Goal: Feedback & Contribution: Submit feedback/report problem

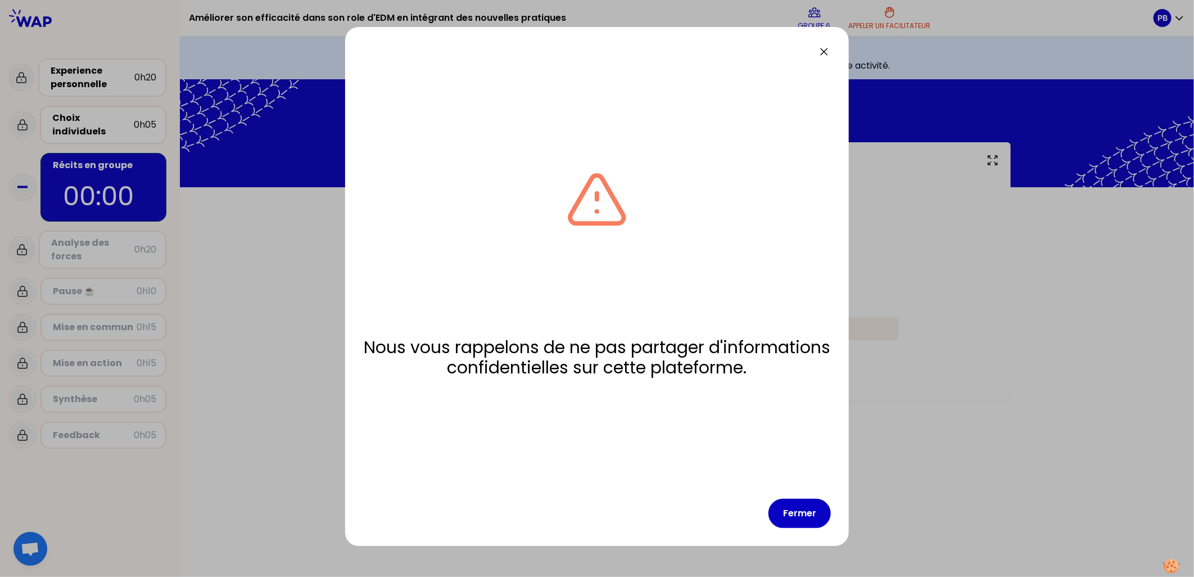
click at [805, 518] on div at bounding box center [597, 288] width 1194 height 577
click at [791, 515] on button "Fermer" at bounding box center [799, 512] width 62 height 29
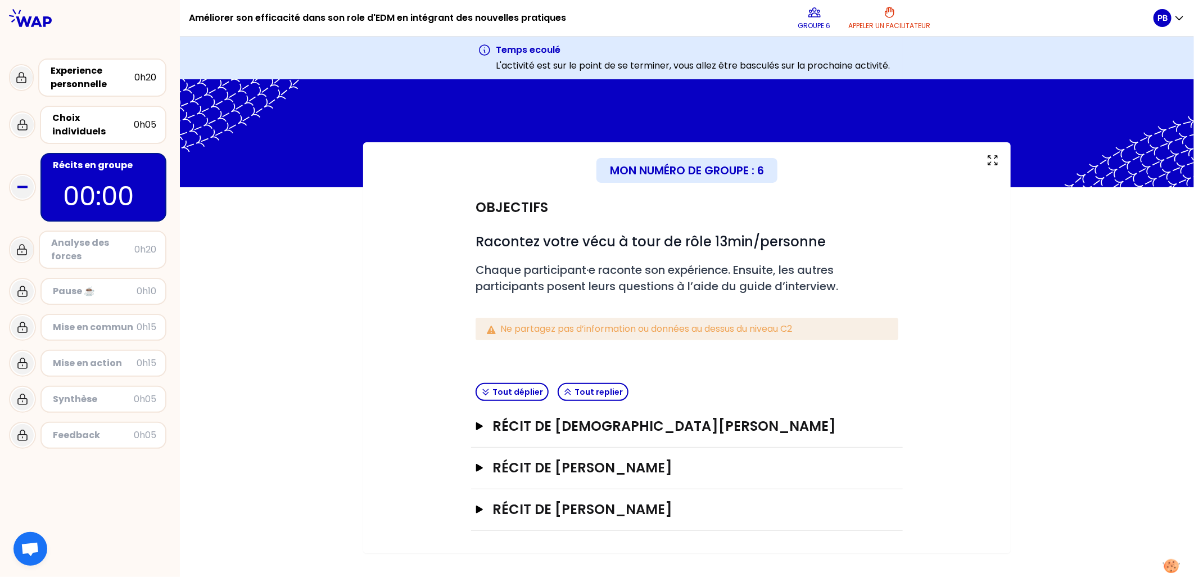
click at [1102, 374] on div "Mon numéro de groupe : 6 Objectifs # Racontez votre vécu à tour de rôle 13min/p…" at bounding box center [687, 347] width 1014 height 411
click at [484, 423] on icon "button" at bounding box center [479, 426] width 9 height 8
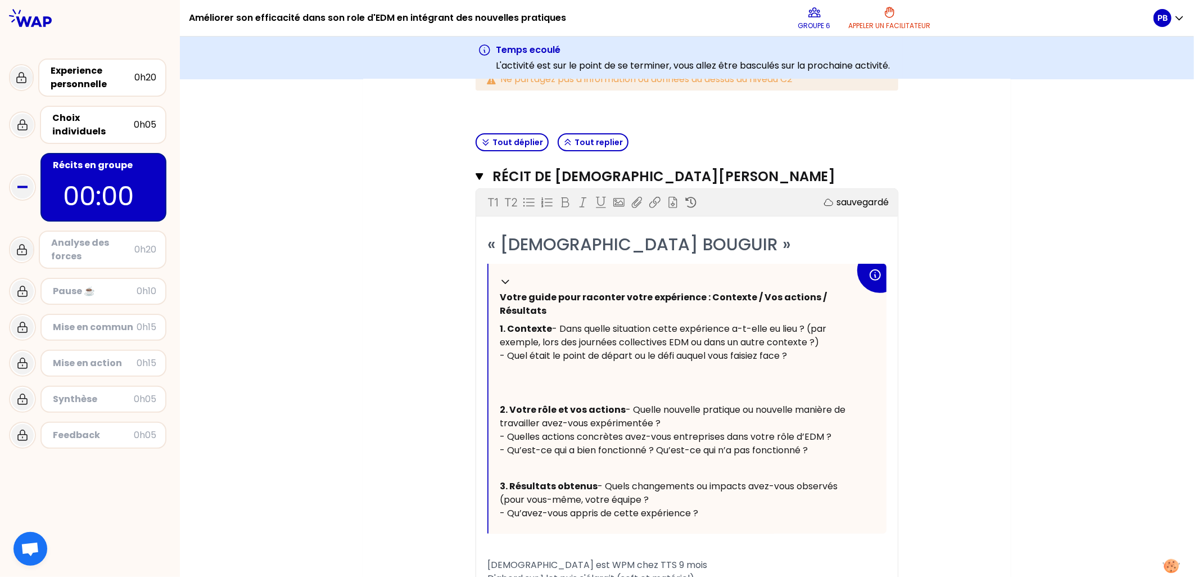
scroll to position [312, 0]
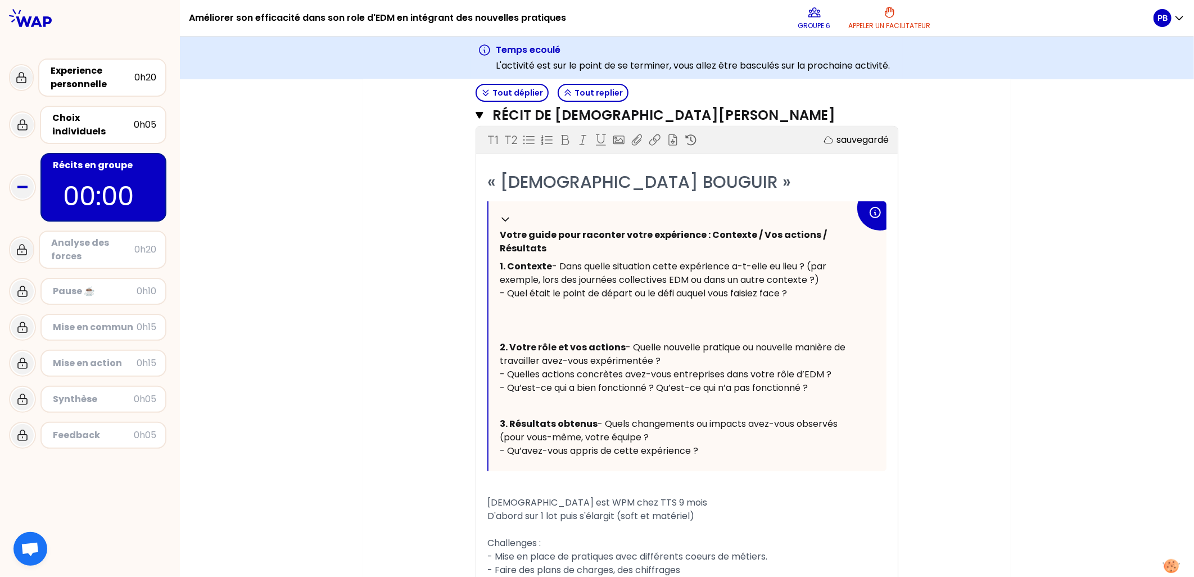
drag, startPoint x: 527, startPoint y: 262, endPoint x: 537, endPoint y: 239, distance: 24.9
click at [527, 261] on span "1. Contexte" at bounding box center [526, 266] width 52 height 13
click at [541, 232] on span "Votre guide pour raconter votre expérience : Contexte / Vos actions / Résultats" at bounding box center [664, 241] width 329 height 26
click at [645, 232] on span "Votre guide pour raconter votre expérience : Contexte / Vos actions / Résultats" at bounding box center [664, 241] width 329 height 26
click at [759, 229] on span "Votre guide pour raconter votre expérience : Contexte / Vos actions / Résultats" at bounding box center [664, 241] width 329 height 26
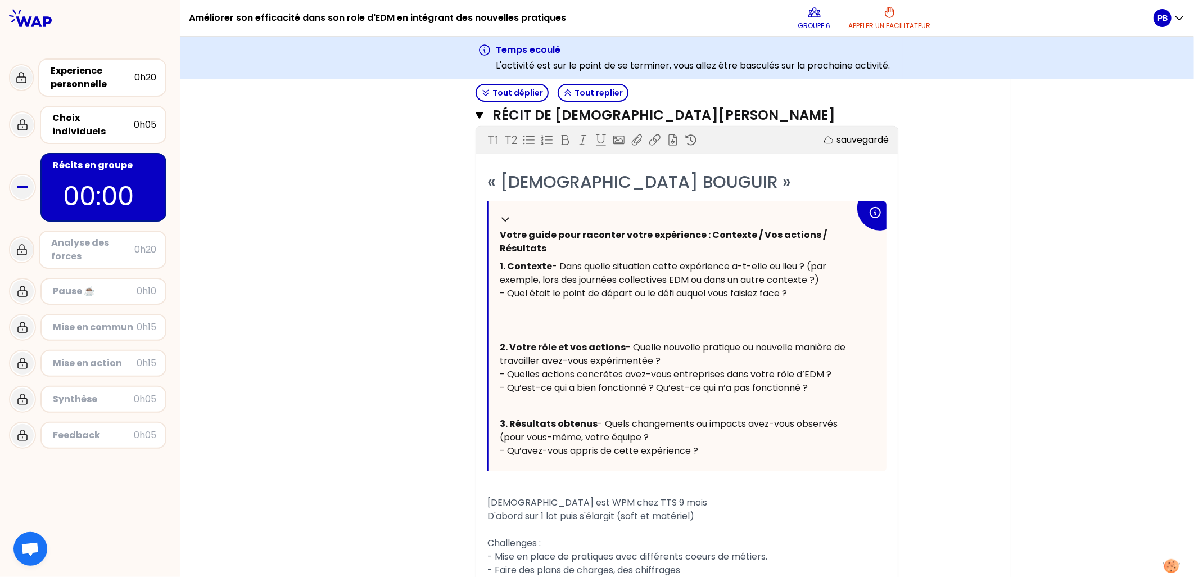
click at [538, 277] on span "- Dans quelle situation cette expérience a-t-elle eu lieu ? (par exemple, lors …" at bounding box center [664, 280] width 329 height 40
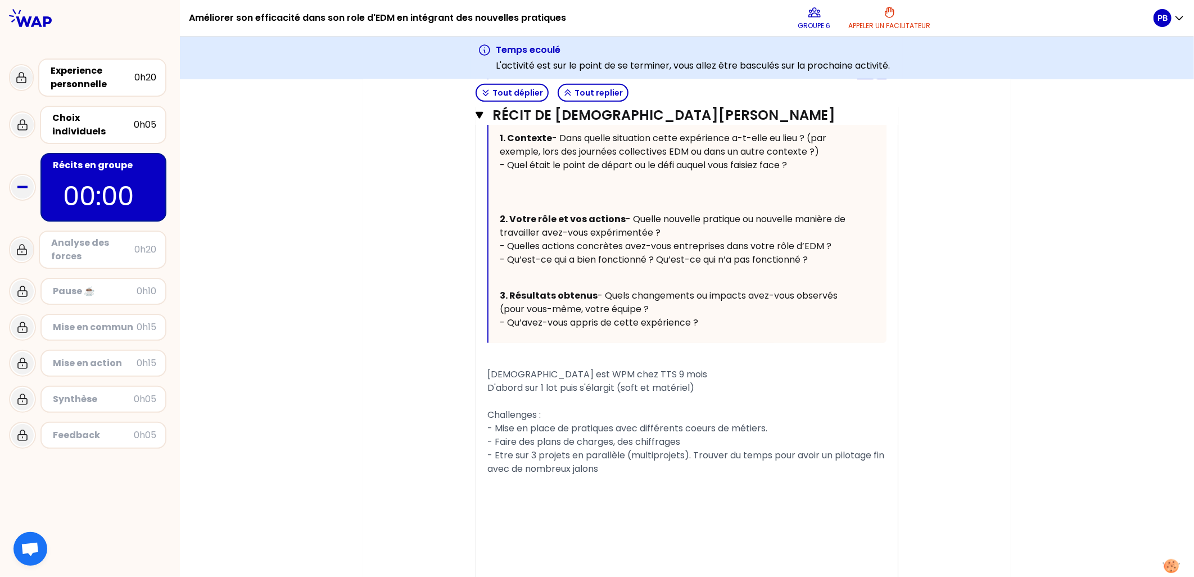
scroll to position [425, 0]
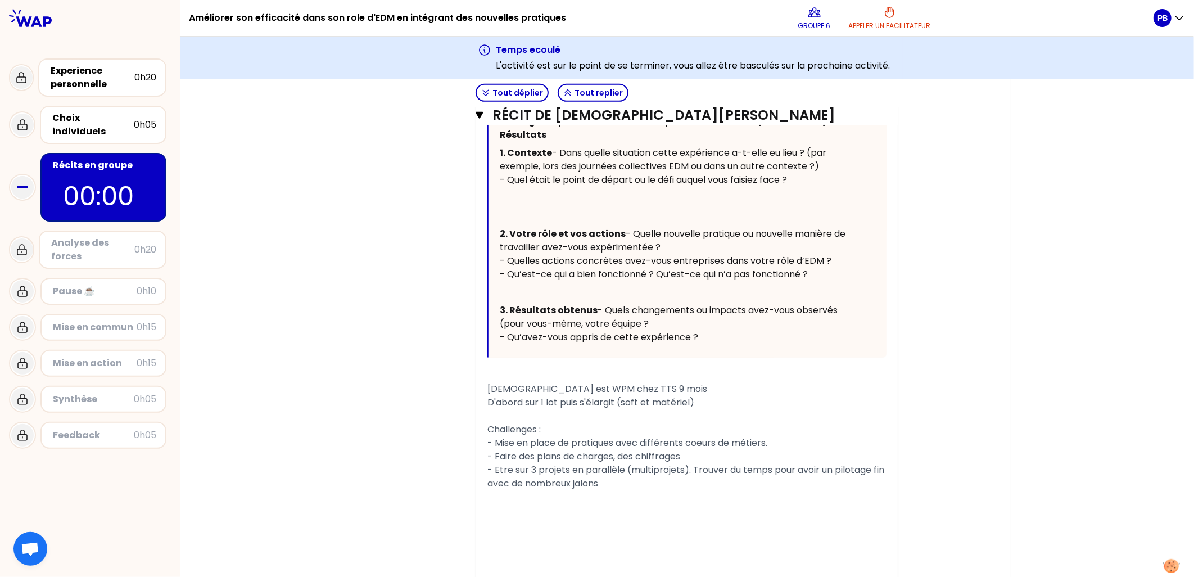
click at [537, 436] on span "Challenges :" at bounding box center [513, 429] width 53 height 13
click at [510, 395] on span "[DEMOGRAPHIC_DATA] est WPM chez TTS 9 mois" at bounding box center [597, 388] width 220 height 13
click at [582, 423] on div "﻿" at bounding box center [686, 415] width 399 height 13
click at [644, 409] on span "D'abord sur 1 lot puis s'élargit (soft et matériel)" at bounding box center [590, 402] width 207 height 13
click at [717, 409] on div "D'abord sur 1 lot puis s'élargit (soft et matériel)" at bounding box center [686, 402] width 399 height 13
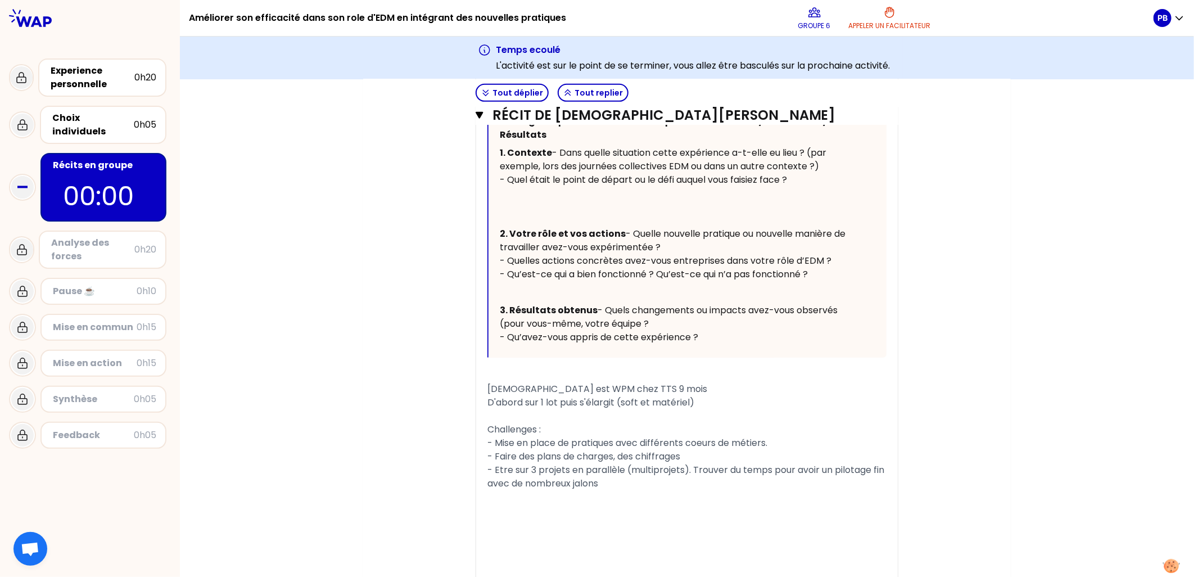
drag, startPoint x: 613, startPoint y: 434, endPoint x: 675, endPoint y: 433, distance: 62.4
click at [613, 396] on div "[DEMOGRAPHIC_DATA] est WPM chez TTS 9 mois" at bounding box center [686, 388] width 399 height 13
click at [700, 409] on div "D'abord sur 1 lot puis s'élargit (soft et matériel)" at bounding box center [686, 402] width 399 height 13
click at [620, 395] on span "[DEMOGRAPHIC_DATA] est WPM chez TTS 9 mois" at bounding box center [597, 388] width 220 height 13
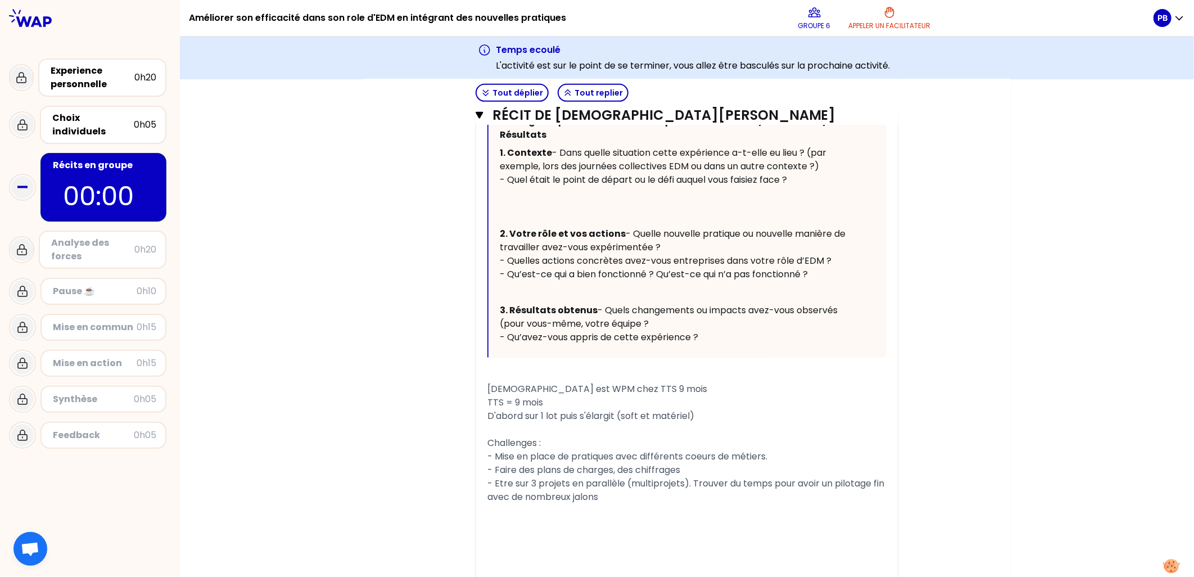
click at [487, 409] on span "TTS = 9 mois" at bounding box center [515, 402] width 56 height 13
click at [487, 409] on span "chez TTS = 9 mois" at bounding box center [526, 402] width 79 height 13
click at [533, 409] on span "Chez TTS = 9 mois" at bounding box center [527, 402] width 80 height 13
click at [726, 423] on div "D'abord sur 1 lot puis s'élargit (soft et matériel)" at bounding box center [686, 415] width 399 height 13
click at [550, 409] on span "Chez TTS depuis 9 mois" at bounding box center [538, 402] width 102 height 13
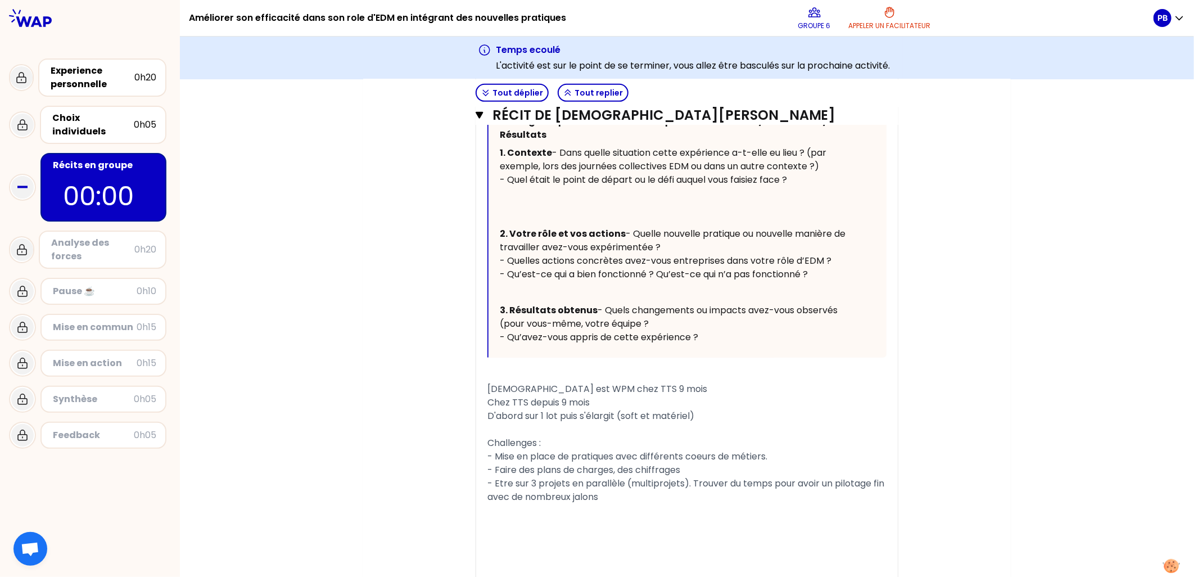
click at [647, 422] on span "D'abord sur 1 lot puis s'élargit (soft et matériel)" at bounding box center [590, 415] width 207 height 13
click at [715, 423] on div "D'abord sur 1 lot puis s'élargit (soft et matériel)" at bounding box center [686, 415] width 399 height 13
click at [621, 409] on div "Chez TTS depuis 9 mois" at bounding box center [686, 402] width 399 height 13
click at [607, 409] on div "Chez TTS depuis 9 mois" at bounding box center [686, 402] width 399 height 13
click at [687, 409] on div "Chez TTS depuis 9 mois" at bounding box center [686, 402] width 399 height 13
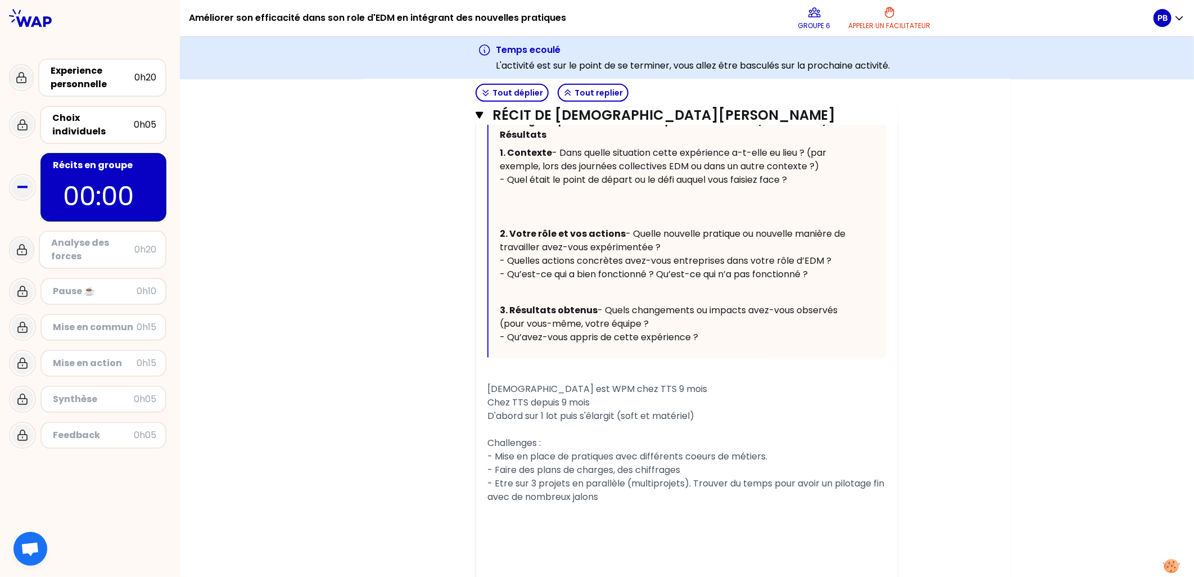
click at [695, 423] on div "D'abord sur 1 lot puis s'élargit (soft et matériel)" at bounding box center [686, 415] width 399 height 13
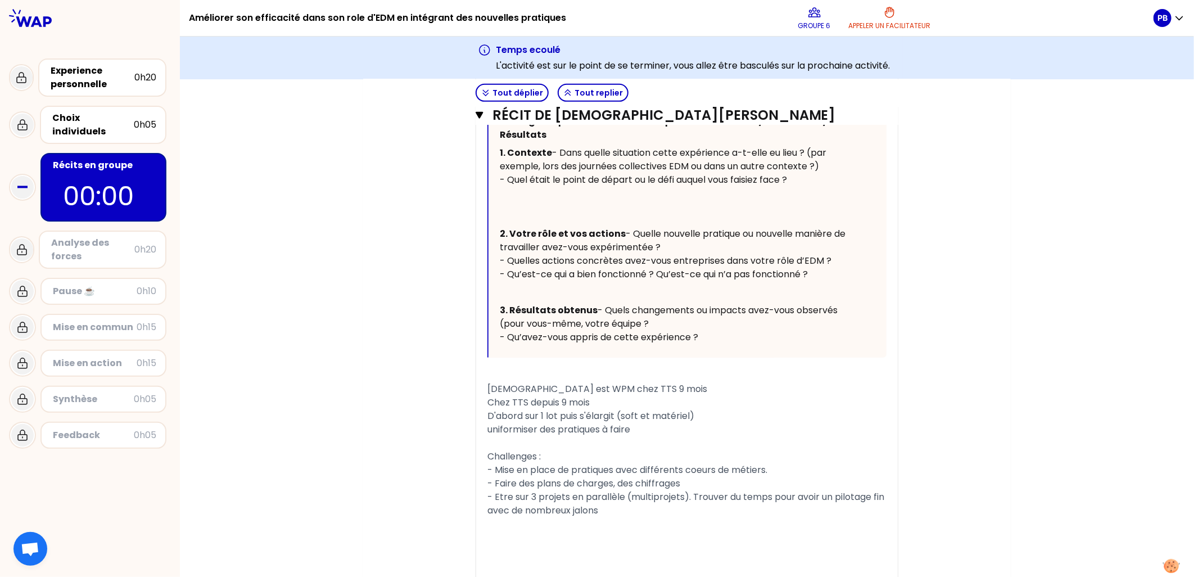
click at [487, 436] on span "uniformiser des pratiques à faire" at bounding box center [558, 429] width 143 height 13
click at [534, 436] on span "Uniformiser des pratiques à faire" at bounding box center [559, 429] width 144 height 13
click at [675, 436] on div "Uniformisation des pratiques à faire" at bounding box center [686, 429] width 399 height 13
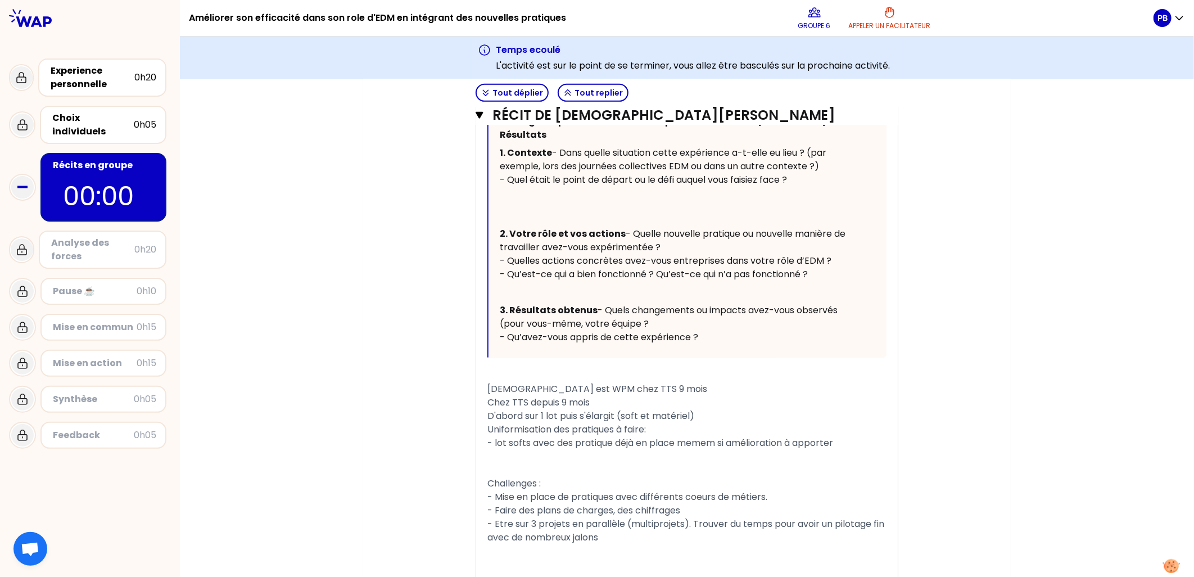
click at [530, 449] on span "- lot softs avec des pratique déjà en place memem si amélioration à apporter" at bounding box center [660, 442] width 346 height 13
click at [523, 449] on span "- lot softs avec des pratique déjà en place memem si amélioration à apporter" at bounding box center [660, 442] width 346 height 13
click at [488, 463] on div "﻿" at bounding box center [686, 456] width 399 height 13
click at [520, 463] on span "-lot métariel" at bounding box center [515, 456] width 57 height 13
click at [574, 463] on div "-lot matérielariel" at bounding box center [686, 456] width 399 height 13
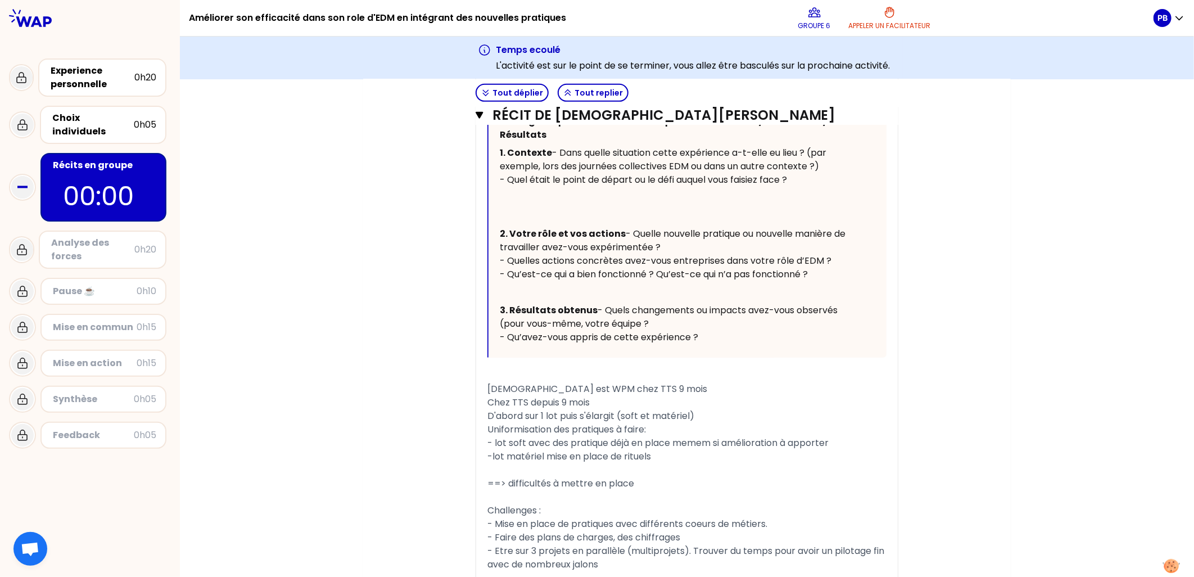
click at [490, 489] on span "==> difficultés à mettre en place" at bounding box center [560, 483] width 147 height 13
click at [637, 490] on div "=> difficultés à mettre en place" at bounding box center [686, 483] width 399 height 13
drag, startPoint x: 696, startPoint y: 375, endPoint x: 694, endPoint y: 390, distance: 14.7
click at [696, 346] on p "3. Résultats obtenus - Quels changements ou impacts avez-vous observés (pour vo…" at bounding box center [677, 323] width 355 height 45
click at [659, 504] on div "﻿" at bounding box center [686, 496] width 399 height 13
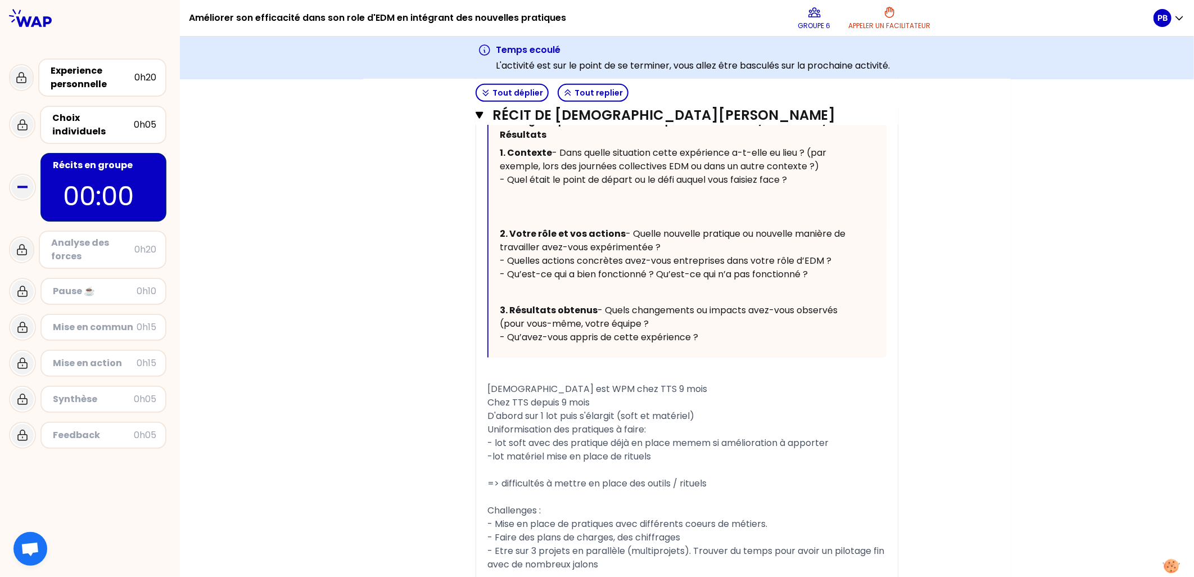
click at [696, 477] on div "﻿" at bounding box center [686, 469] width 399 height 13
click at [641, 449] on span "- lot soft avec des pratique déjà en place memem si amélioration à apporter" at bounding box center [657, 442] width 341 height 13
click at [646, 463] on span "-lot matériel mise en place de rituels" at bounding box center [569, 456] width 164 height 13
drag, startPoint x: 585, startPoint y: 498, endPoint x: 633, endPoint y: 492, distance: 48.7
click at [587, 463] on span "-lot matériel mise en place de rituels" at bounding box center [569, 456] width 164 height 13
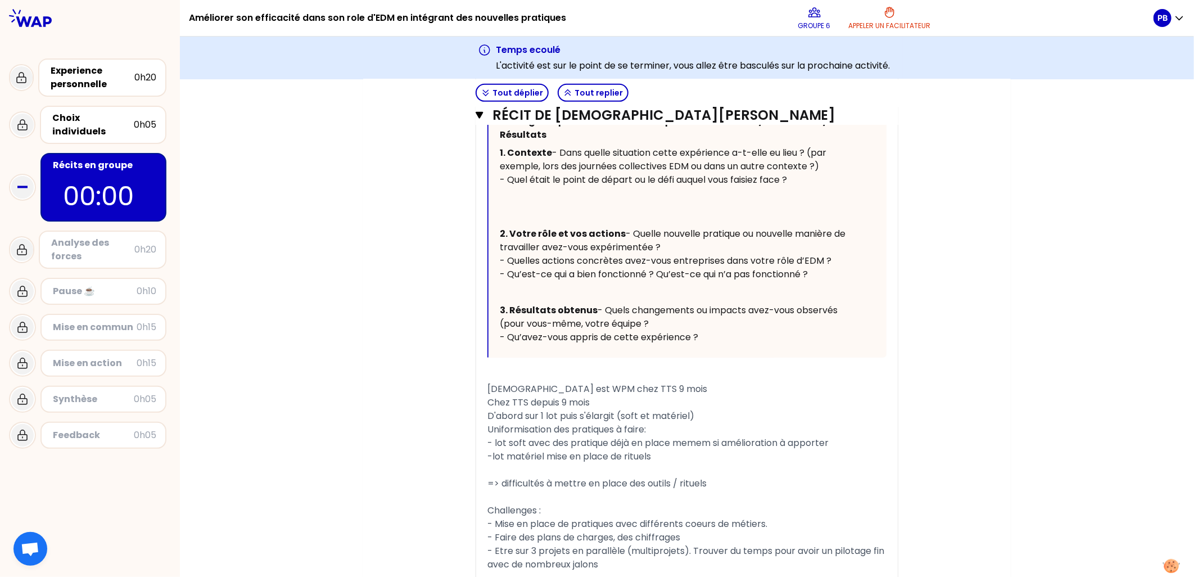
click at [660, 463] on div "-lot matériel mise en place de rituels" at bounding box center [686, 456] width 399 height 13
click at [487, 463] on span "-lot matériel mise en place de rituels" at bounding box center [569, 456] width 164 height 13
click at [543, 463] on span "- lot matériel mise en place de rituels" at bounding box center [570, 456] width 166 height 13
drag, startPoint x: 581, startPoint y: 497, endPoint x: 628, endPoint y: 498, distance: 47.2
click at [582, 463] on span "- lot matériel mise en place de rituels" at bounding box center [570, 456] width 166 height 13
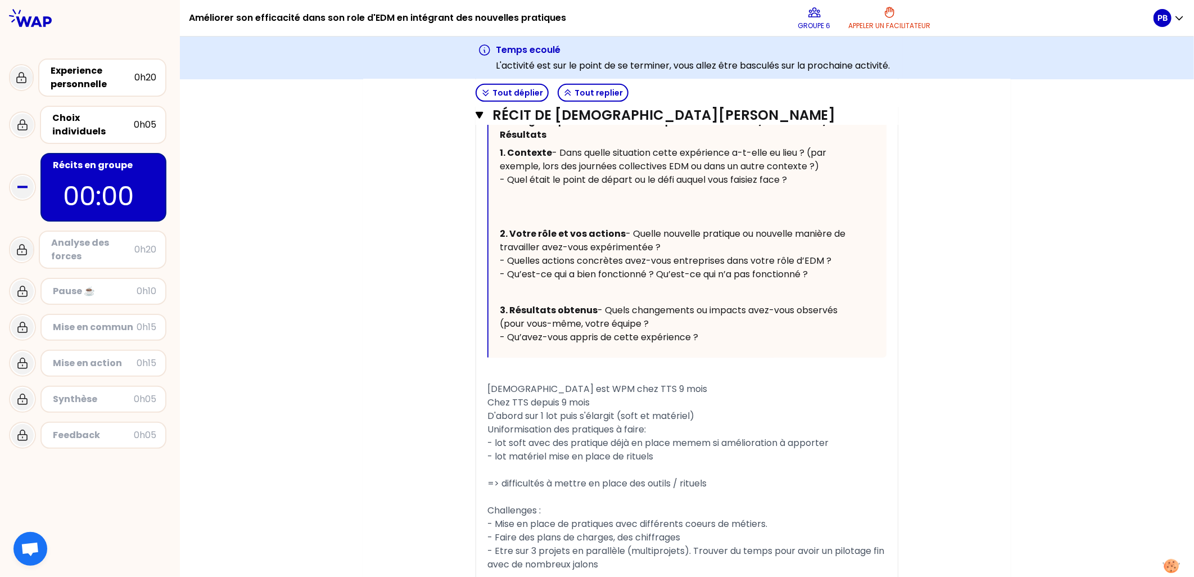
click at [671, 463] on div "- lot matériel mise en place de rituels" at bounding box center [686, 456] width 399 height 13
click at [595, 409] on div "Chez TTS depuis 9 mois" at bounding box center [686, 402] width 399 height 13
click at [495, 449] on span "- lot soft avec des pratique déjà en place memem si amélioration à apporter" at bounding box center [657, 442] width 341 height 13
drag, startPoint x: 519, startPoint y: 497, endPoint x: 587, endPoint y: 496, distance: 68.0
click at [523, 463] on span "- lot matériel mise en place de rituels" at bounding box center [570, 456] width 166 height 13
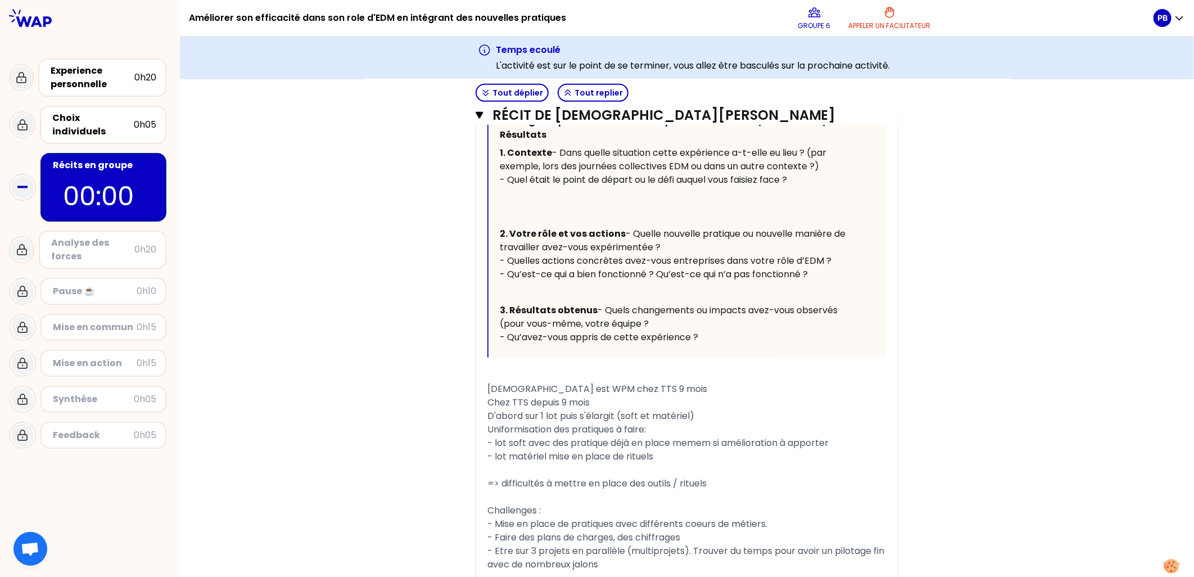
click at [587, 463] on span "- lot matériel mise en place de rituels" at bounding box center [570, 456] width 166 height 13
click at [658, 463] on div "- lot matériel mise en place de rituels" at bounding box center [686, 456] width 399 height 13
click at [543, 463] on span "- lot matériel mise en place de rituel" at bounding box center [567, 456] width 161 height 13
click at [700, 489] on span "=> difficultés à mettre en place des outils / rituels" at bounding box center [596, 483] width 219 height 13
click at [712, 490] on div "=> difficultés à mettre en place des outils / rituels" at bounding box center [686, 483] width 399 height 13
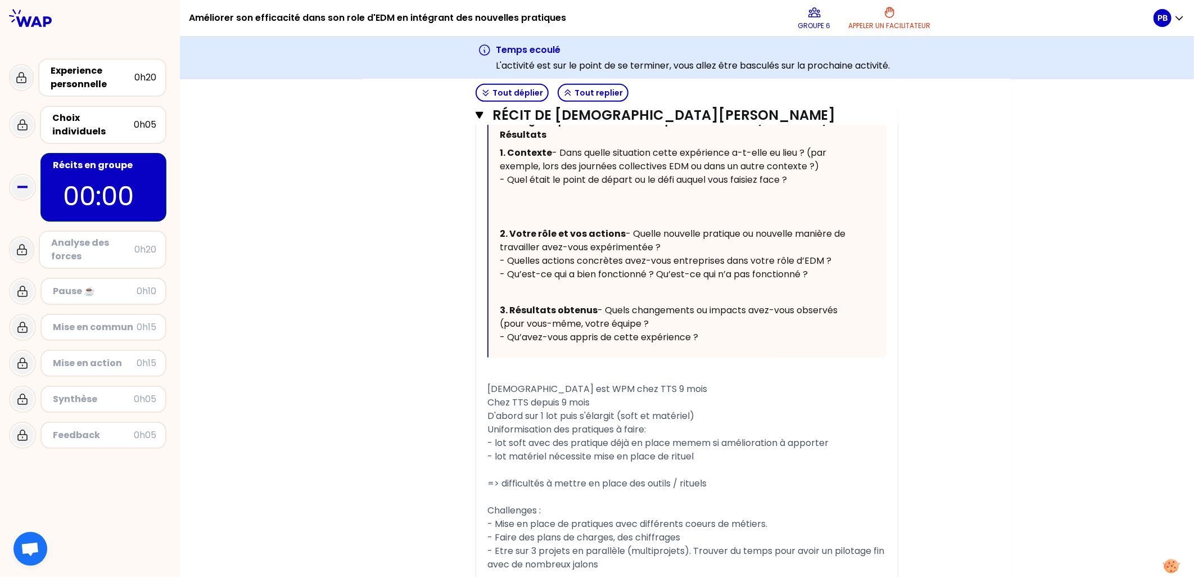
click at [491, 489] on span "=> difficultés à mettre en place des outils / rituels" at bounding box center [596, 483] width 219 height 13
drag, startPoint x: 576, startPoint y: 512, endPoint x: 583, endPoint y: 511, distance: 6.8
click at [577, 477] on div "﻿" at bounding box center [686, 469] width 399 height 13
drag, startPoint x: 523, startPoint y: 487, endPoint x: 574, endPoint y: 491, distance: 50.8
click at [529, 488] on div "« [DEMOGRAPHIC_DATA] BOUGUIR » Replier Votre guide pour raconter votre expérien…" at bounding box center [686, 368] width 399 height 622
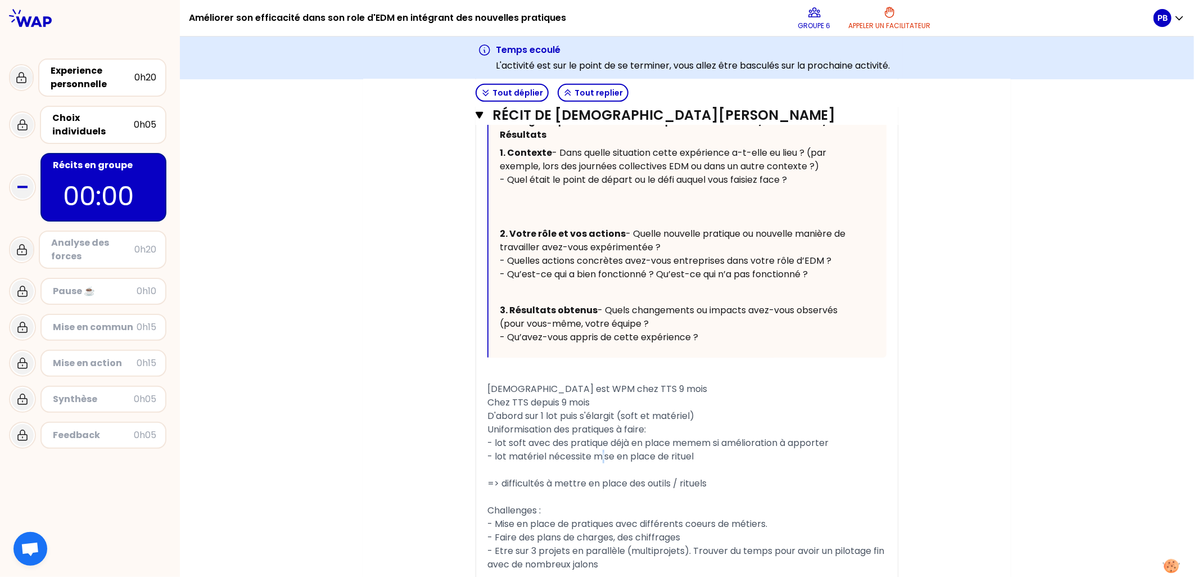
drag, startPoint x: 600, startPoint y: 491, endPoint x: 644, endPoint y: 493, distance: 44.4
click at [600, 463] on span "- lot matériel nécessite mise en place de rituel" at bounding box center [590, 456] width 206 height 13
drag, startPoint x: 688, startPoint y: 496, endPoint x: 701, endPoint y: 496, distance: 12.9
click at [688, 463] on span "- lot matériel nécessite mise en place de rituel" at bounding box center [590, 456] width 206 height 13
click at [706, 463] on div "- lot matériel nécessite mise en place de rituel" at bounding box center [686, 456] width 399 height 13
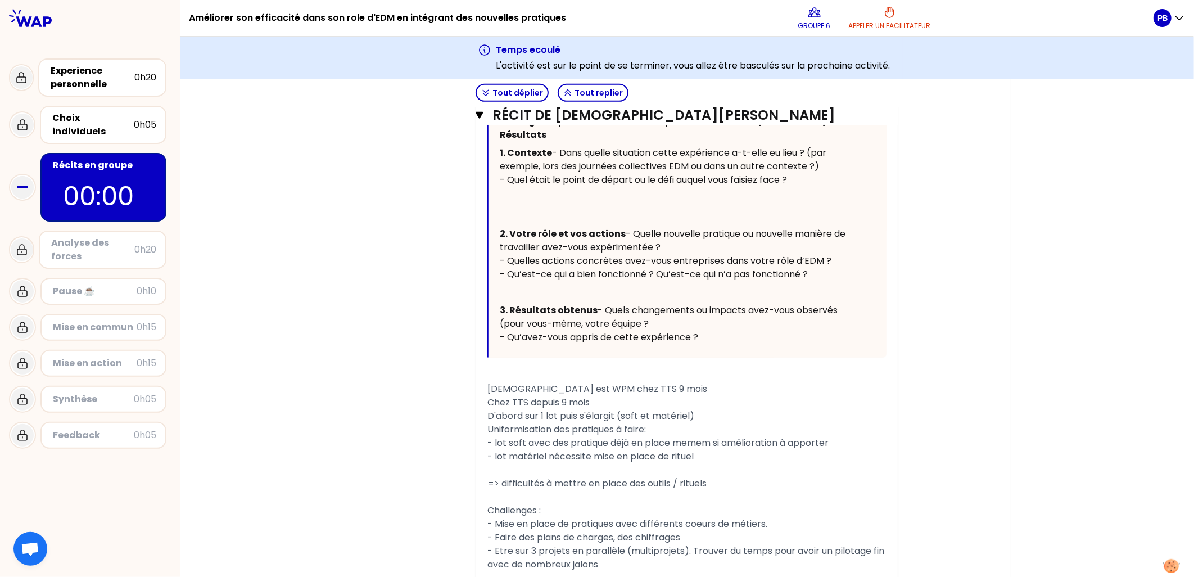
click at [718, 463] on div "- lot matériel nécessite mise en place de rituel" at bounding box center [686, 456] width 399 height 13
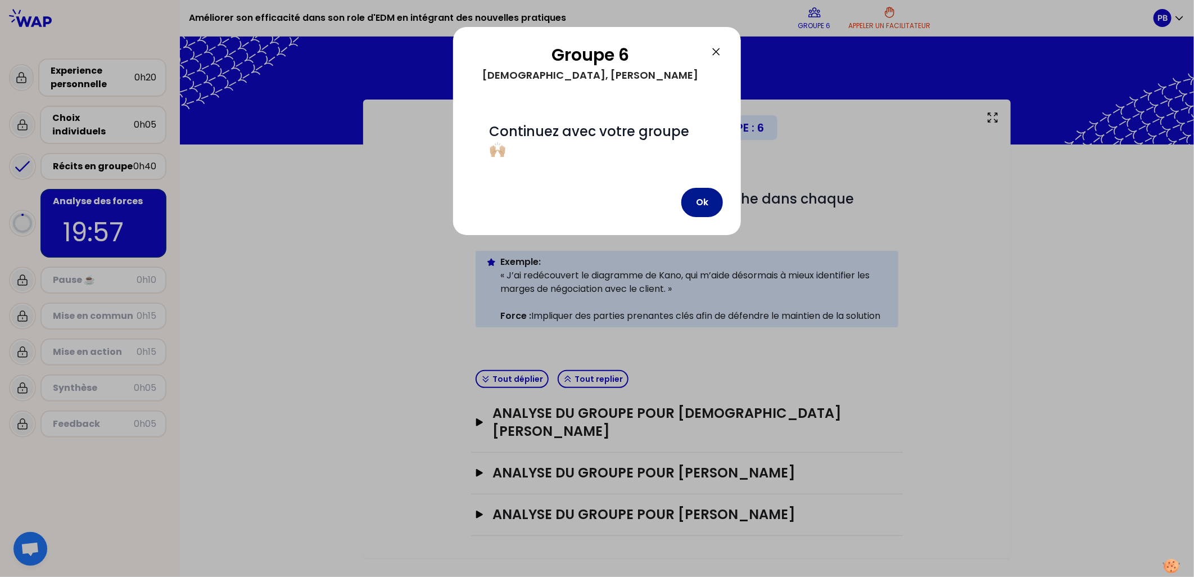
click at [705, 200] on button "Ok" at bounding box center [702, 202] width 42 height 29
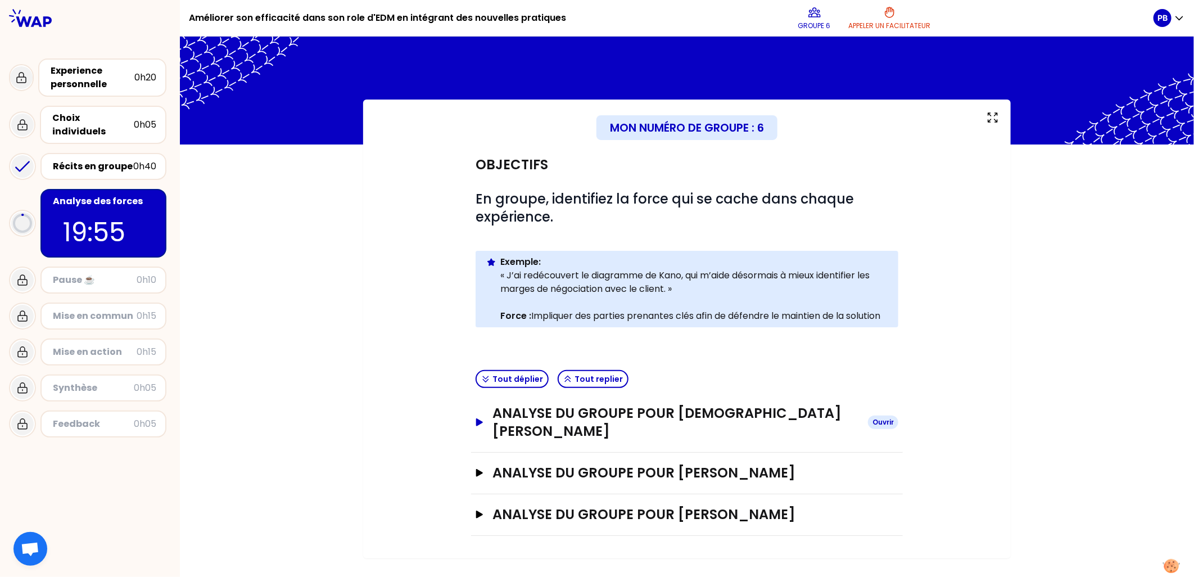
click at [481, 418] on icon "button" at bounding box center [479, 422] width 9 height 8
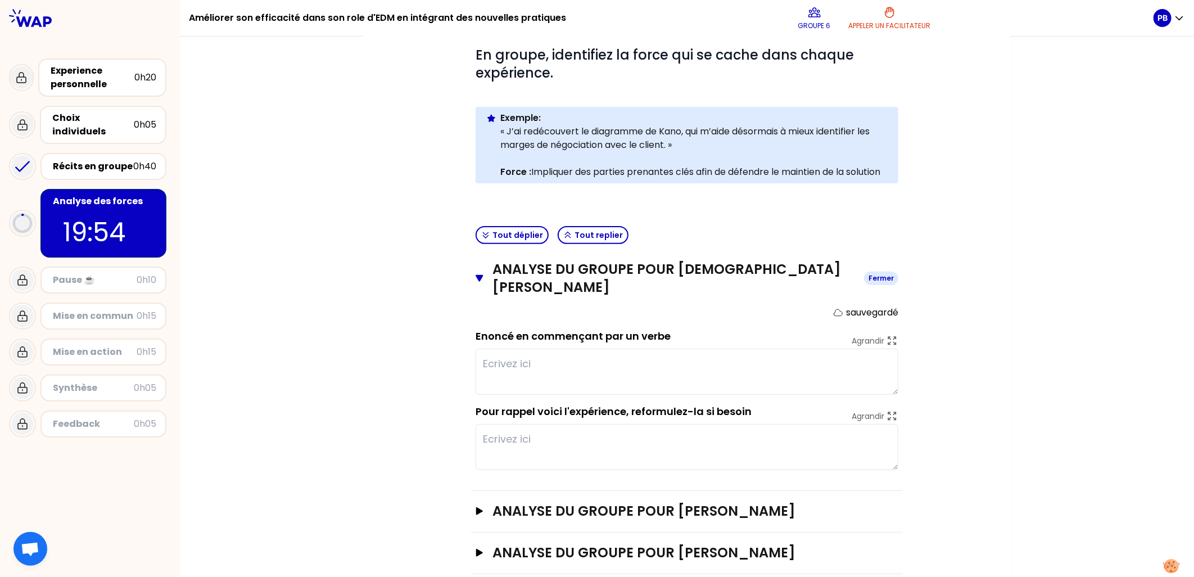
scroll to position [144, 0]
click at [70, 160] on div "Récits en groupe" at bounding box center [93, 166] width 80 height 13
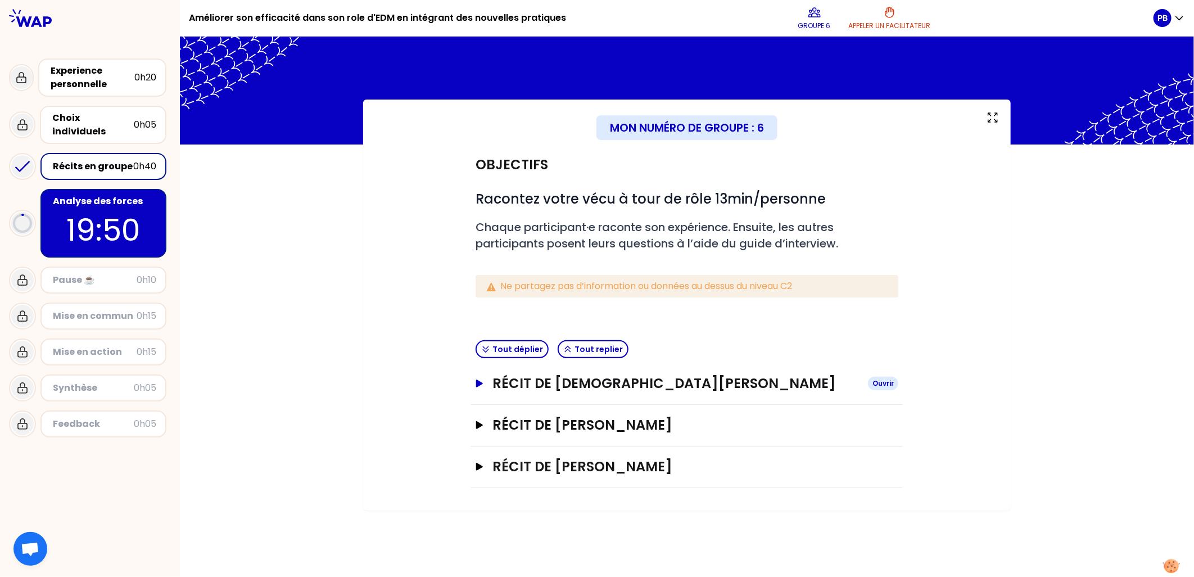
click at [479, 385] on icon "button" at bounding box center [479, 383] width 9 height 8
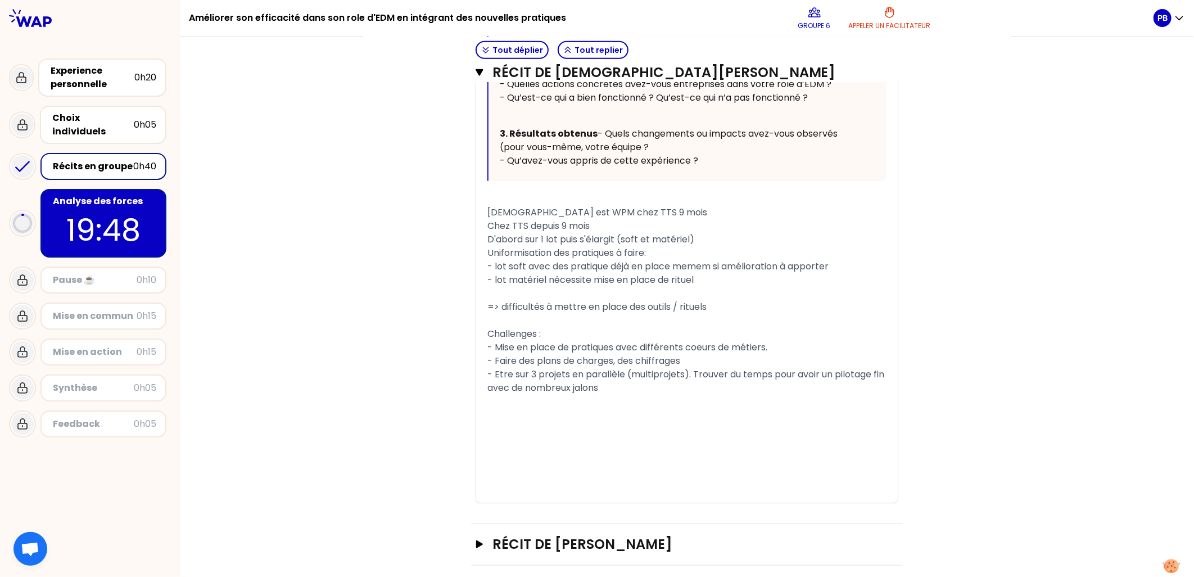
scroll to position [562, 0]
click at [722, 311] on div "=> difficultés à mettre en place des outils / rituels" at bounding box center [686, 303] width 399 height 13
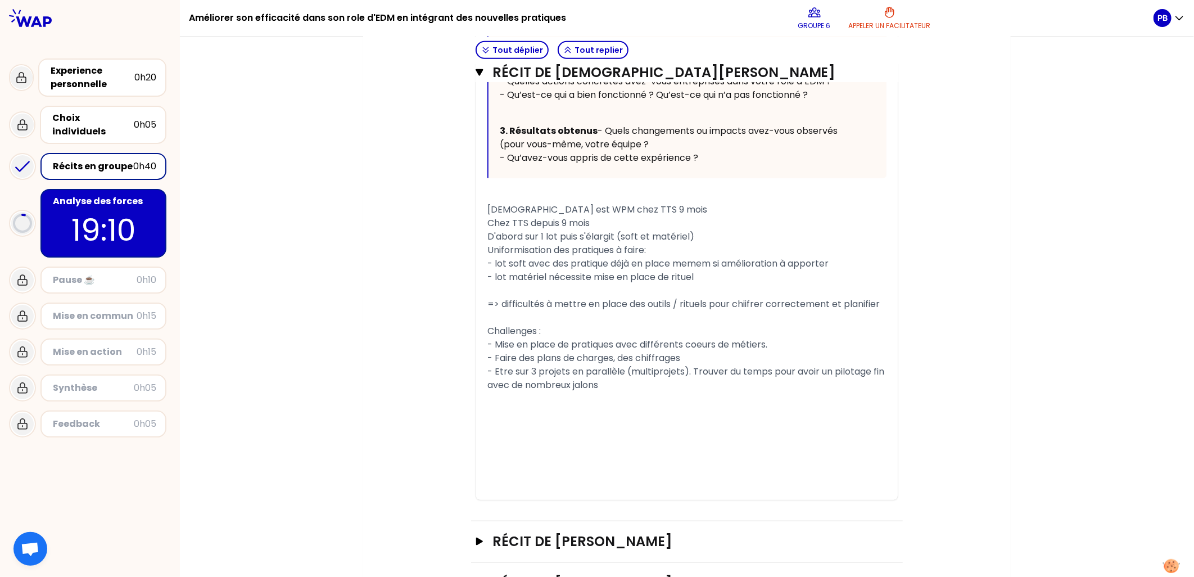
click at [706, 310] on span "=> difficultés à mettre en place des outils / rituels pour chiifrer correctemen…" at bounding box center [683, 303] width 392 height 13
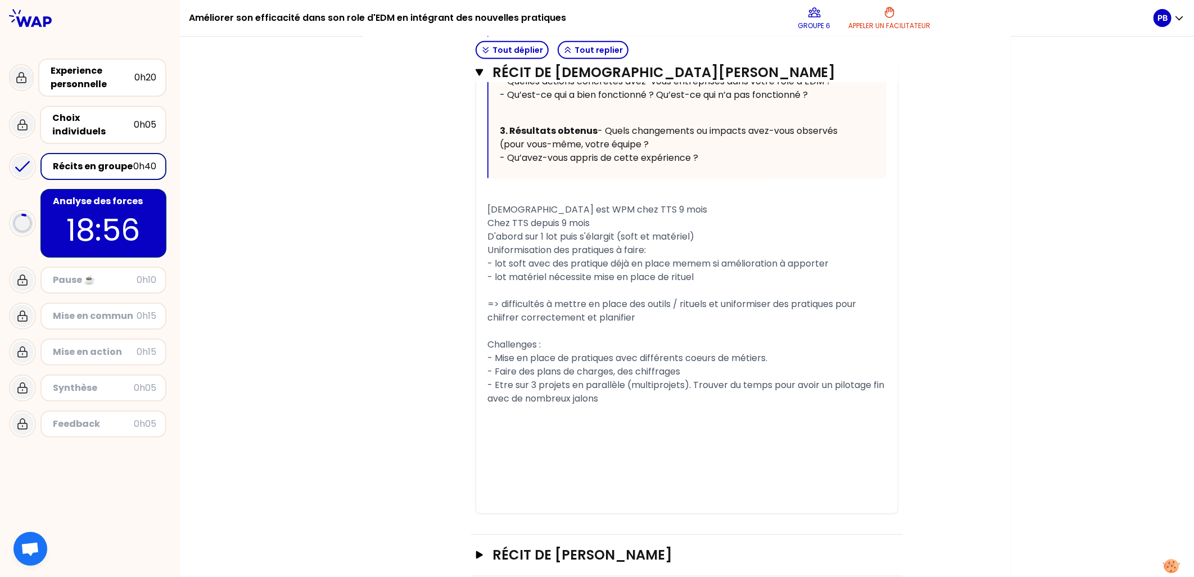
click at [660, 338] on div "﻿" at bounding box center [686, 330] width 399 height 13
click at [656, 324] on div "=> difficultés à mettre en place des outils / rituels et uniformiser des pratiq…" at bounding box center [686, 310] width 399 height 27
click at [502, 324] on span "=> difficultés à mettre en place des outils / rituels et uniformiser des pratiq…" at bounding box center [672, 310] width 371 height 26
click at [637, 338] on div "﻿" at bounding box center [686, 330] width 399 height 13
click at [498, 324] on span "=> Difficultés à mettre en place des outils / rituels et uniformiser des pratiq…" at bounding box center [673, 310] width 372 height 26
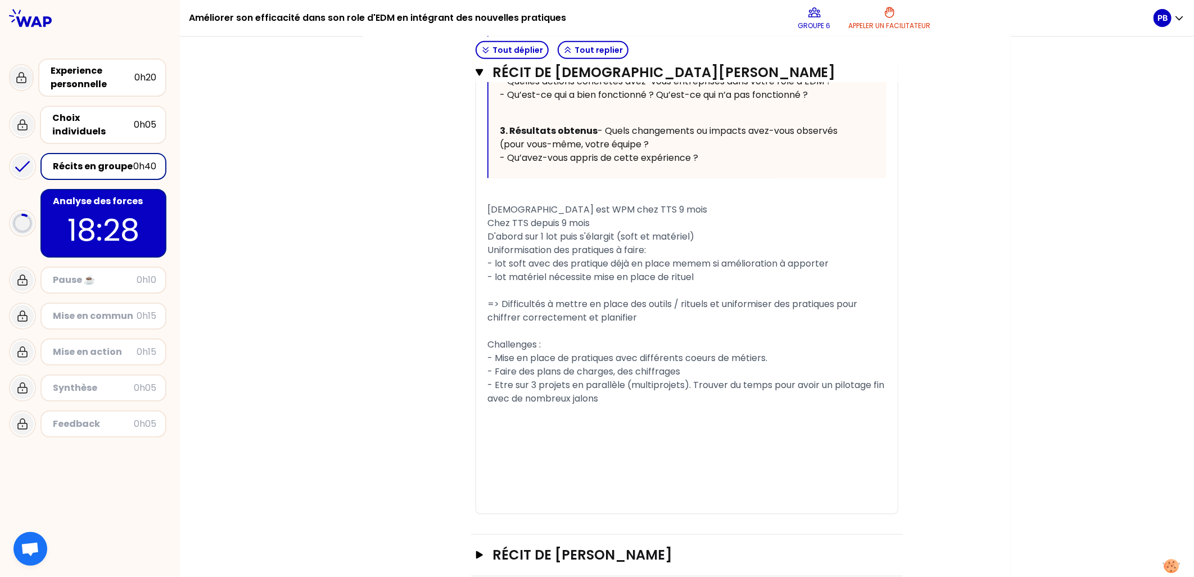
click at [656, 324] on div "=> Difficultés à mettre en place des outils / rituels et uniformiser des pratiq…" at bounding box center [686, 310] width 399 height 27
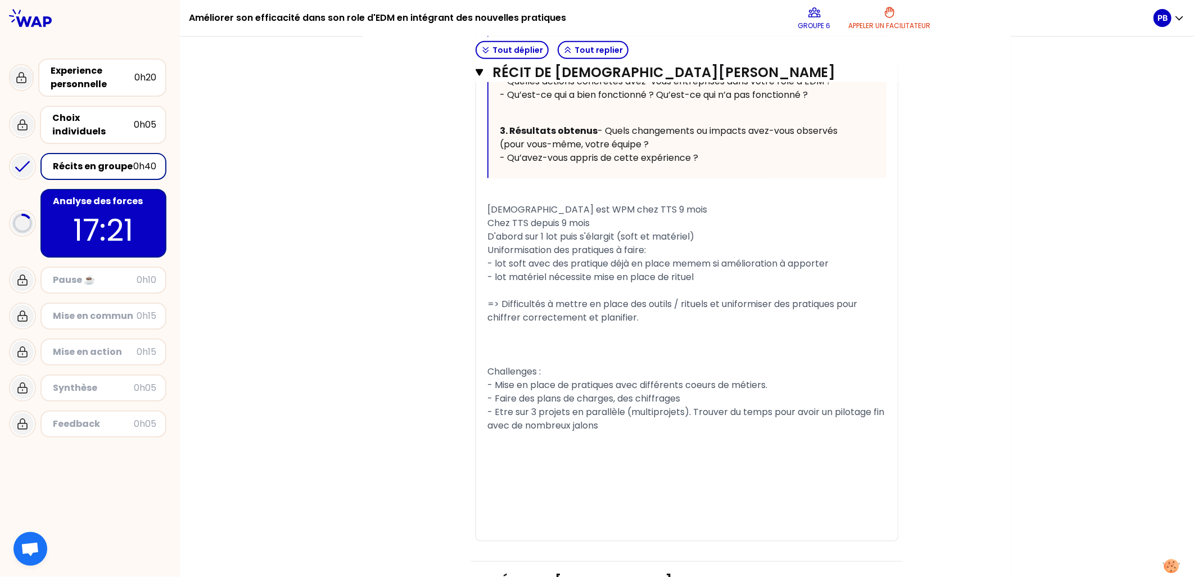
drag, startPoint x: 530, startPoint y: 384, endPoint x: 529, endPoint y: 378, distance: 6.3
click at [529, 351] on div "﻿" at bounding box center [686, 344] width 399 height 13
click at [583, 351] on span "Jalons importants qu itirent les" at bounding box center [555, 344] width 137 height 13
click at [627, 351] on div "Jalons importants qui tirent les" at bounding box center [686, 344] width 399 height 13
drag, startPoint x: 645, startPoint y: 381, endPoint x: 695, endPoint y: 379, distance: 49.5
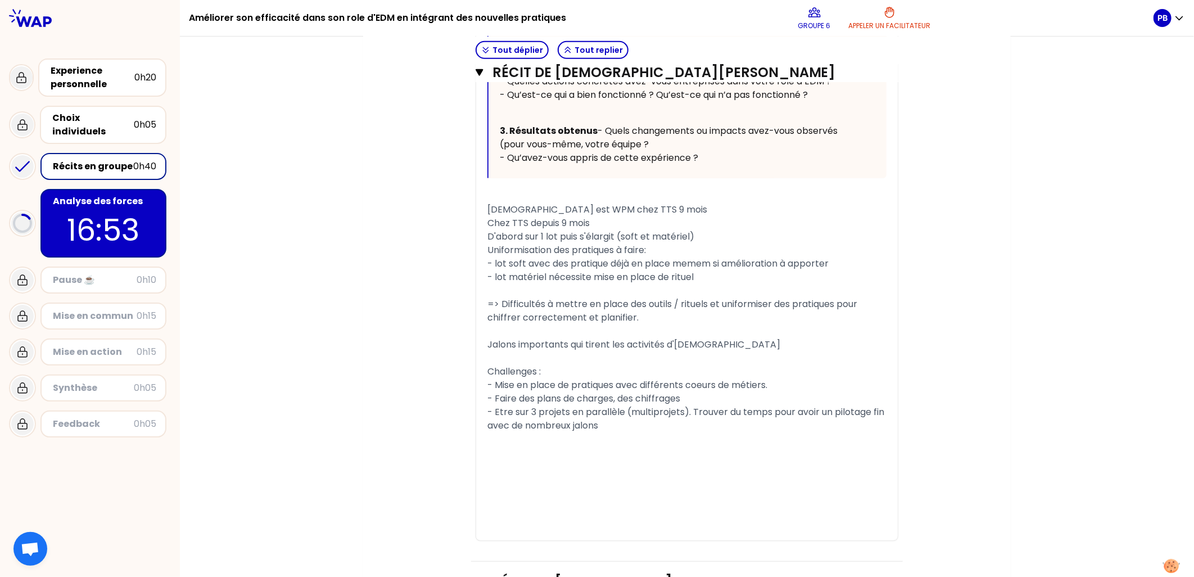
click at [653, 351] on span "Jalons importants qui tirent les activités d'[DEMOGRAPHIC_DATA]" at bounding box center [633, 344] width 293 height 13
click at [695, 351] on span "Jalons importants qui tirent les activités d'[DEMOGRAPHIC_DATA]" at bounding box center [633, 344] width 293 height 13
click at [731, 351] on div "Jalons importants qui tirent les activités d'[DEMOGRAPHIC_DATA]" at bounding box center [686, 344] width 399 height 13
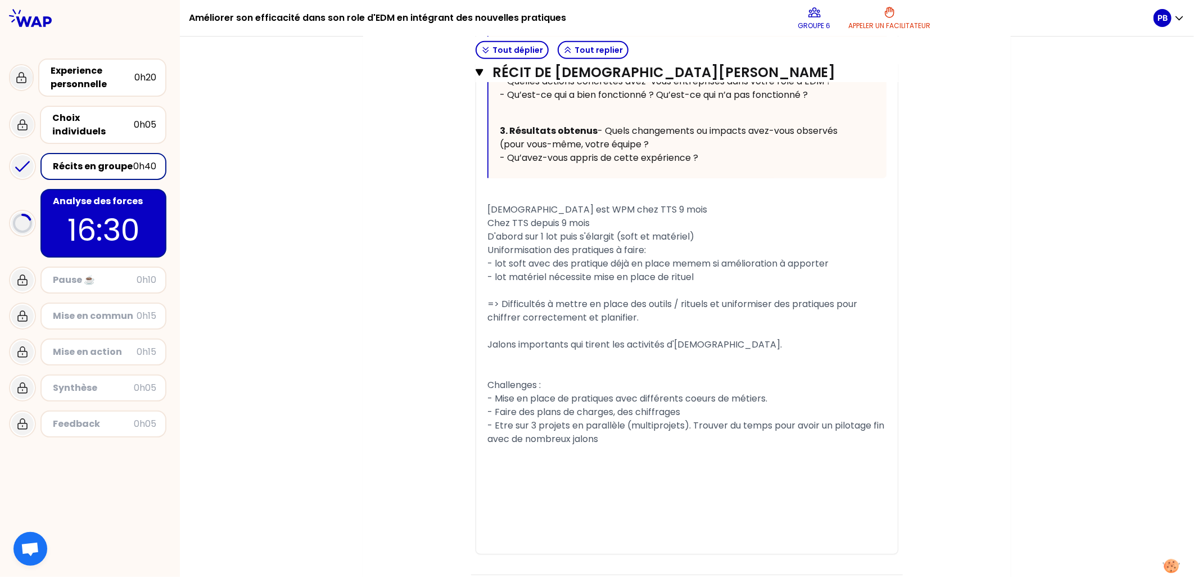
click at [699, 351] on div "Jalons importants qui tirent les activités d'[DEMOGRAPHIC_DATA]." at bounding box center [686, 344] width 399 height 13
click at [487, 351] on span "Jalons importants qui tirent les activités d'[DEMOGRAPHIC_DATA]." at bounding box center [634, 344] width 294 height 13
click at [695, 351] on span "Jalons importants qui tirent les activités d'[DEMOGRAPHIC_DATA]." at bounding box center [634, 344] width 294 height 13
click at [716, 351] on div "Jalons importants qui tirent les activités d'[DEMOGRAPHIC_DATA]." at bounding box center [686, 344] width 399 height 13
click at [556, 351] on span "Jalons importants qui tirent les activités d'[DEMOGRAPHIC_DATA]." at bounding box center [634, 344] width 294 height 13
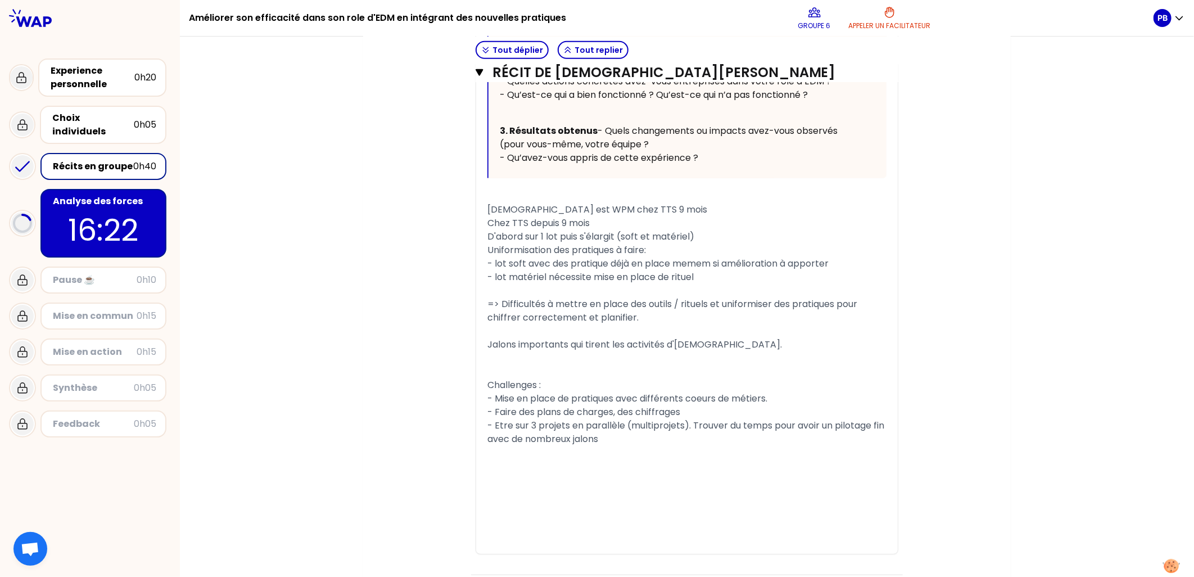
drag, startPoint x: 656, startPoint y: 377, endPoint x: 670, endPoint y: 380, distance: 14.4
click at [650, 377] on div "« [DEMOGRAPHIC_DATA] BOUGUIR » Replier Votre guide pour raconter votre expérien…" at bounding box center [686, 215] width 399 height 675
click at [731, 351] on div "Jalons importants qui tirent les activités d'[DEMOGRAPHIC_DATA]." at bounding box center [686, 344] width 399 height 13
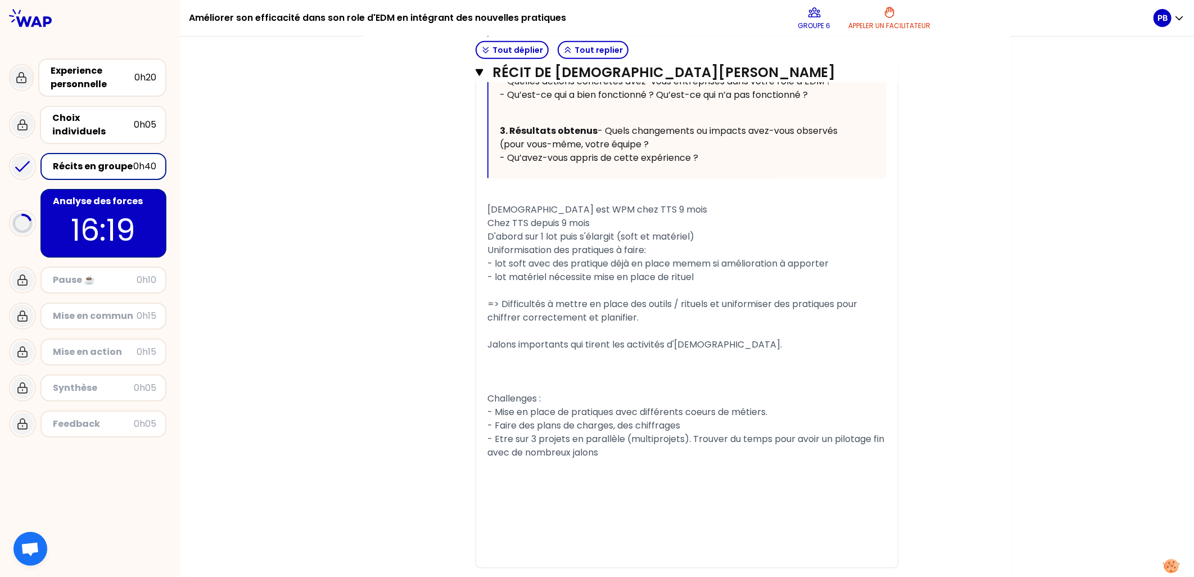
click at [521, 418] on span "- Mise en place de pratiques avec différents coeurs de métiers." at bounding box center [627, 411] width 280 height 13
click at [518, 392] on div "﻿" at bounding box center [686, 384] width 399 height 13
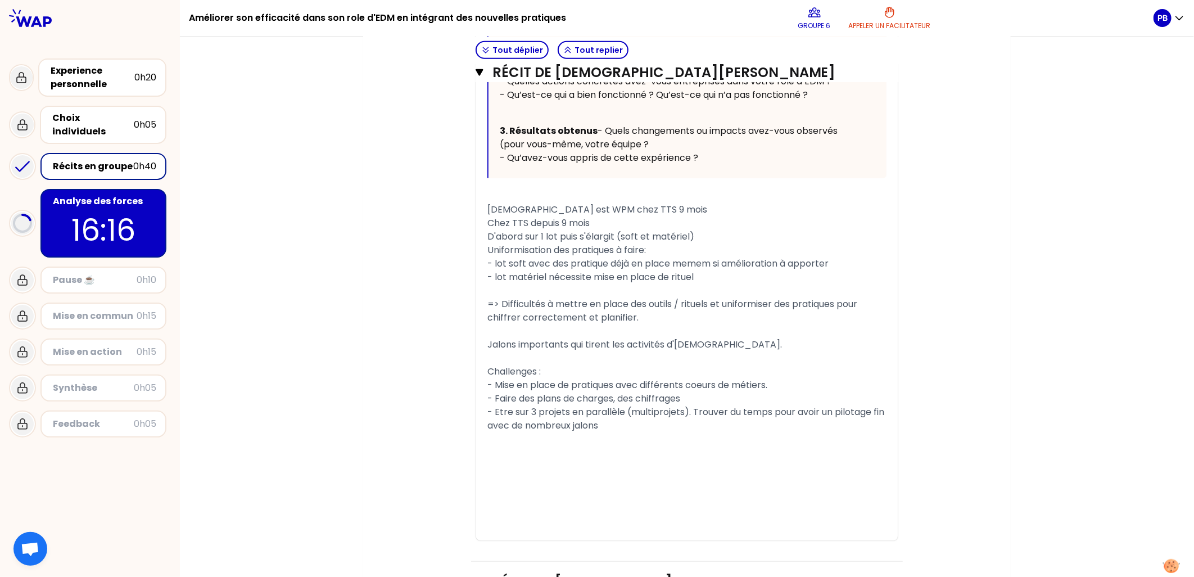
click at [581, 391] on span "- Mise en place de pratiques avec différents coeurs de métiers." at bounding box center [627, 384] width 280 height 13
drag, startPoint x: 542, startPoint y: 409, endPoint x: 470, endPoint y: 412, distance: 72.0
click at [475, 412] on div "T1 T2 Exporter sauvegardé « [DEMOGRAPHIC_DATA] BOUGUIR » Replier Votre guide po…" at bounding box center [686, 187] width 423 height 708
click at [497, 297] on div "﻿" at bounding box center [686, 290] width 399 height 13
click at [693, 405] on div "- Faire des plans de charges, des chiffrages" at bounding box center [686, 398] width 399 height 13
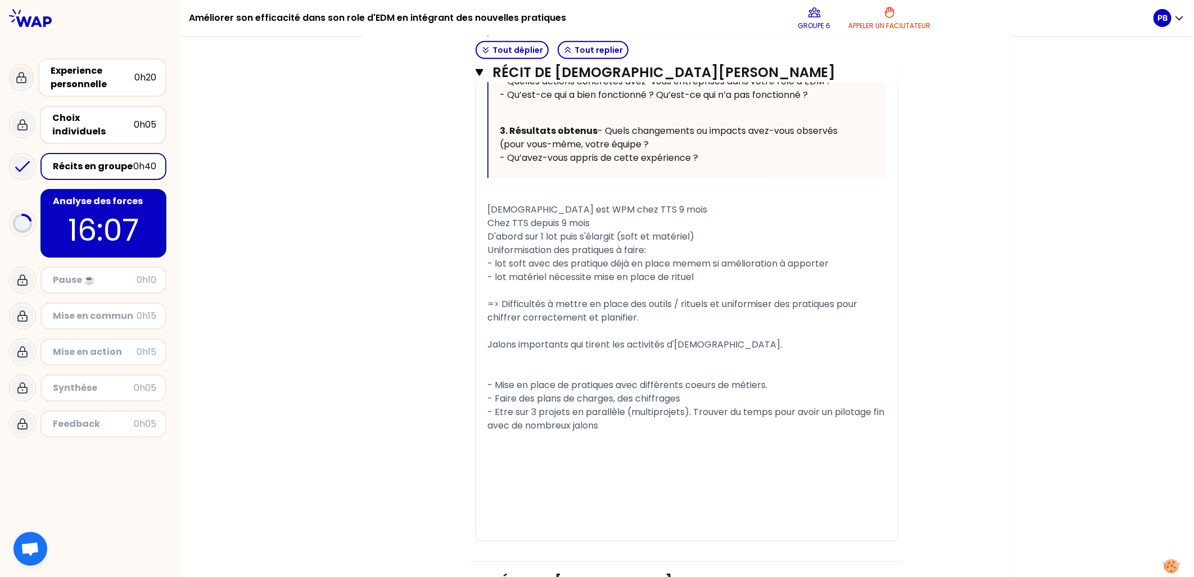
click at [495, 283] on span "- lot matériel nécessite mise en place de rituel" at bounding box center [590, 276] width 206 height 13
drag, startPoint x: 411, startPoint y: 327, endPoint x: 832, endPoint y: 261, distance: 426.0
click at [411, 327] on div "Objectifs # Racontez votre vécu à tour de rôle 13min/personne # Chaque particip…" at bounding box center [687, 113] width 602 height 1062
click at [1095, 225] on div "Mon numéro de groupe : 6 Objectifs # Racontez votre vécu à tour de rôle 13min/p…" at bounding box center [687, 102] width 1014 height 1130
click at [1176, 19] on icon "button" at bounding box center [1178, 17] width 11 height 11
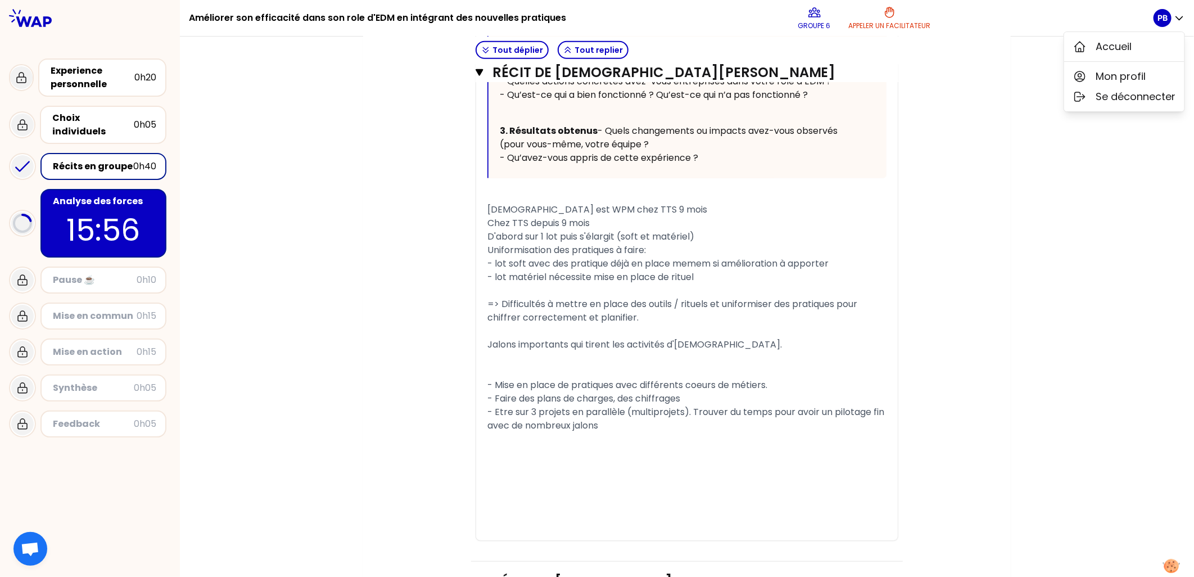
click at [1055, 166] on div "Mon numéro de groupe : 6 Objectifs # Racontez votre vécu à tour de rôle 13min/p…" at bounding box center [687, 102] width 1014 height 1130
click at [306, 378] on div "Mon numéro de groupe : 6 Objectifs # Racontez votre vécu à tour de rôle 13min/p…" at bounding box center [687, 102] width 1014 height 1130
click at [1048, 284] on div "Mon numéro de groupe : 6 Objectifs # Racontez votre vécu à tour de rôle 13min/p…" at bounding box center [687, 102] width 1014 height 1130
click at [498, 229] on span "Chez TTS depuis 9 mois" at bounding box center [538, 222] width 102 height 13
click at [615, 230] on div "Chez TTS depuis 9 mois" at bounding box center [686, 222] width 399 height 13
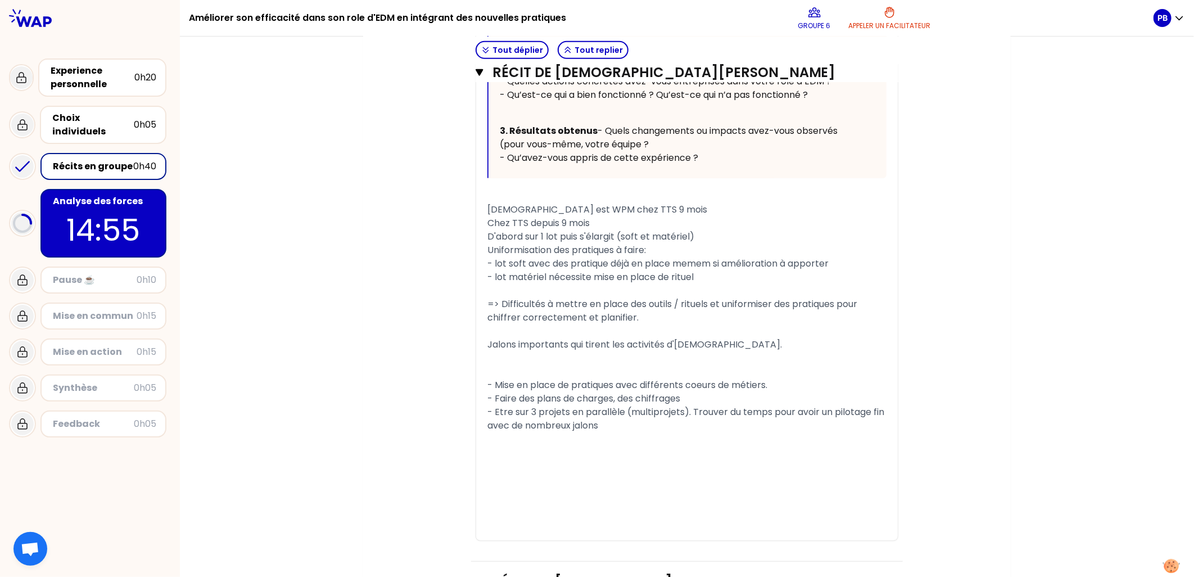
click at [563, 297] on div "﻿" at bounding box center [686, 290] width 399 height 13
click at [593, 338] on div "﻿" at bounding box center [686, 330] width 399 height 13
click at [701, 365] on div "﻿" at bounding box center [686, 357] width 399 height 13
click at [758, 365] on div "﻿" at bounding box center [686, 357] width 399 height 13
click at [723, 351] on div "Jalons importants qui tirent les activités d'[DEMOGRAPHIC_DATA]." at bounding box center [686, 344] width 399 height 13
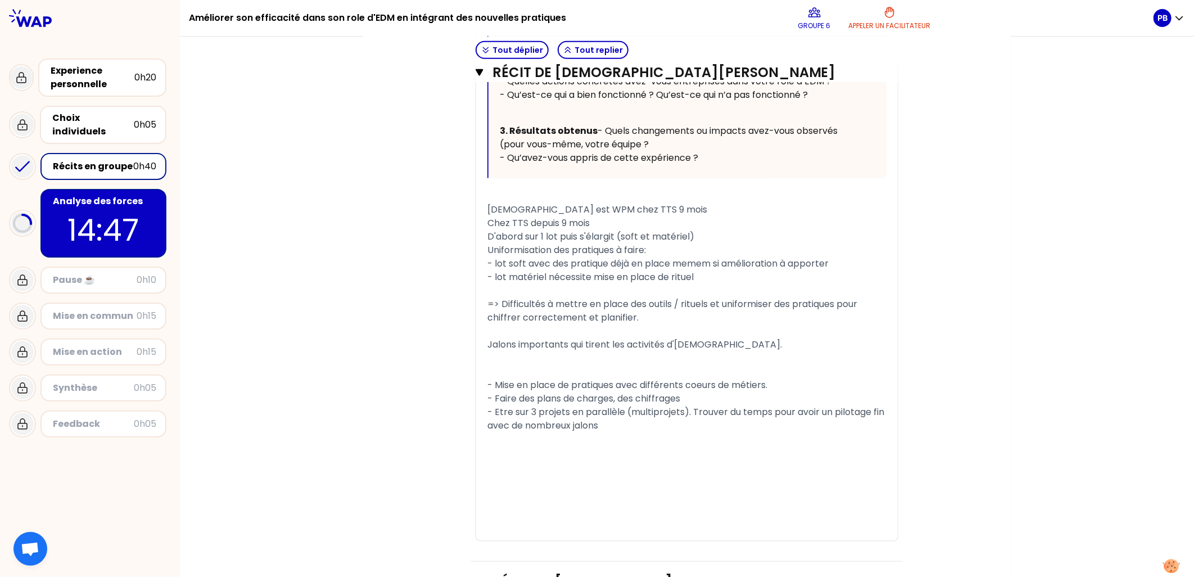
click at [524, 365] on div "﻿" at bounding box center [686, 357] width 399 height 13
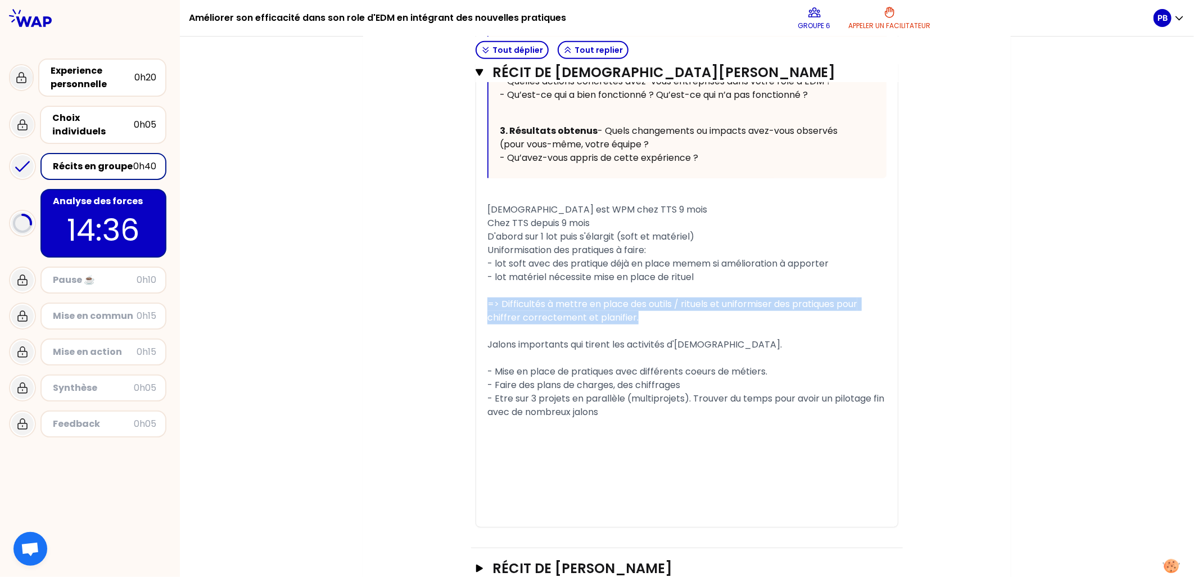
drag, startPoint x: 636, startPoint y: 354, endPoint x: 474, endPoint y: 342, distance: 162.3
click at [476, 342] on div "« [DEMOGRAPHIC_DATA] BOUGUIR » Replier Votre guide pour raconter votre expérien…" at bounding box center [686, 202] width 421 height 649
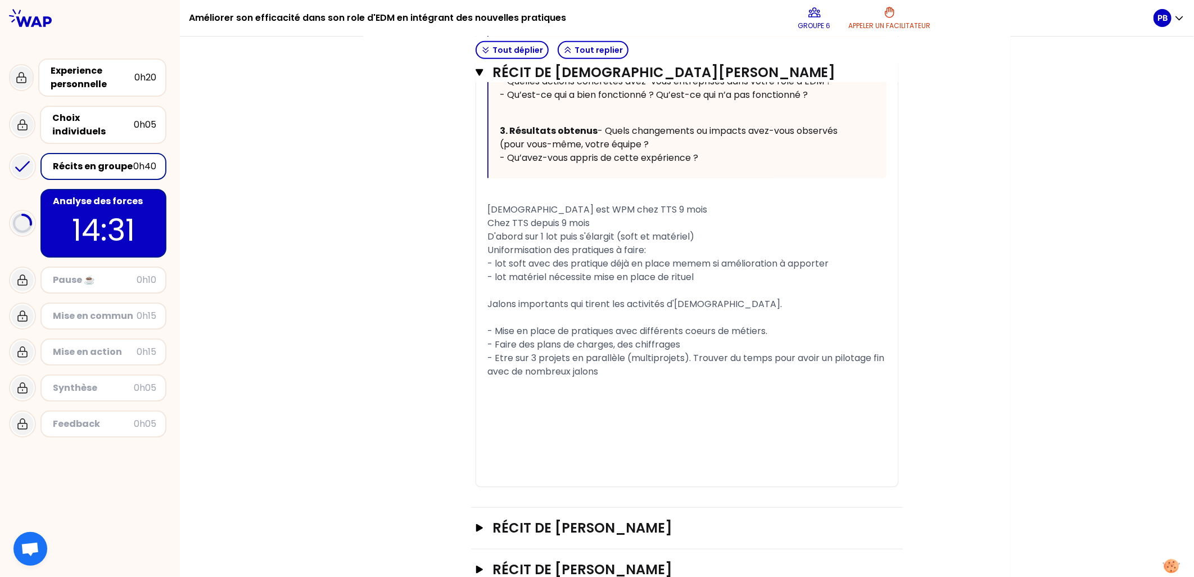
click at [699, 351] on div "- Faire des plans de charges, des chiffrages" at bounding box center [686, 344] width 399 height 13
click at [602, 270] on span "- lot soft avec des pratique déjà en place memem si amélioration à apporter" at bounding box center [657, 263] width 341 height 13
click at [751, 324] on div "﻿" at bounding box center [686, 317] width 399 height 13
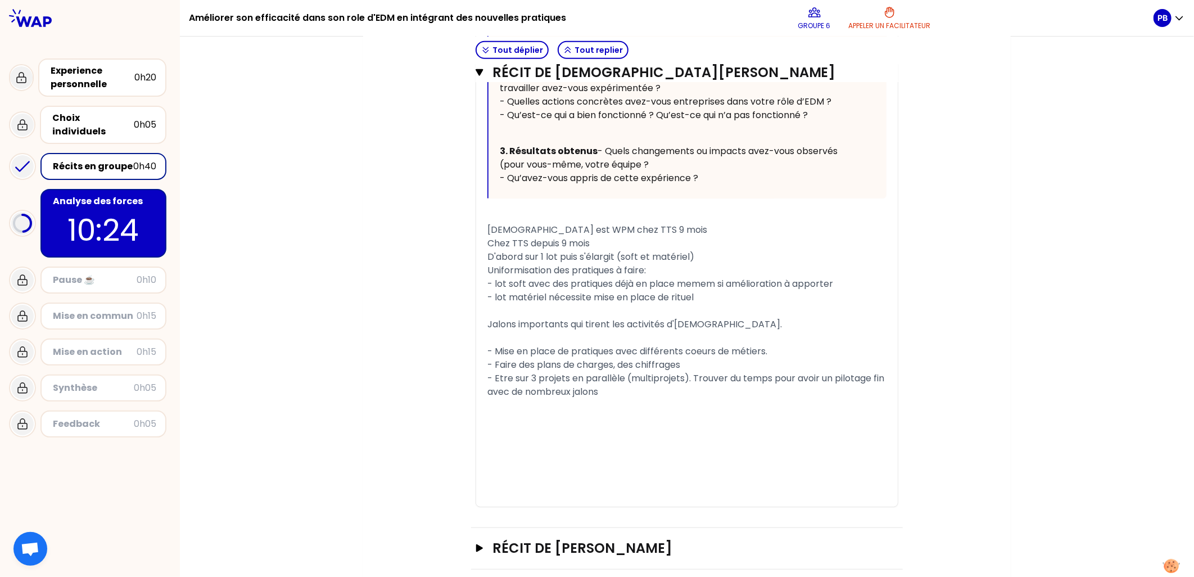
scroll to position [499, 0]
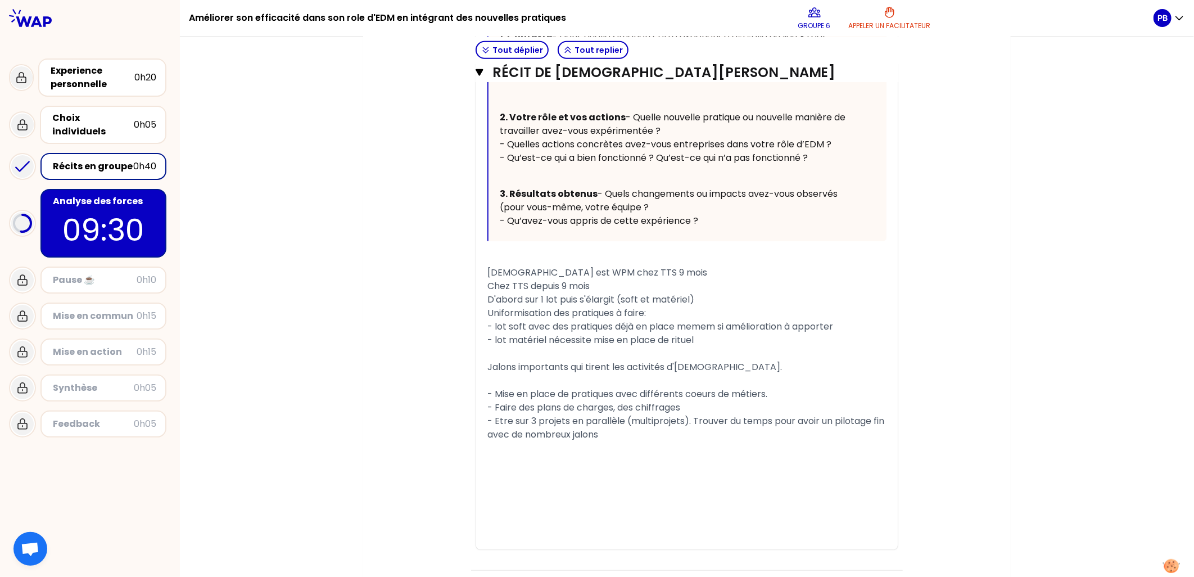
click at [565, 306] on span "D'abord sur 1 lot puis s'élargit (soft et matériel)" at bounding box center [590, 299] width 207 height 13
click at [614, 306] on span "D'abord sur 1 lot puis s'élargit (soft et matériel)" at bounding box center [590, 299] width 207 height 13
click at [754, 306] on div "D'abord sur 1 lot puis s'élargit à plusieurs (soft et matériel)" at bounding box center [686, 299] width 399 height 13
click at [666, 320] on div "Uniformisation des pratiques à faire:" at bounding box center [686, 312] width 399 height 13
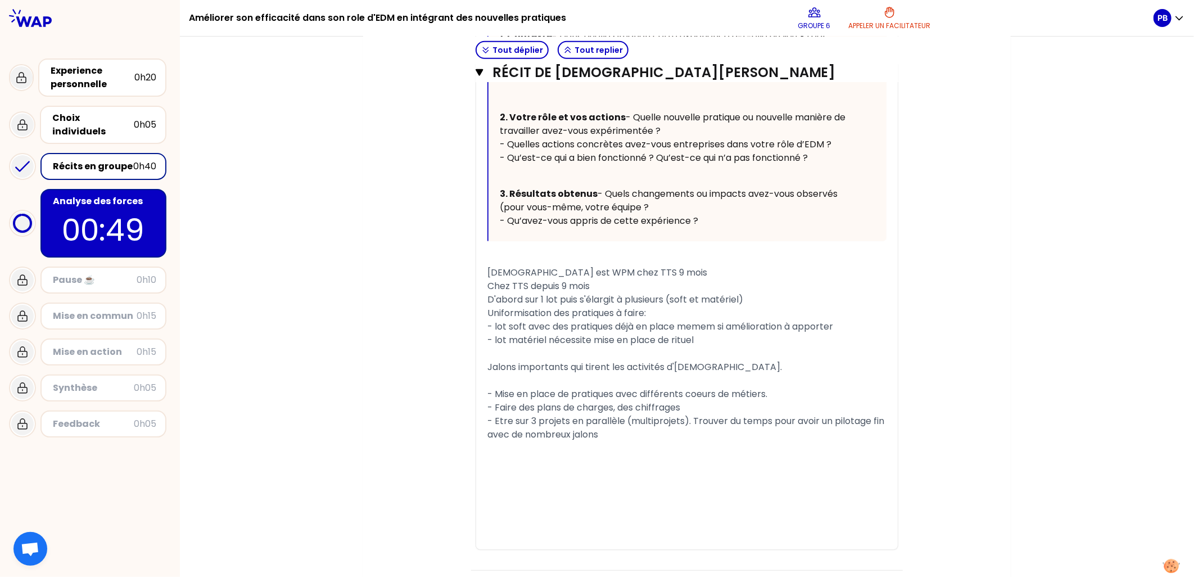
click at [637, 279] on div "[DEMOGRAPHIC_DATA] est WPM chez TTS 9 mois" at bounding box center [686, 272] width 399 height 13
click at [475, 74] on icon "button" at bounding box center [479, 72] width 8 height 9
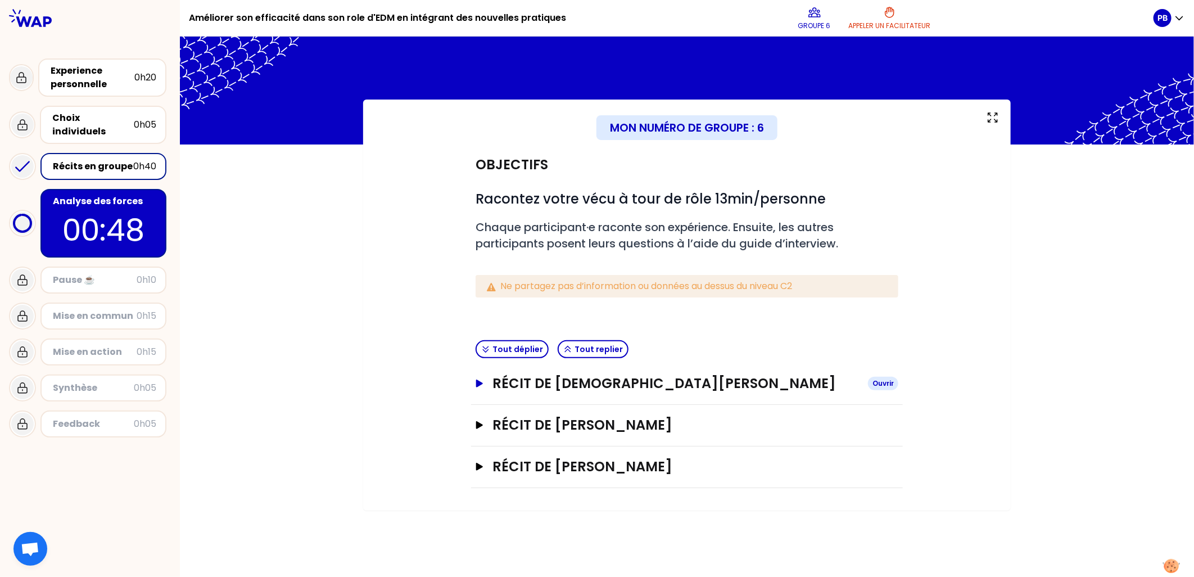
scroll to position [0, 0]
click at [479, 464] on icon "button" at bounding box center [479, 467] width 7 height 8
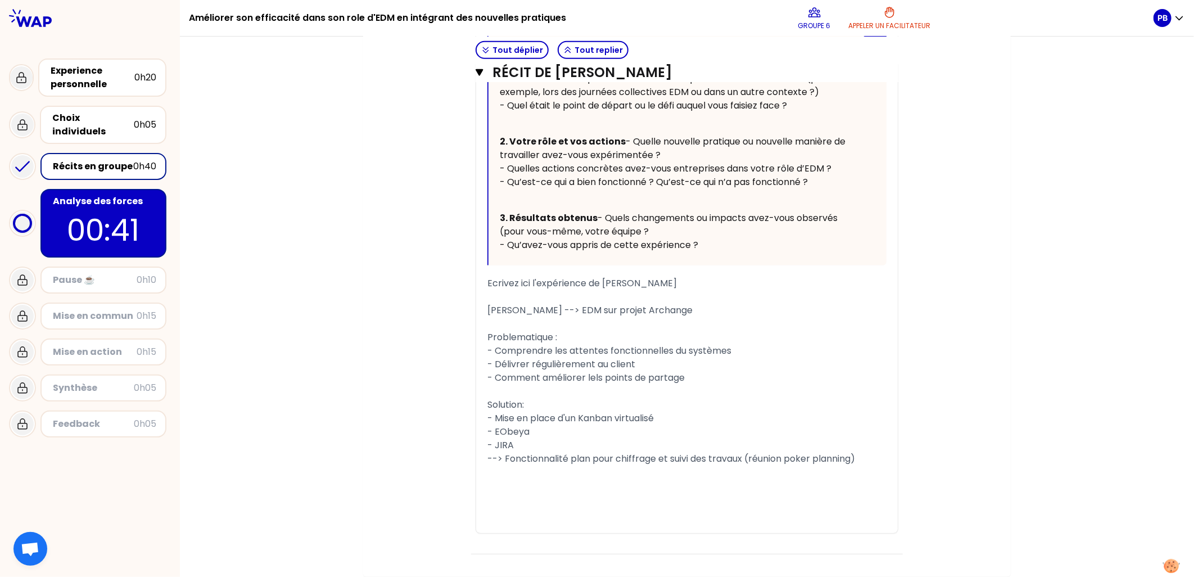
scroll to position [579, 0]
click at [492, 433] on span "- EObeya" at bounding box center [508, 431] width 42 height 13
click at [493, 433] on span "- EObeya" at bounding box center [508, 431] width 42 height 13
click at [517, 445] on div "- JIRA" at bounding box center [686, 444] width 399 height 13
click at [566, 443] on div "- JIRA" at bounding box center [686, 444] width 399 height 13
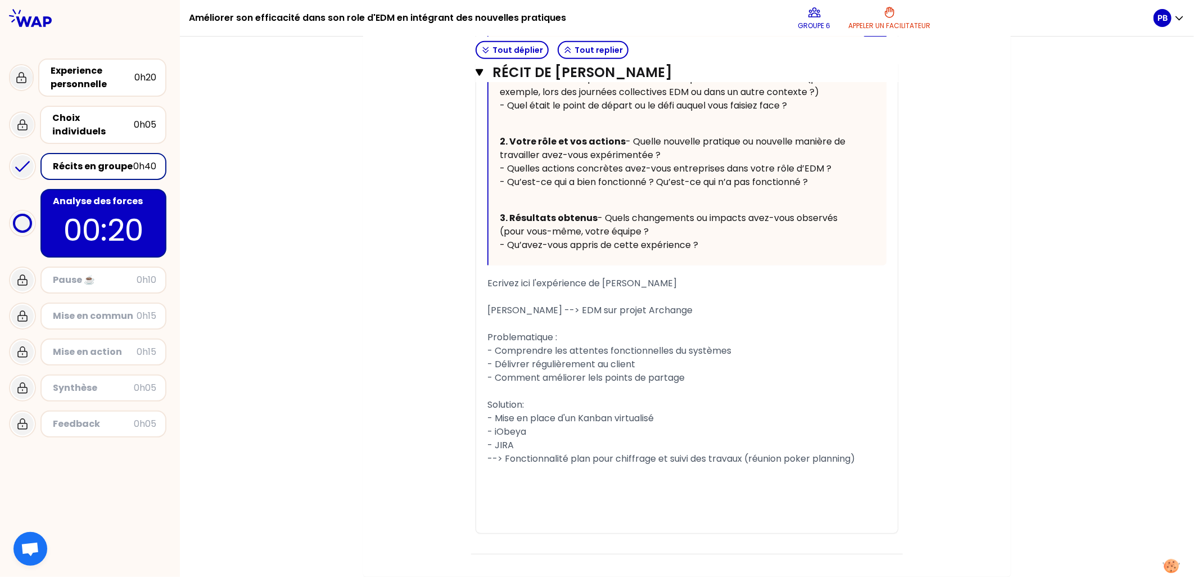
click at [543, 461] on span "--> Fonctionnalité plan pour chiffrage et suivi des travaux (réunion poker plan…" at bounding box center [671, 458] width 368 height 13
click at [82, 160] on div "Récits en groupe" at bounding box center [93, 166] width 80 height 13
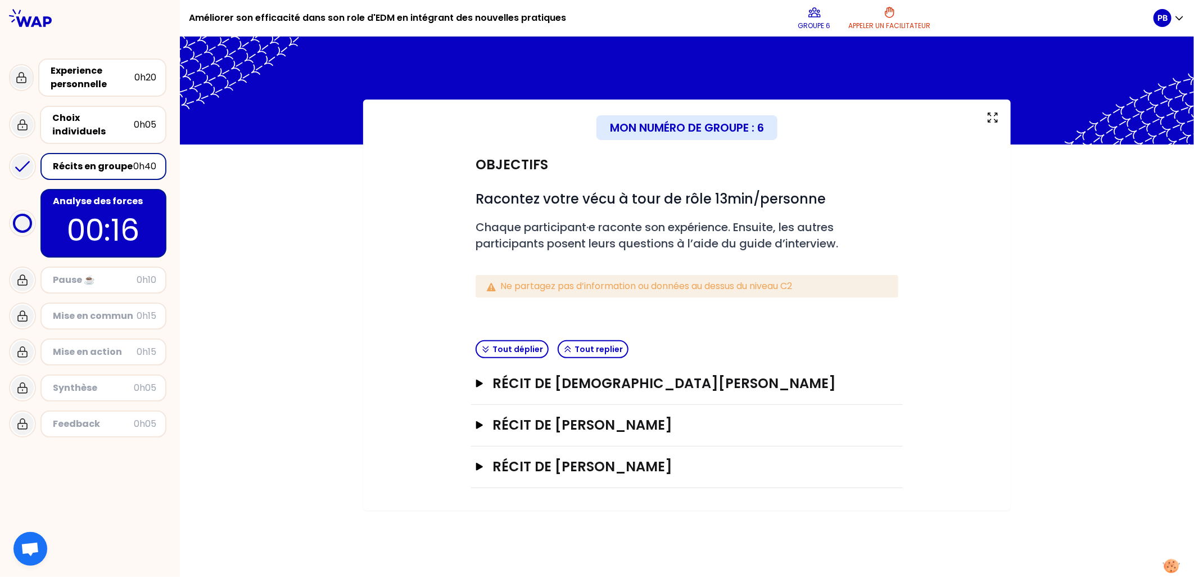
click at [75, 208] on p "00:16" at bounding box center [104, 230] width 106 height 44
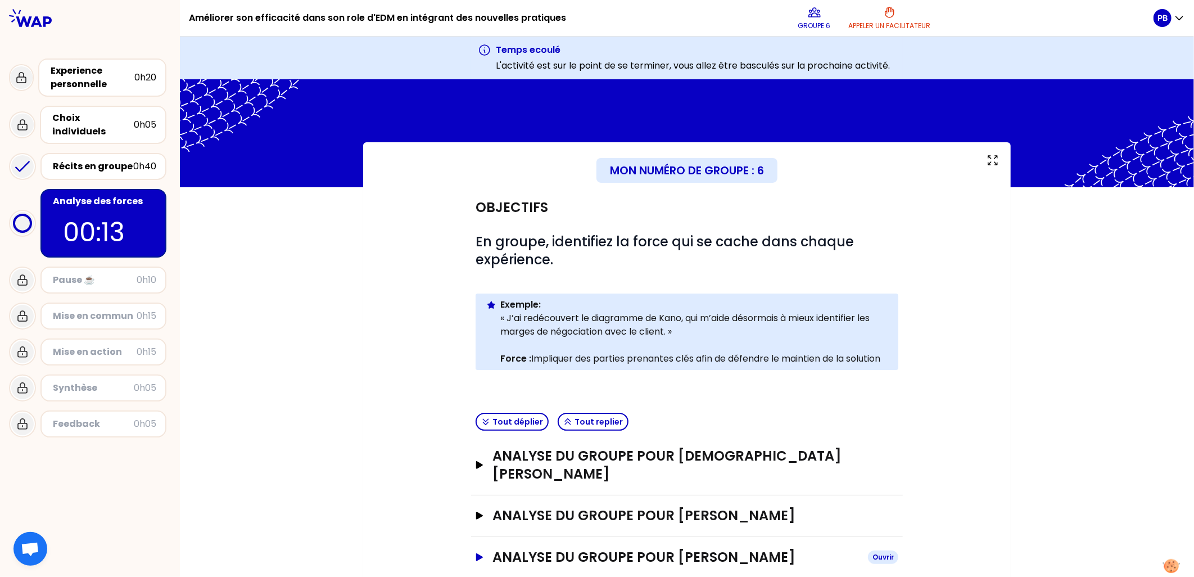
click at [477, 553] on icon "button" at bounding box center [479, 557] width 9 height 8
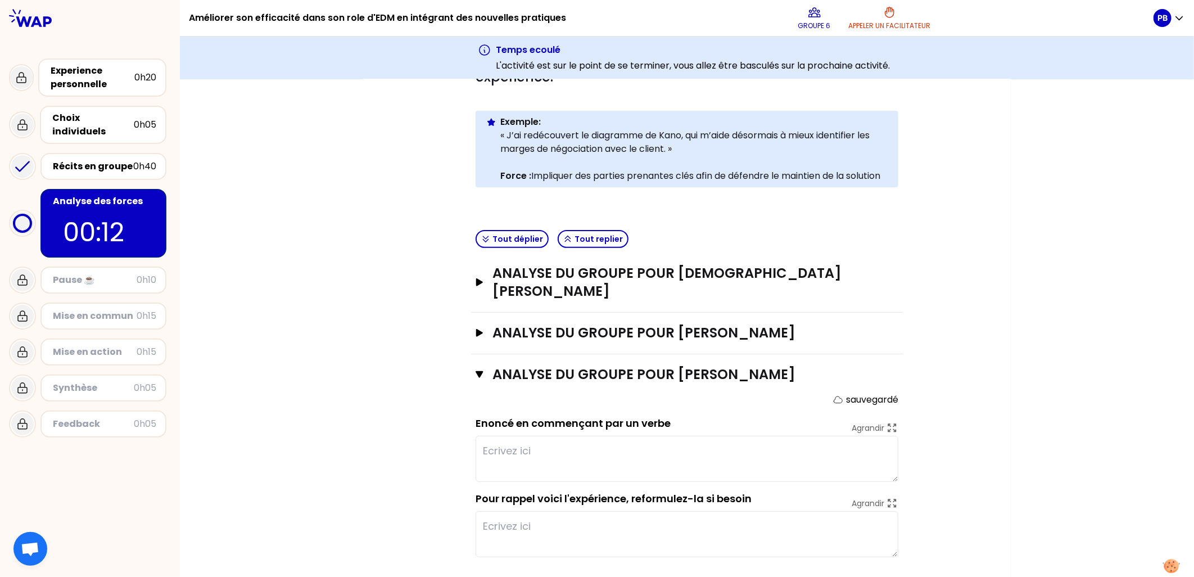
scroll to position [187, 0]
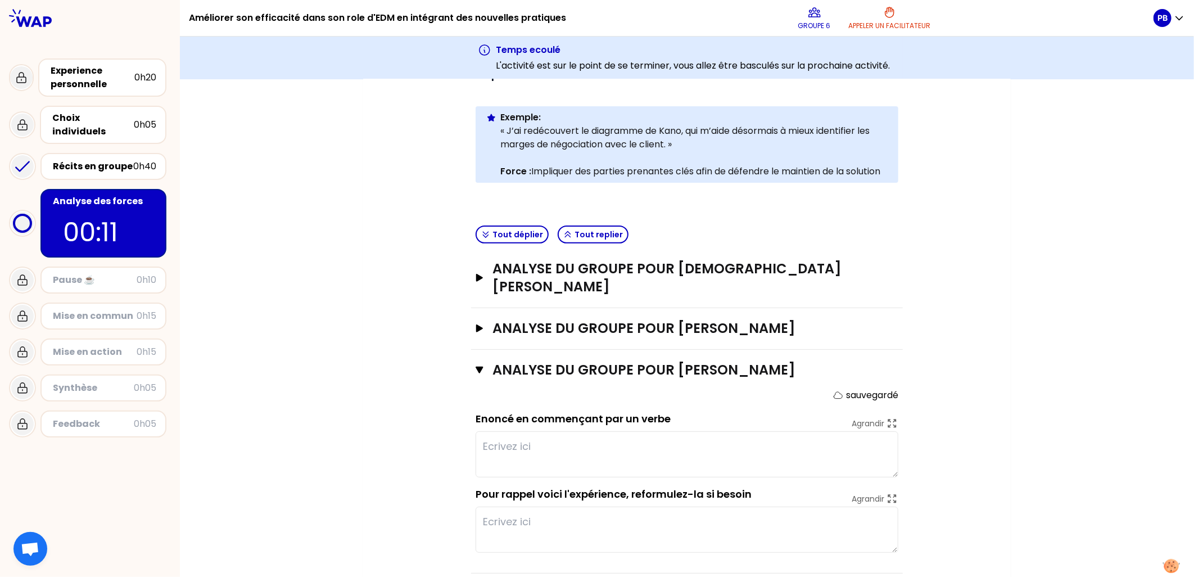
click at [506, 431] on textarea at bounding box center [686, 454] width 423 height 46
click at [475, 324] on icon "button" at bounding box center [479, 328] width 9 height 8
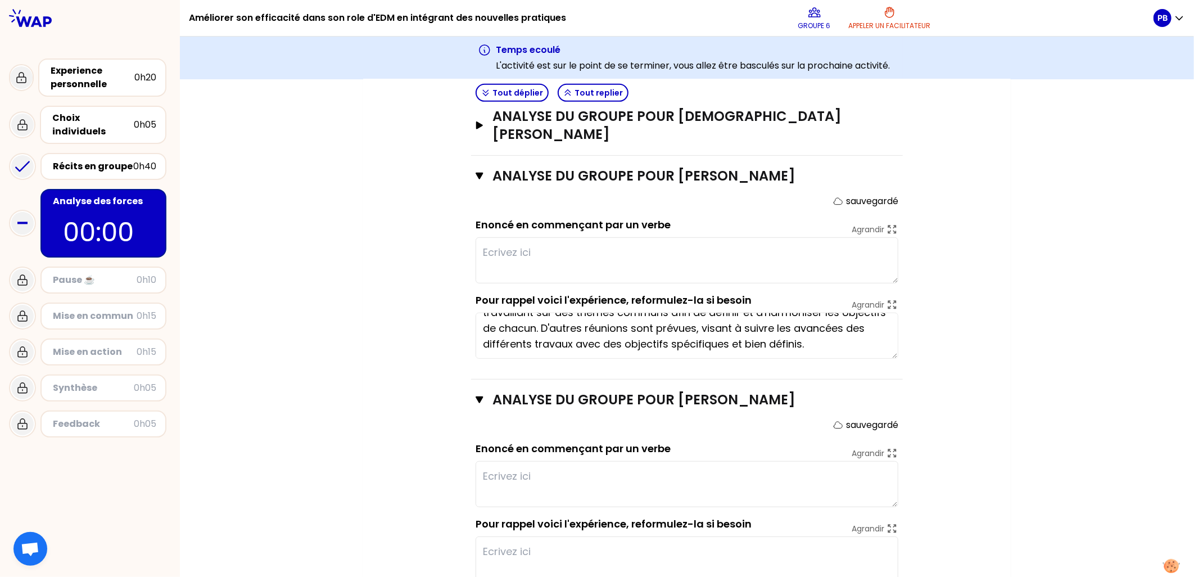
scroll to position [369, 0]
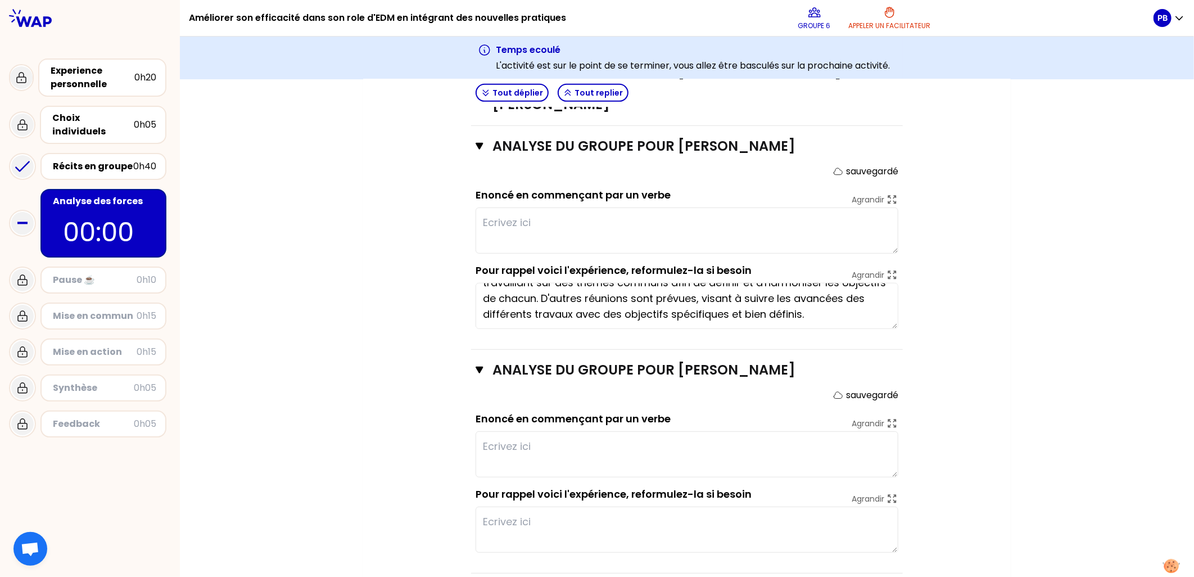
click at [514, 431] on textarea at bounding box center [686, 454] width 423 height 46
type textarea "J"
type textarea "M"
click at [705, 431] on textarea "Mettre en places des outils de partage vi" at bounding box center [686, 454] width 423 height 46
click at [723, 434] on textarea "Mettre en places des outils de partage vi" at bounding box center [686, 454] width 423 height 46
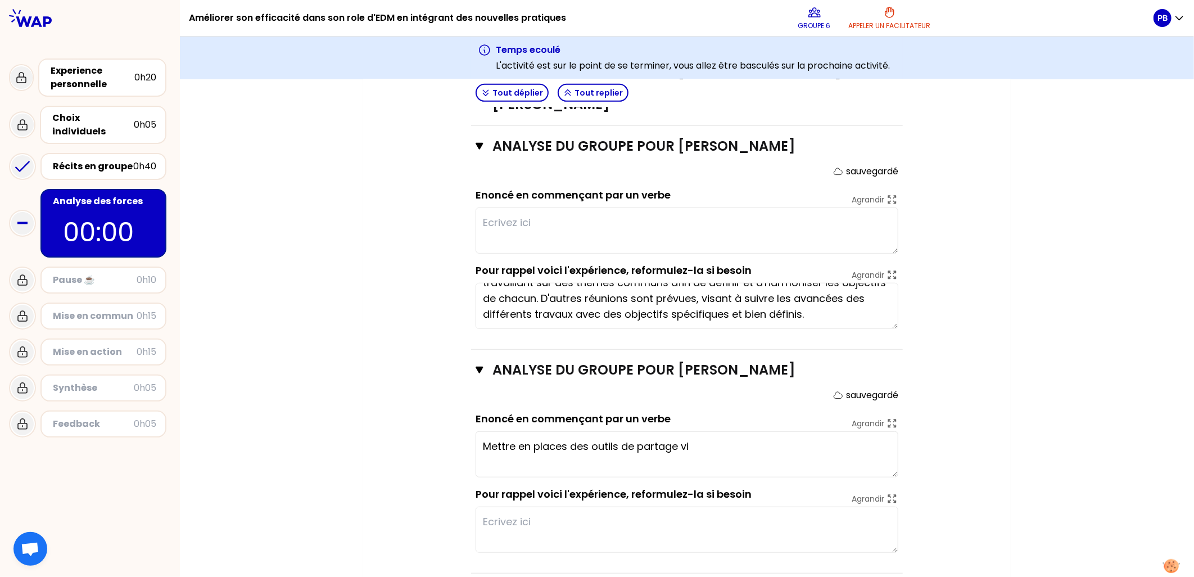
click at [613, 296] on textarea "J'ai organisé une première réunion d'échanges entre plusieurs interlocuteurs tr…" at bounding box center [686, 306] width 423 height 46
click at [709, 431] on textarea "Mettre en places des outils de partage vi" at bounding box center [686, 454] width 423 height 46
click at [489, 437] on textarea "Mettre en places des outils de partage virtualisés pour les équipes de dev et i…" at bounding box center [686, 454] width 423 height 46
click at [586, 447] on textarea "Mettre en places des outils de partage virtualisés pour les équipes de dev et i…" at bounding box center [686, 454] width 423 height 46
click at [564, 431] on textarea "Mettre en places des outils de partage virtualisés pour les équipes de dev et i…" at bounding box center [686, 454] width 423 height 46
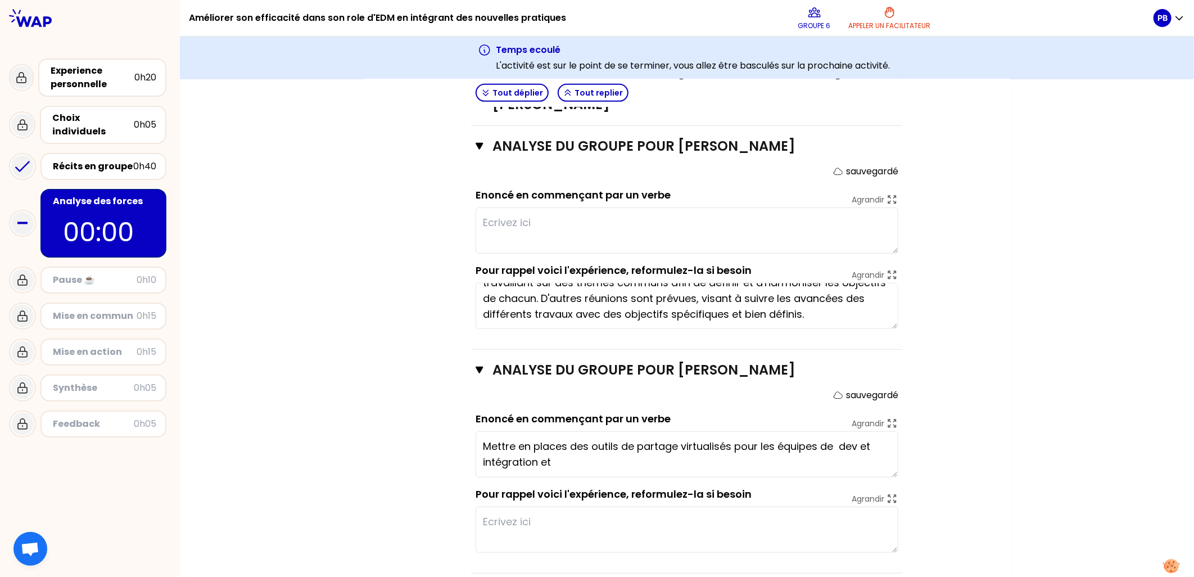
drag, startPoint x: 701, startPoint y: 432, endPoint x: 772, endPoint y: 433, distance: 70.3
click at [709, 432] on textarea "Mettre en places des outils de partage virtualisés pour les équipes de dev et i…" at bounding box center [686, 454] width 423 height 46
drag, startPoint x: 790, startPoint y: 433, endPoint x: 830, endPoint y: 433, distance: 40.5
click at [794, 433] on textarea "Mettre en places des outils de partage virtualisés pour les équipes de dev et i…" at bounding box center [686, 454] width 423 height 46
click at [892, 431] on textarea "Mettre en places des outils de partage virtualisés pour les équipes de dev et i…" at bounding box center [686, 454] width 423 height 46
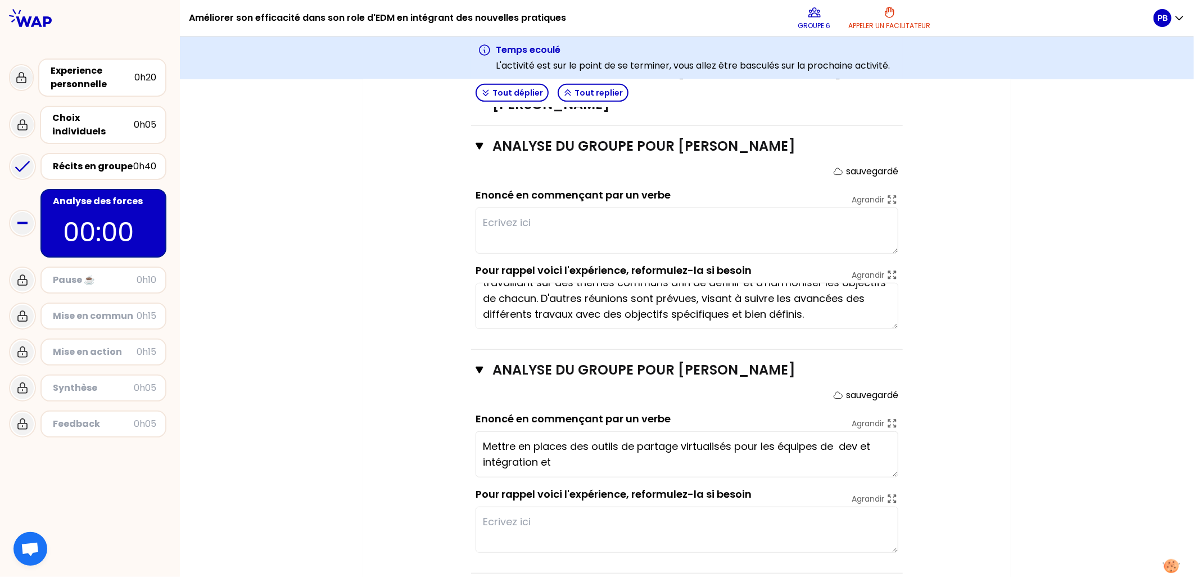
click at [582, 444] on textarea "Mettre en places des outils de partage virtualisés pour les équipes de dev et i…" at bounding box center [686, 454] width 423 height 46
click at [552, 438] on textarea "Mettre en places des outils de partage virtualisés pour les équipes de dev et i…" at bounding box center [686, 454] width 423 height 46
type textarea "Mettre en places des outils de partage virtualisés pour les équipes de dev et i…"
click at [615, 506] on textarea at bounding box center [686, 529] width 423 height 46
click at [586, 443] on textarea "Mettre en places des outils de partage virtualisés pour les équipes de dev et i…" at bounding box center [686, 454] width 423 height 46
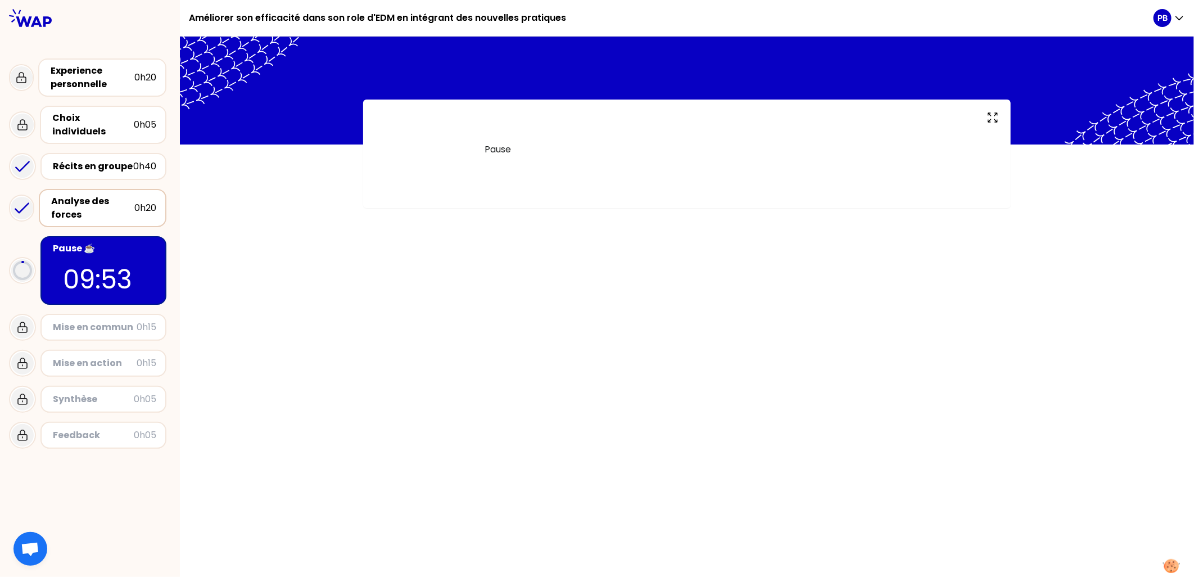
click at [96, 260] on p "09:53" at bounding box center [103, 279] width 81 height 39
click at [96, 196] on div "Analyse des forces" at bounding box center [92, 207] width 83 height 27
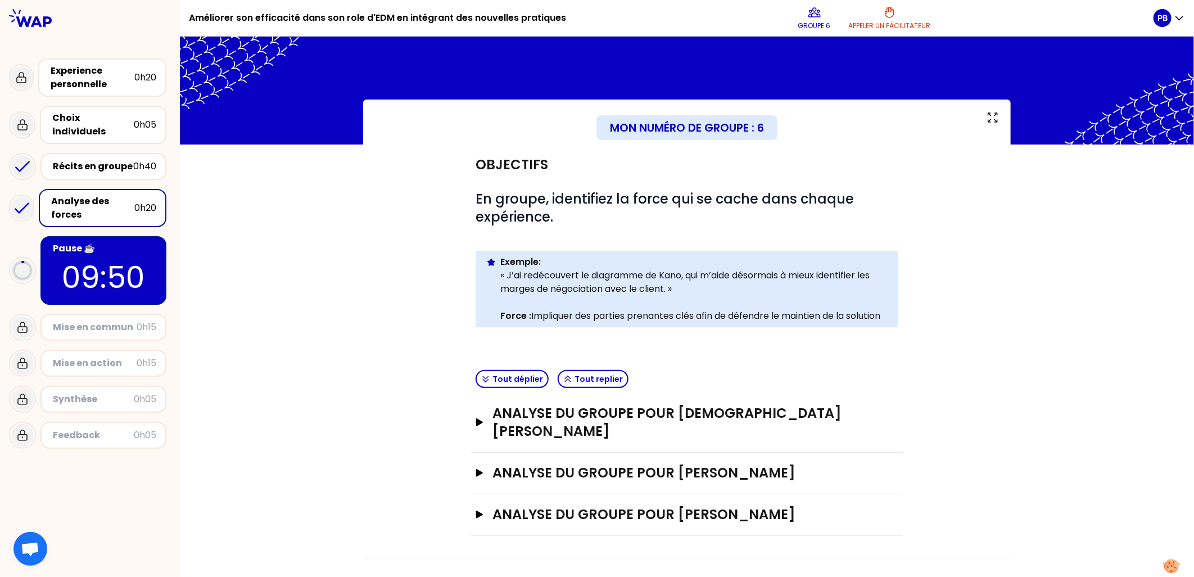
click at [473, 494] on div "Analyse du groupe pour [PERSON_NAME]" at bounding box center [687, 515] width 432 height 42
click at [477, 510] on icon "button" at bounding box center [479, 514] width 7 height 8
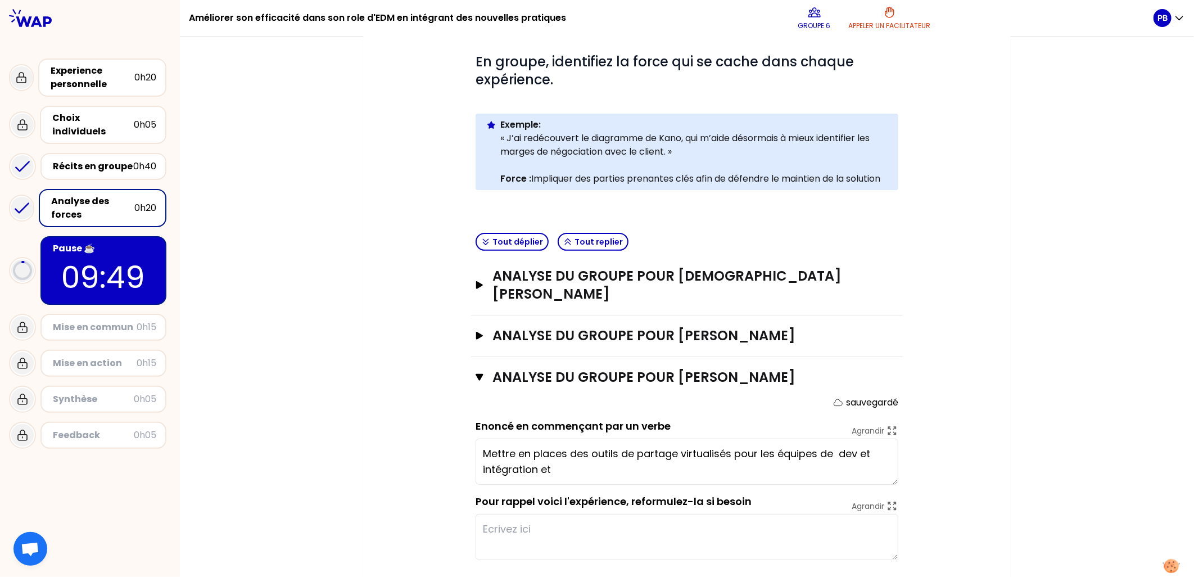
scroll to position [144, 0]
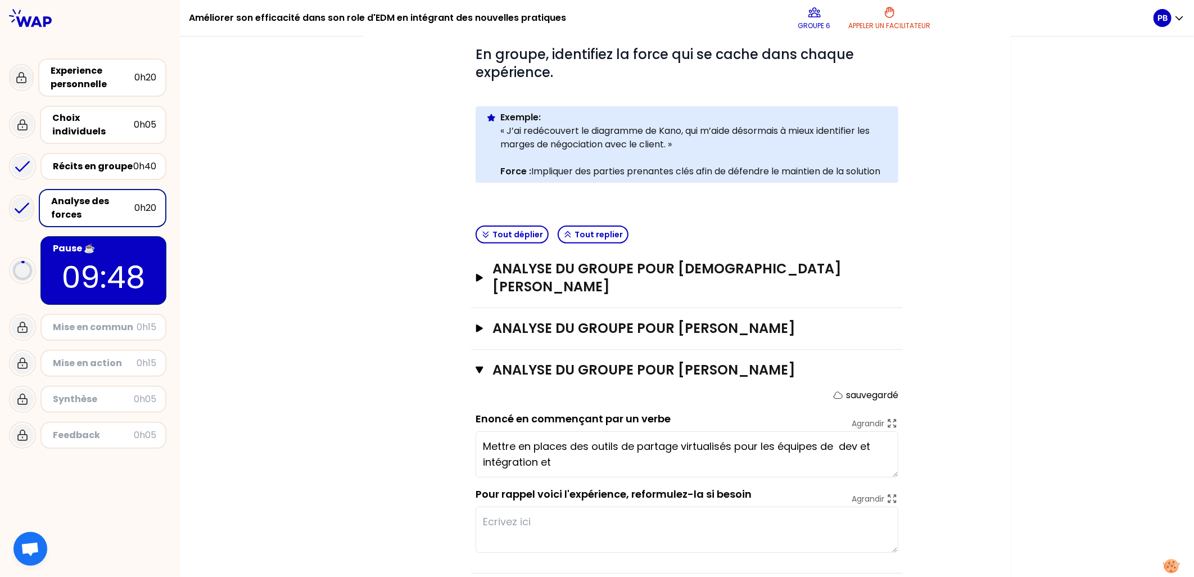
click at [566, 436] on textarea "Mettre en places des outils de partage virtualisés pour les équipes de dev et i…" at bounding box center [686, 454] width 423 height 46
click at [475, 431] on textarea "Mettre en places des outils de partage virtualisés pour les équipes de dev et i…" at bounding box center [686, 454] width 423 height 46
click at [542, 431] on textarea "j'ai en places des outils de partage virtualisés pour les équipes de dev et int…" at bounding box center [686, 454] width 423 height 46
click at [793, 431] on textarea "j'ai en place des outils de partage virtualisés pour les équipes de dev et inté…" at bounding box center [686, 454] width 423 height 46
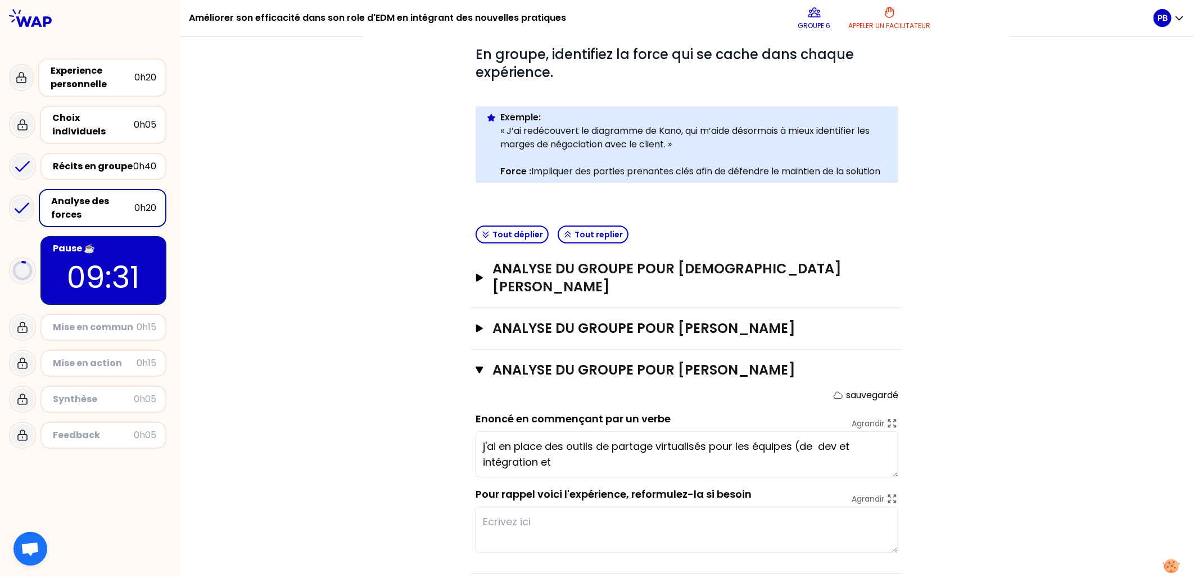
click at [552, 441] on textarea "j'ai en place des outils de partage virtualisés pour les équipes (de dev et int…" at bounding box center [686, 454] width 423 height 46
click at [475, 274] on icon "button" at bounding box center [479, 278] width 9 height 8
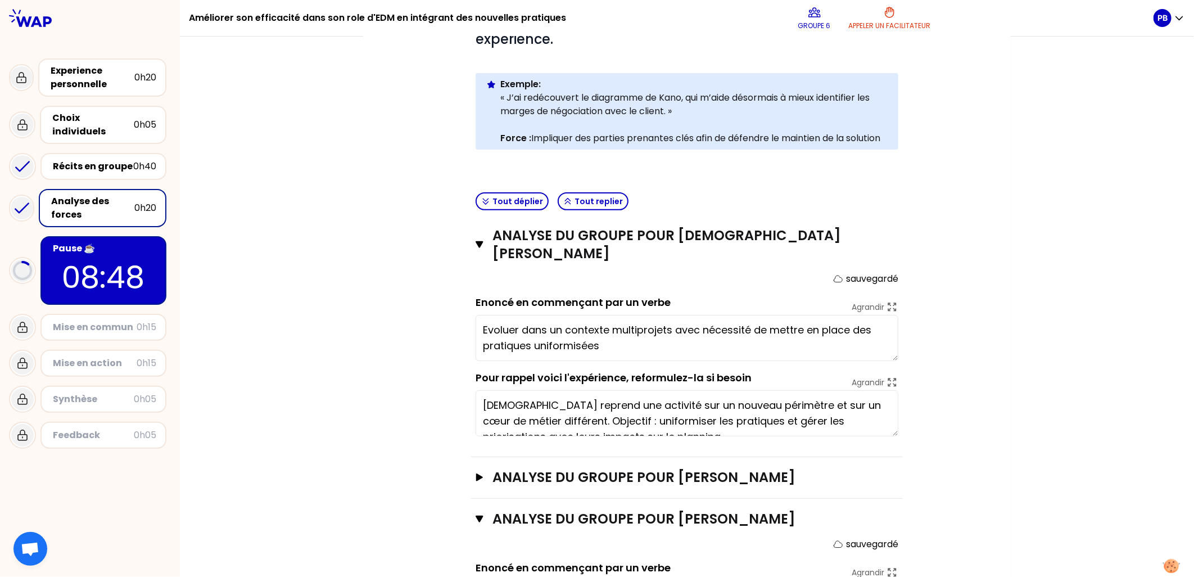
scroll to position [207, 0]
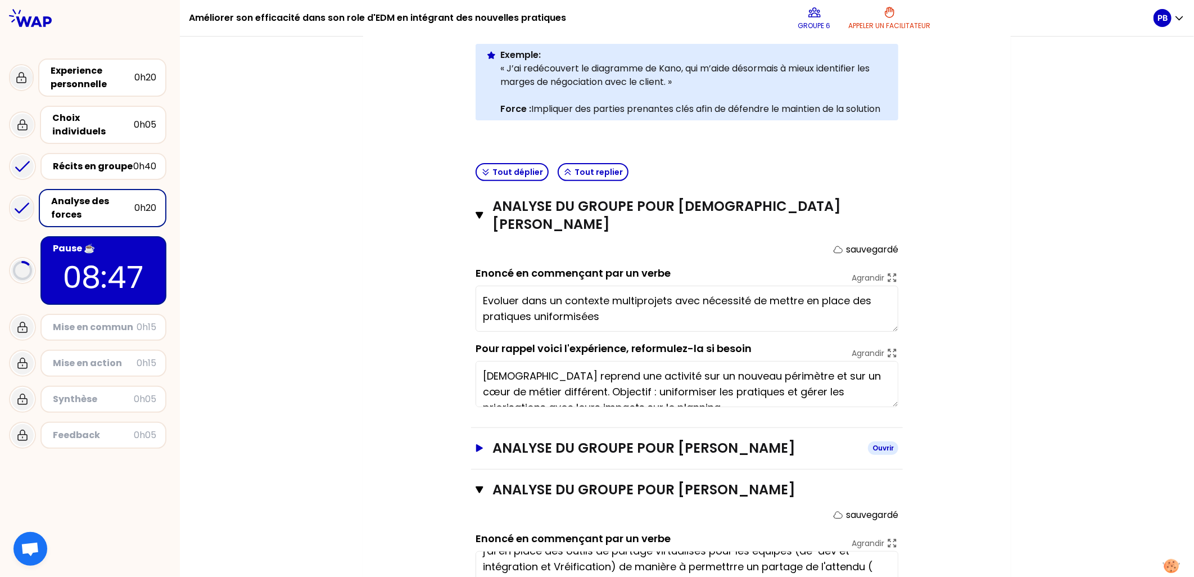
click at [476, 444] on icon "button" at bounding box center [479, 448] width 7 height 8
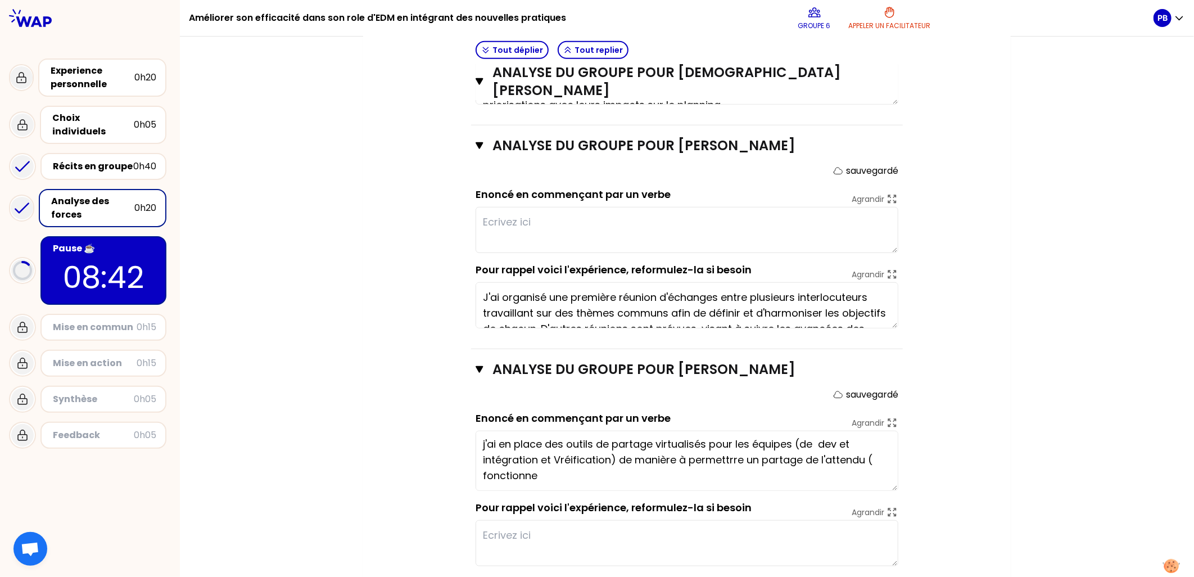
scroll to position [0, 0]
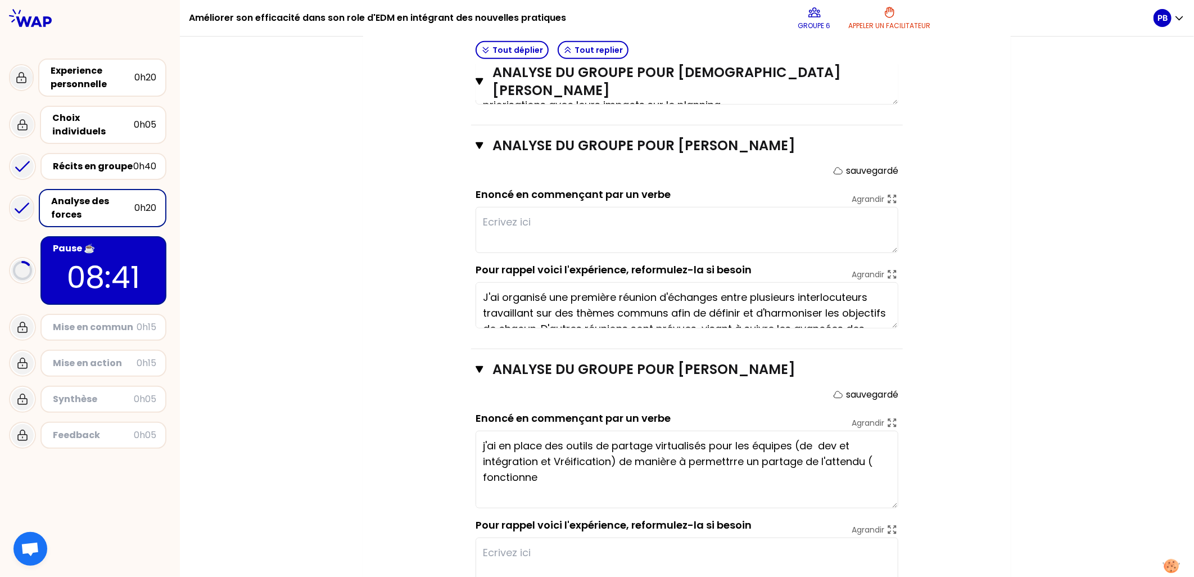
drag, startPoint x: 890, startPoint y: 456, endPoint x: 895, endPoint y: 488, distance: 31.8
click at [895, 488] on div "Analyse du groupe pour [PERSON_NAME] sauvegardé Enoncé en commençant par un ver…" at bounding box center [687, 476] width 432 height 255
click at [607, 430] on textarea "j'ai en place des outils de partage virtualisés pour les équipes (de dev et int…" at bounding box center [686, 469] width 423 height 78
drag, startPoint x: 535, startPoint y: 470, endPoint x: 600, endPoint y: 431, distance: 75.7
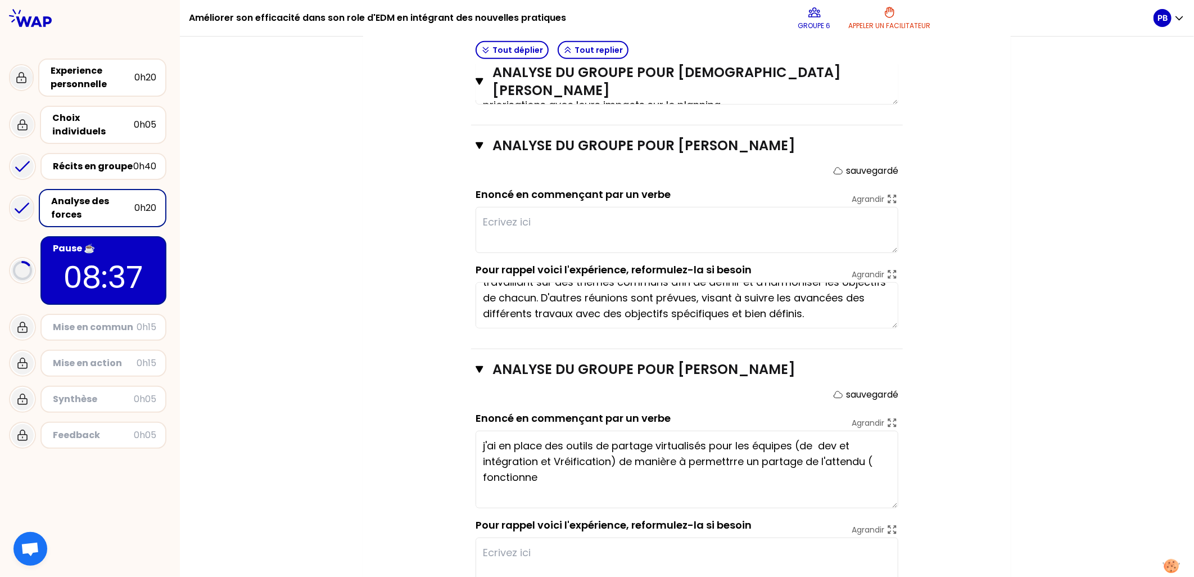
click at [536, 470] on textarea "j'ai en place des outils de partage virtualisés pour les équipes (de dev et int…" at bounding box center [686, 469] width 423 height 78
click at [615, 430] on textarea "j'ai en place des outils de partage virtualisés pour les équipes (de dev et int…" at bounding box center [686, 469] width 423 height 78
click at [720, 441] on textarea "j'ai en place des outils de partage virtualisés pour les équipes (de dev et int…" at bounding box center [686, 469] width 423 height 78
click at [772, 441] on textarea "j'ai en place des outils de partage virtualisés pour les équipes (de dev et int…" at bounding box center [686, 469] width 423 height 78
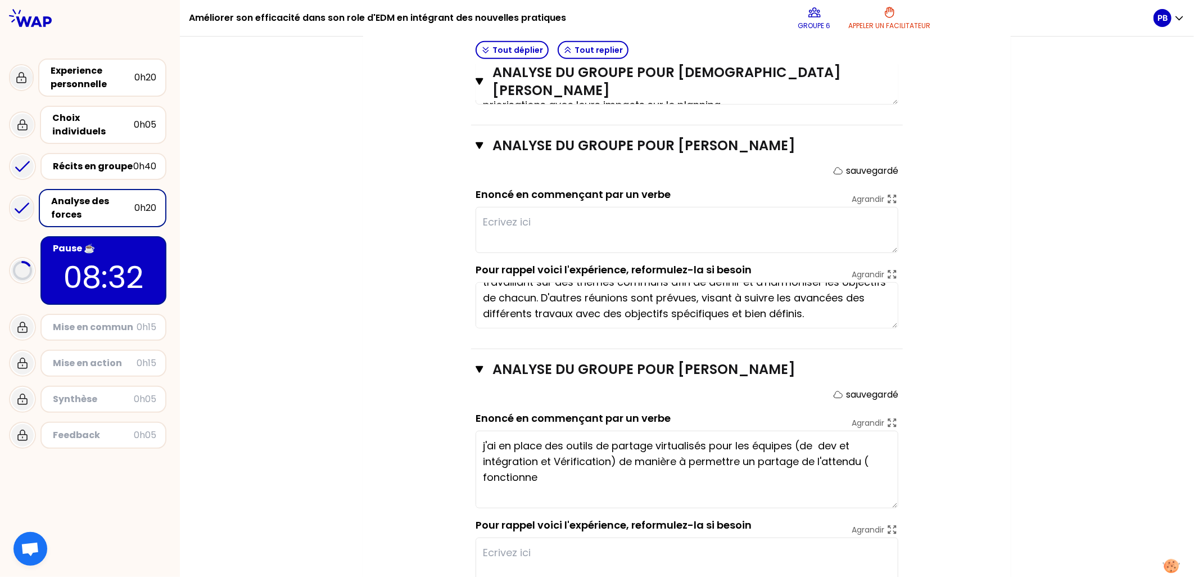
drag, startPoint x: 844, startPoint y: 440, endPoint x: 851, endPoint y: 442, distance: 7.5
click at [844, 439] on textarea "j'ai en place des outils de partage virtualisés pour les équipes (de dev et int…" at bounding box center [686, 469] width 423 height 78
click at [872, 443] on textarea "j'ai en place des outils de partage virtualisés pour les équipes (de dev et int…" at bounding box center [686, 469] width 423 height 78
click at [541, 455] on textarea "j'ai en place des outils de partage virtualisés pour les équipes (de dev et int…" at bounding box center [686, 469] width 423 height 78
drag, startPoint x: 610, startPoint y: 459, endPoint x: 454, endPoint y: 423, distance: 160.4
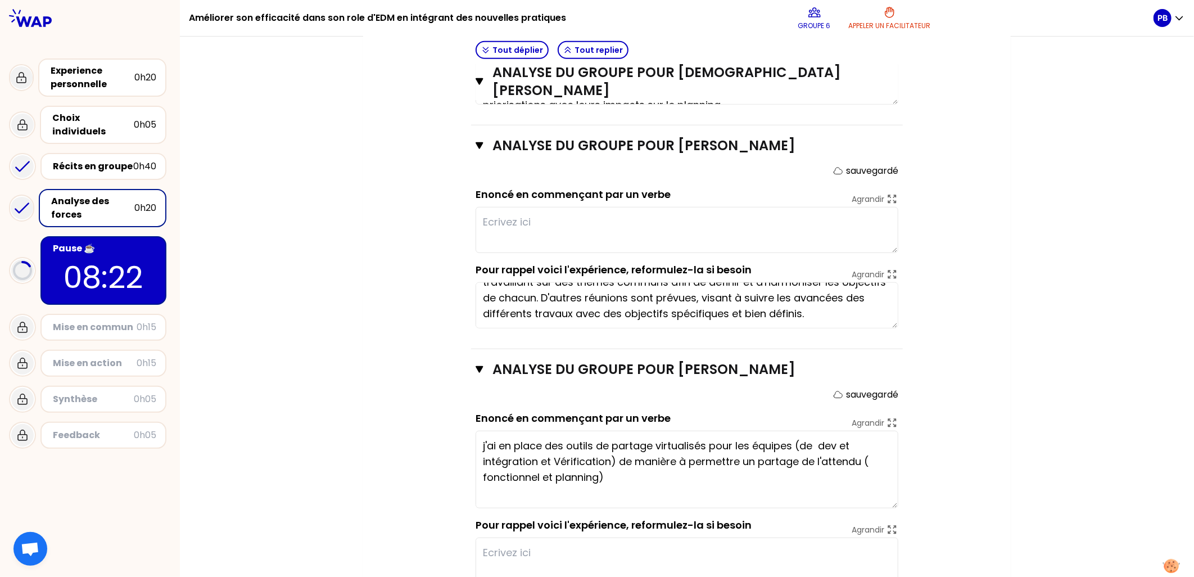
click at [454, 423] on div "Objectifs # En groupe, identifiez la force qui se cache dans chaque expérience.…" at bounding box center [687, 119] width 602 height 969
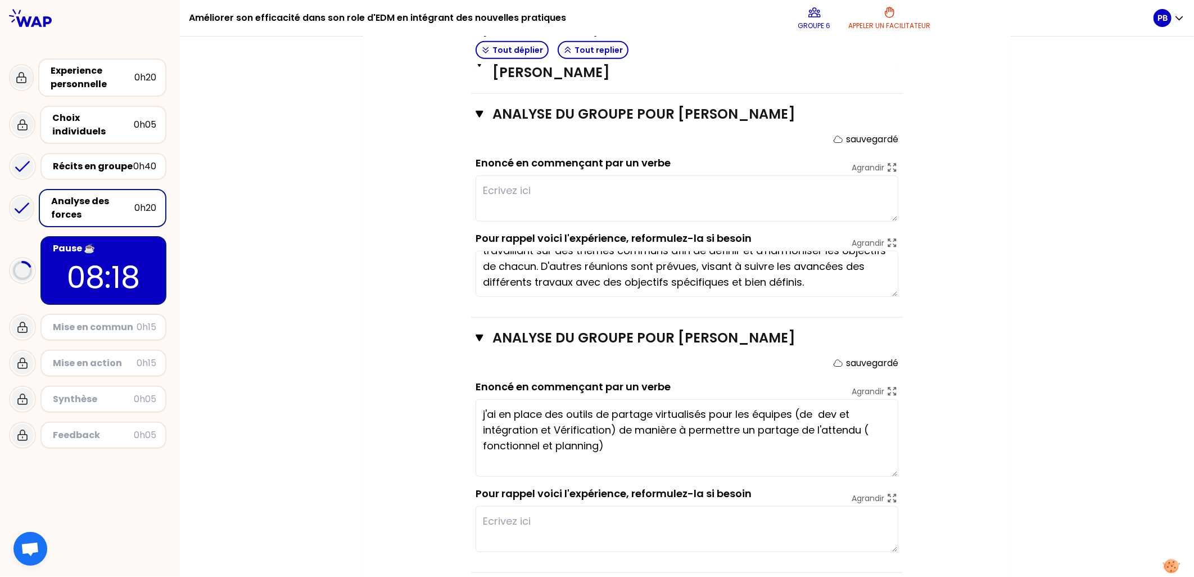
type textarea "j'ai en place des outils de partage virtualisés pour les équipes (de dev et int…"
click at [533, 506] on textarea at bounding box center [686, 529] width 423 height 46
click at [505, 518] on textarea "Mise en place de Daily avec [PERSON_NAME]" at bounding box center [686, 529] width 423 height 46
click at [516, 518] on textarea "Mise en place de Daily avec [PERSON_NAME]" at bounding box center [686, 529] width 423 height 46
click at [561, 506] on textarea "Mise en place de Daily avec [PERSON_NAME]" at bounding box center [686, 529] width 423 height 46
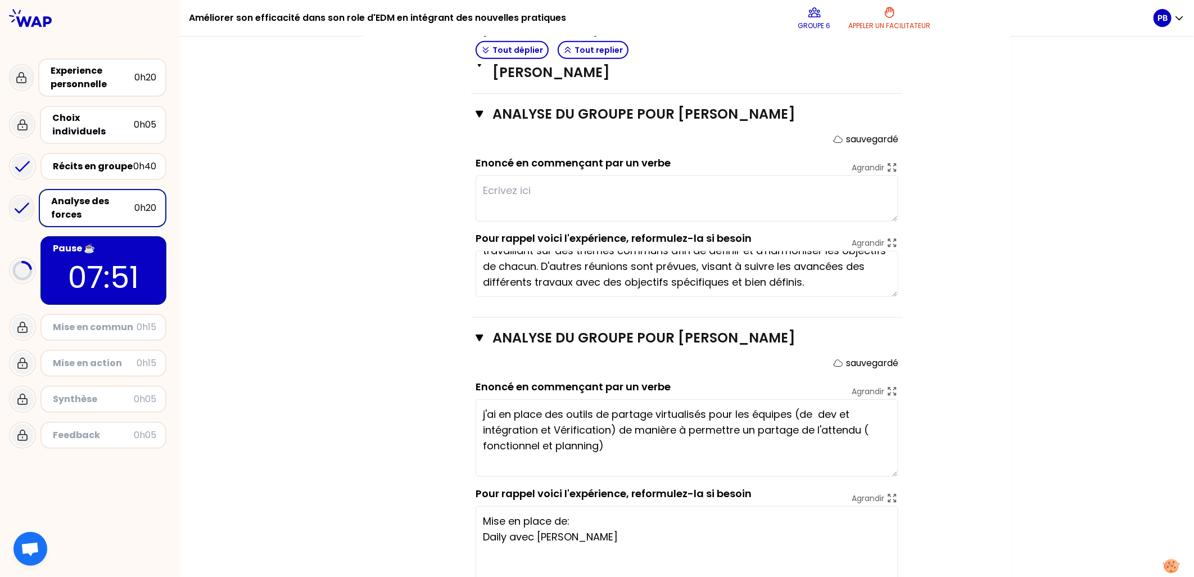
drag, startPoint x: 890, startPoint y: 530, endPoint x: 886, endPoint y: 564, distance: 34.6
click at [888, 566] on textarea "Mise en place de: Daily avec [PERSON_NAME]" at bounding box center [686, 547] width 423 height 83
click at [548, 532] on textarea "Mise en place de: Daily avec [PERSON_NAME]" at bounding box center [686, 547] width 423 height 82
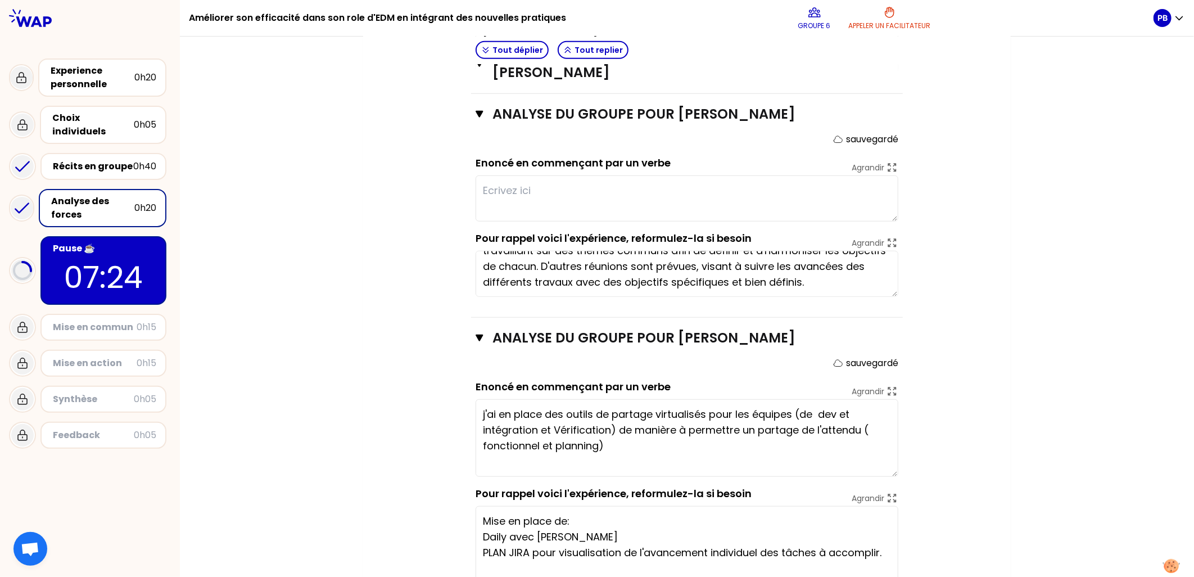
scroll to position [20, 0]
click at [491, 516] on textarea "Mise en place de: Daily avec [PERSON_NAME] PLAN JIRA pour visualisation de l'av…" at bounding box center [686, 547] width 423 height 82
click at [540, 525] on textarea "Mise en place de: Daily avec [PERSON_NAME] PLAN JIRA pour visualisation de l'av…" at bounding box center [686, 547] width 423 height 82
click at [478, 560] on textarea "Mise en place de: Daily avec [PERSON_NAME] PLAN JIRA pour visualisation de l'av…" at bounding box center [686, 547] width 423 height 82
click at [480, 527] on textarea "Mise en place de: Daily avec [PERSON_NAME] PLAN JIRA pour visualisation de l'av…" at bounding box center [686, 547] width 423 height 82
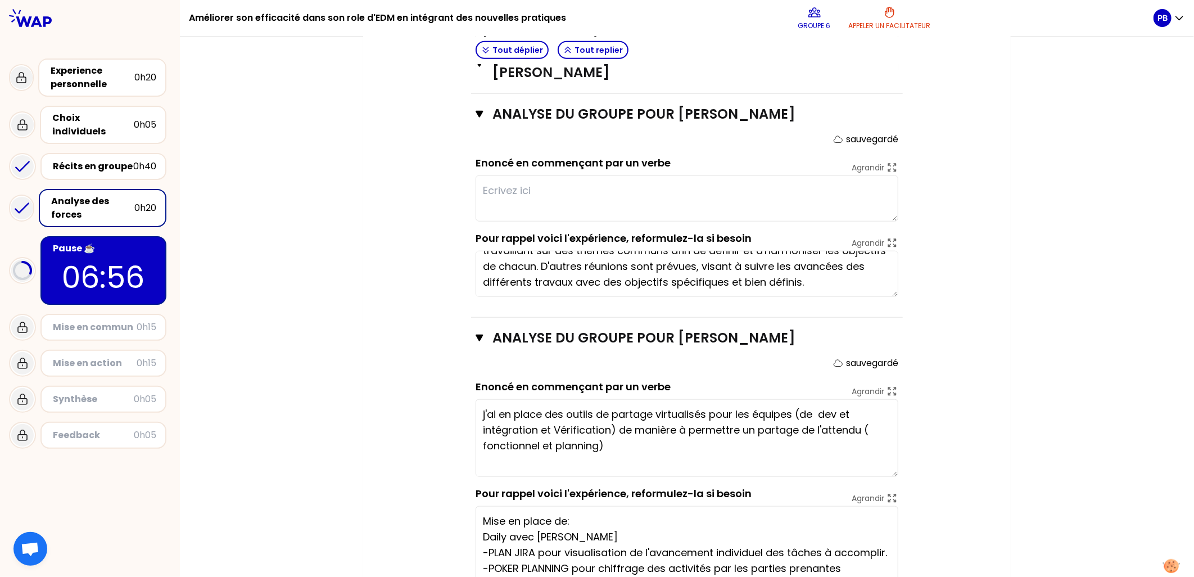
click at [478, 513] on textarea "Mise en place de: Daily avec [PERSON_NAME] -PLAN JIRA pour visualisation de l'a…" at bounding box center [686, 547] width 423 height 82
click at [475, 506] on textarea "Mise en place de: Daily avec [PERSON_NAME] -PLAN JIRA pour visualisation de l'a…" at bounding box center [686, 547] width 423 height 82
click at [530, 515] on textarea "Mise en place de: -Daily avec [PERSON_NAME] -PLAN JIRA pour visualisation de l'…" at bounding box center [686, 547] width 423 height 82
drag, startPoint x: 891, startPoint y: 566, endPoint x: 892, endPoint y: 582, distance: 15.3
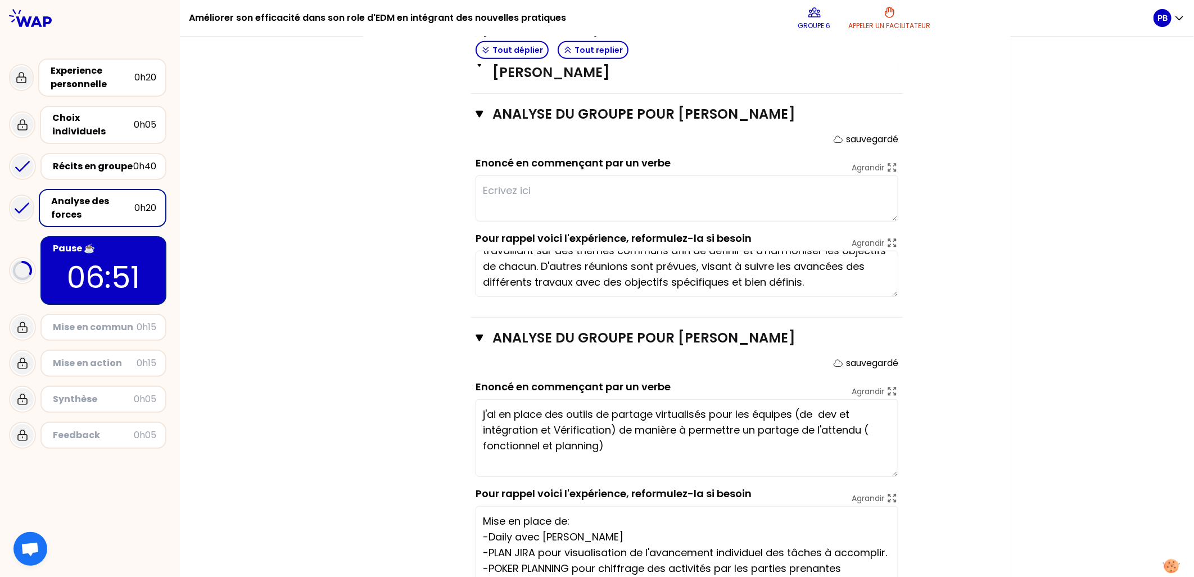
click at [892, 576] on html "Améliorer son efficacité dans son role d'EDM en intégrant des nouvelles pratiqu…" at bounding box center [597, 288] width 1194 height 577
click at [586, 506] on textarea "Mise en place de: -Daily avec [PERSON_NAME] -PLAN JIRA pour visualisation de l'…" at bounding box center [686, 554] width 423 height 97
click at [565, 506] on textarea "Mise en place de: -Daily avec [PERSON_NAME] -PLAN JIRA pour visualisation de l'…" at bounding box center [686, 554] width 423 height 97
click at [537, 512] on textarea "Mise en place de: -Daily avec [PERSON_NAME] -PLAN JIRA pour visualisation de l'…" at bounding box center [686, 554] width 423 height 97
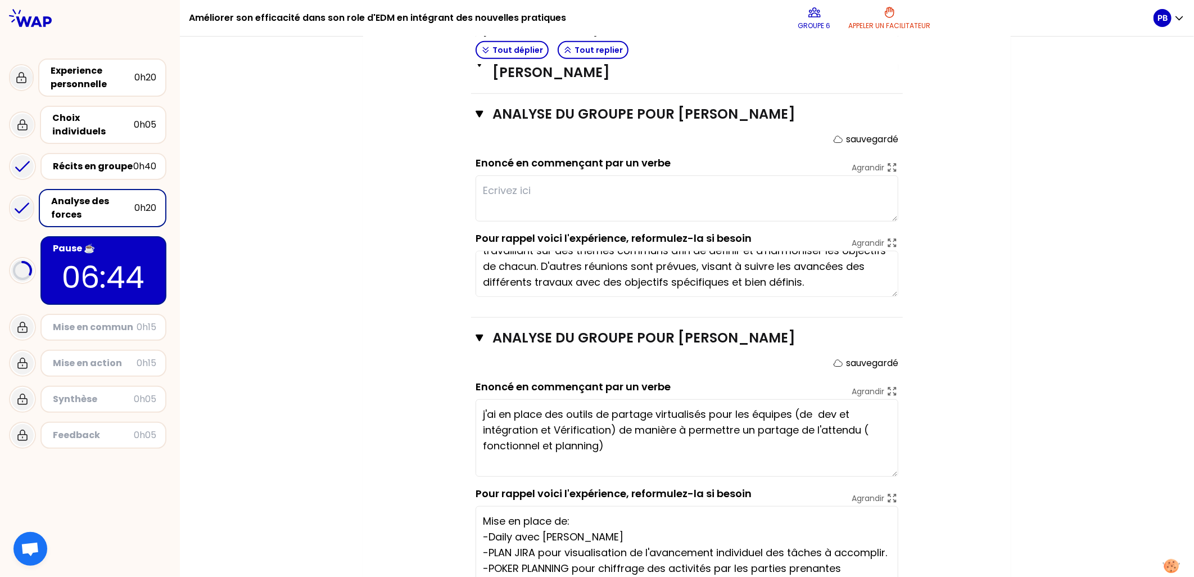
click at [594, 512] on textarea "Mise en place de: -Daily avec [PERSON_NAME] -PLAN JIRA pour visualisation de l'…" at bounding box center [686, 554] width 423 height 97
click at [610, 510] on textarea "Mise en place de: -Daily avec [PERSON_NAME] -PLAN JIRA pour visualisation de l'…" at bounding box center [686, 554] width 423 height 97
drag, startPoint x: 484, startPoint y: 510, endPoint x: 536, endPoint y: 513, distance: 51.8
click at [536, 513] on textarea "Mise en place de: -Daily avec [PERSON_NAME] -PLAN JIRA pour visualisation de l'…" at bounding box center [686, 554] width 423 height 97
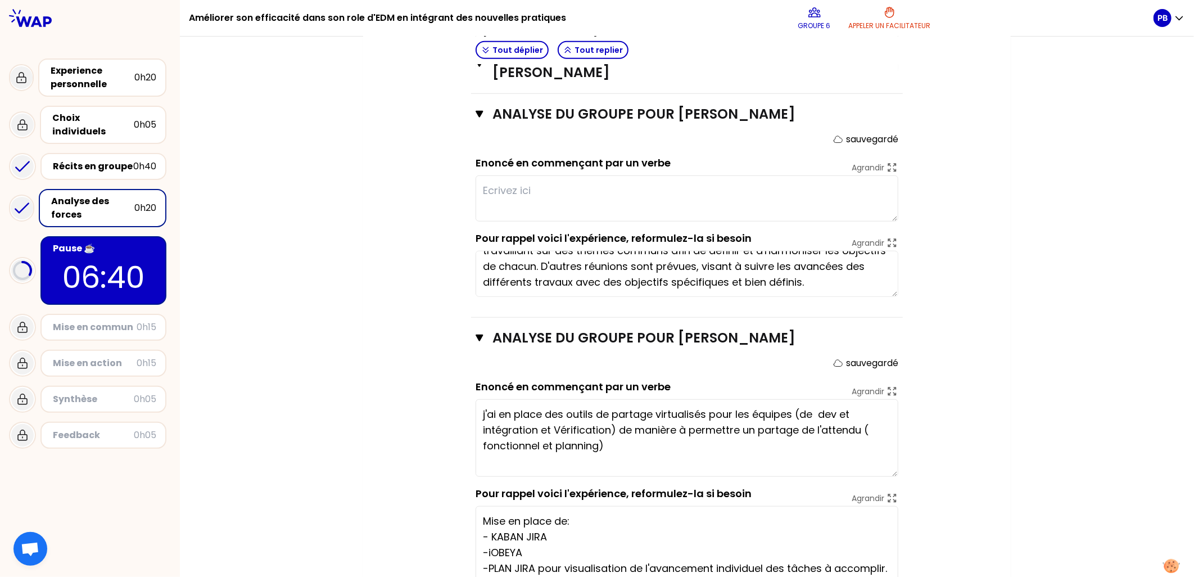
click at [597, 509] on textarea "Mise en place de: - KABAN JIRA -iOBEYA -PLAN JIRA pour visualisation de l'avanc…" at bounding box center [686, 554] width 423 height 97
drag, startPoint x: 530, startPoint y: 527, endPoint x: 582, endPoint y: 527, distance: 52.3
click at [530, 527] on textarea "Mise en place de: - [PERSON_NAME] pour Daily -iOBEYA -PLAN JIRA pour visualisat…" at bounding box center [686, 554] width 423 height 97
click at [482, 525] on textarea "Mise en place de: - [PERSON_NAME] pour Daily -iOBEYA -PLAN JIRA pour visualisat…" at bounding box center [686, 554] width 423 height 97
drag, startPoint x: 527, startPoint y: 525, endPoint x: 464, endPoint y: 527, distance: 63.0
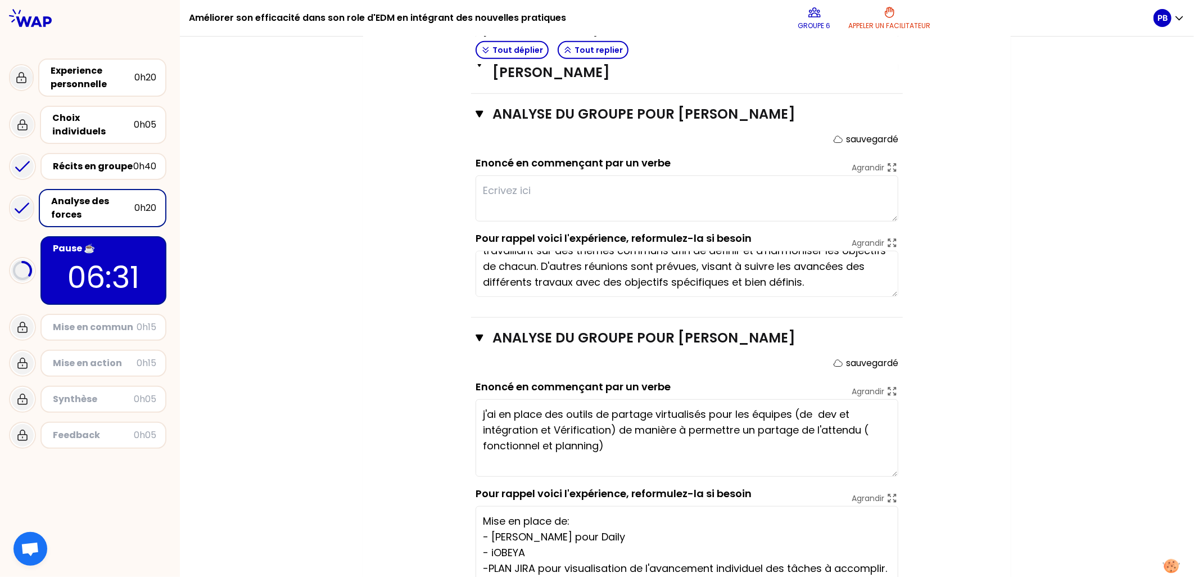
click at [464, 527] on div "Objectifs # En groupe, identifiez la force qui se cache dans chaque expérience.…" at bounding box center [687, 113] width 602 height 1019
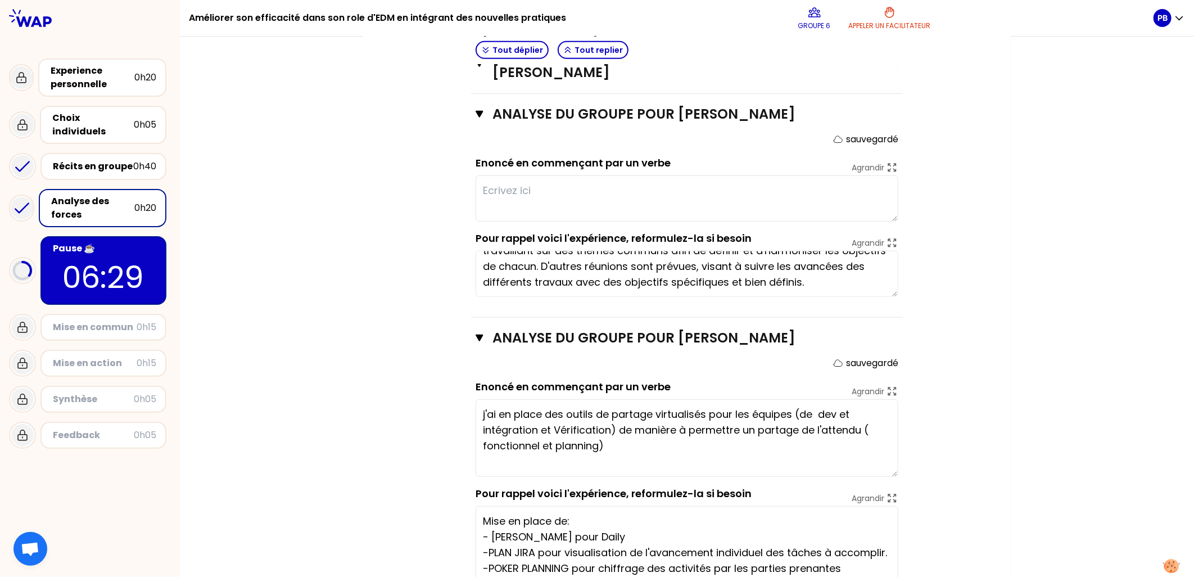
scroll to position [0, 0]
click at [861, 566] on textarea "Mise en place de: - [PERSON_NAME] pour Daily -PLAN JIRA pour visualisation de l…" at bounding box center [686, 554] width 423 height 97
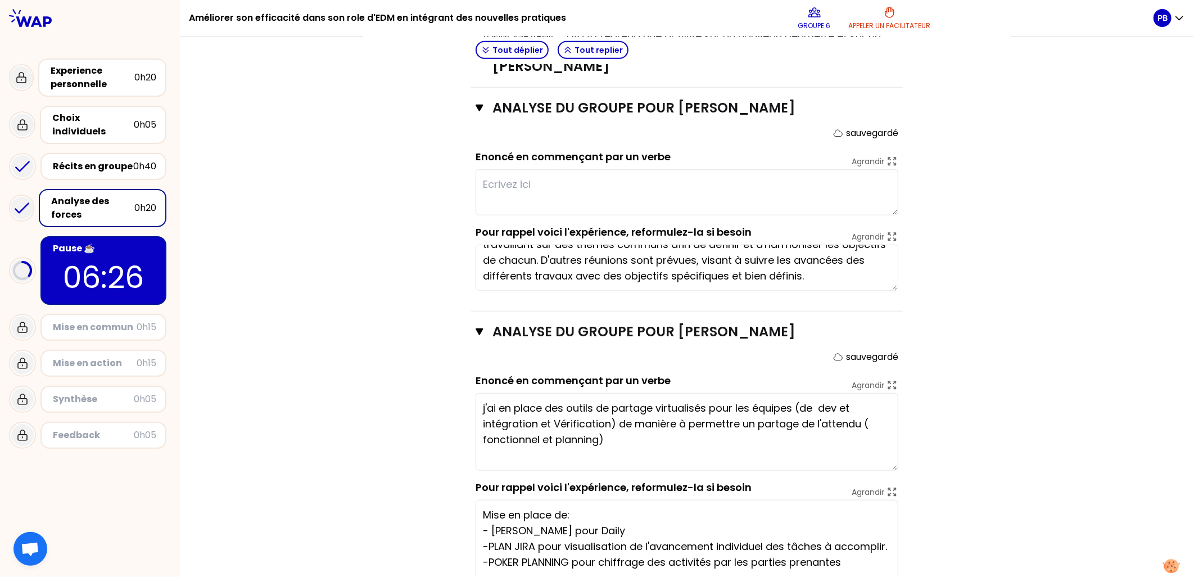
paste textarea "- iOBEYA"
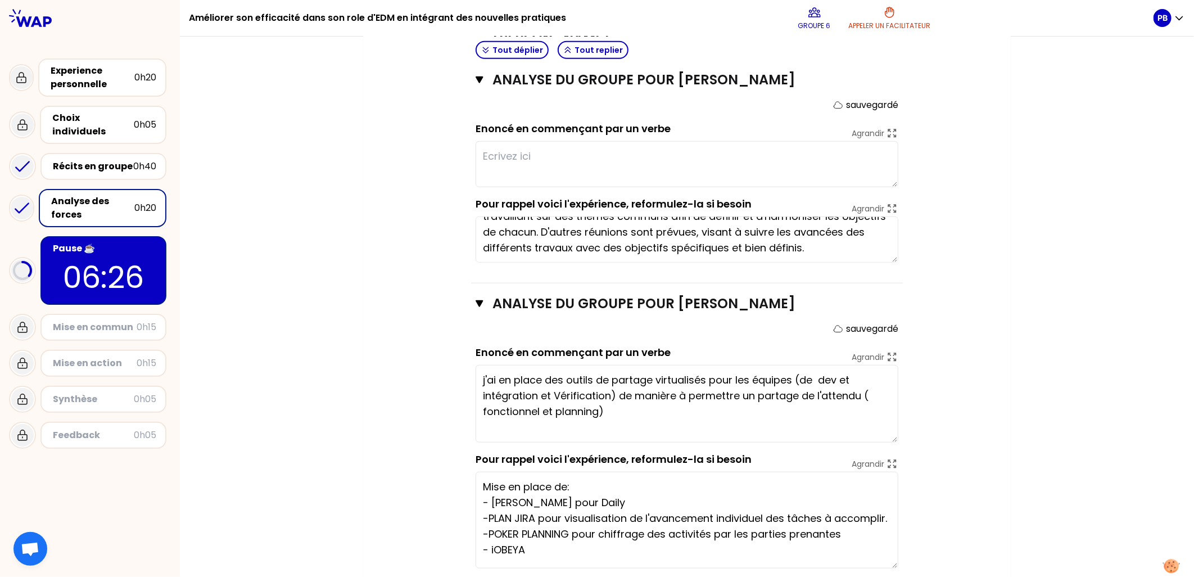
scroll to position [591, 0]
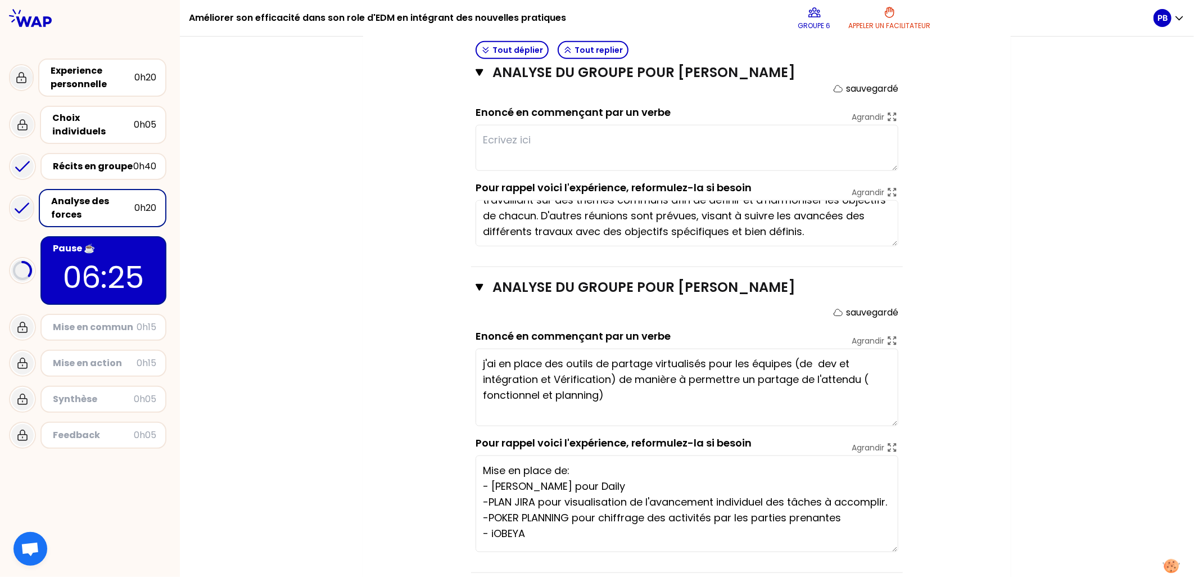
type textarea "Mise en place de: - [PERSON_NAME] pour Daily -PLAN JIRA pour visualisation de l…"
click at [1133, 438] on div "Mon numéro de groupe : 6 Objectifs # En groupe, identifiez la force qui se cach…" at bounding box center [687, 51] width 1014 height 1087
click at [495, 348] on textarea "j'ai en place des outils de partage virtualisés pour les équipes (de dev et int…" at bounding box center [686, 387] width 423 height 78
click at [837, 348] on textarea "j'ai mise en place des outils de partage virtualisés pour les équipes (de dev e…" at bounding box center [686, 387] width 423 height 78
click at [840, 348] on textarea "j'ai mise en place des outils de partage virtualisés pour les équipes (de dev e…" at bounding box center [686, 387] width 423 height 78
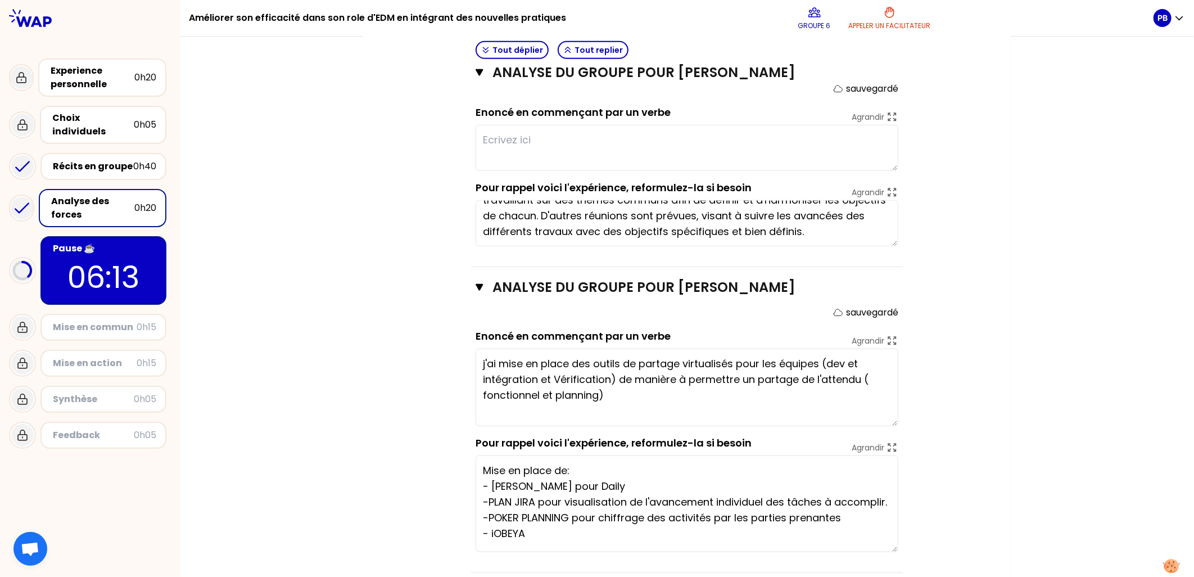
click at [847, 348] on textarea "j'ai mise en place des outils de partage virtualisés pour les équipes (dev et i…" at bounding box center [686, 387] width 423 height 78
click at [866, 348] on textarea "j'ai mise en place des outils de partage virtualisés pour les équipes (dev et i…" at bounding box center [686, 387] width 423 height 78
click at [643, 360] on textarea "j'ai mise en place des outils de partage virtualisés pour les équipes (dev, int…" at bounding box center [686, 387] width 423 height 78
click at [480, 361] on textarea "j'ai mise en place des outils de partage virtualisés pour les équipes (dev, int…" at bounding box center [686, 387] width 423 height 78
click at [828, 348] on textarea "j'ai mise en place des outils de partage virtualisés pour les équipes (dev, Int…" at bounding box center [686, 387] width 423 height 78
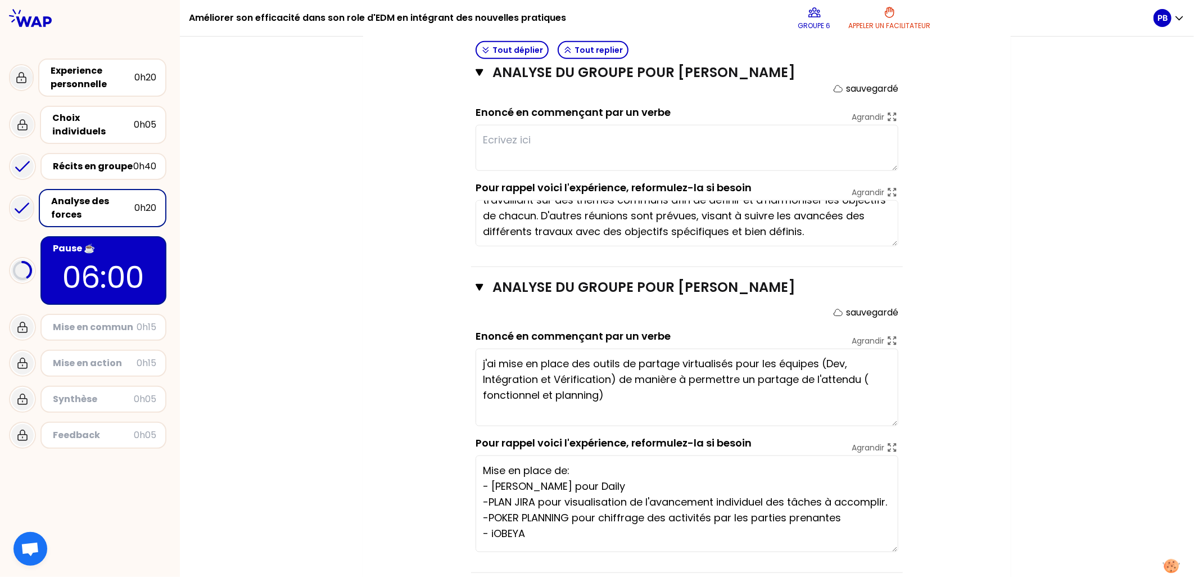
drag, startPoint x: 865, startPoint y: 360, endPoint x: 857, endPoint y: 364, distance: 9.3
click at [867, 360] on textarea "j'ai mise en place des outils de partage virtualisés pour les équipes (Dev, Int…" at bounding box center [686, 387] width 423 height 78
click at [611, 390] on textarea "j'ai mise en place des outils de partage virtualisés pour les équipes (Dev, Int…" at bounding box center [686, 387] width 423 height 78
type textarea "j'ai mise en place des outils de partage virtualisés pour les équipes (Dev, Int…"
click at [987, 395] on div "Mon numéro de groupe : 6 Objectifs # En groupe, identifiez la force qui se cach…" at bounding box center [686, 51] width 647 height 1087
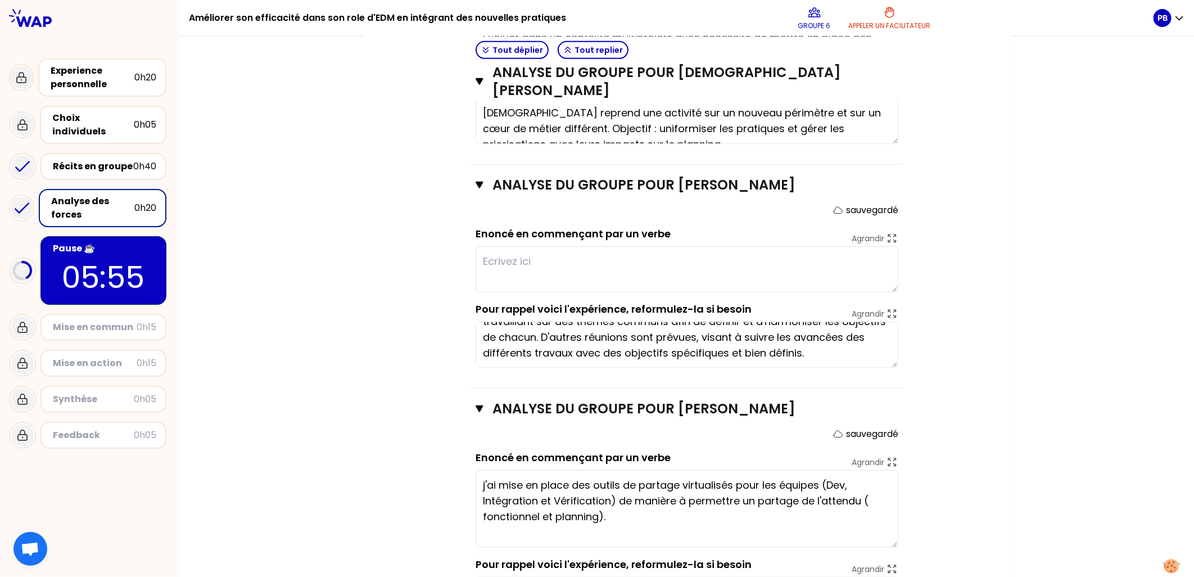
scroll to position [466, 0]
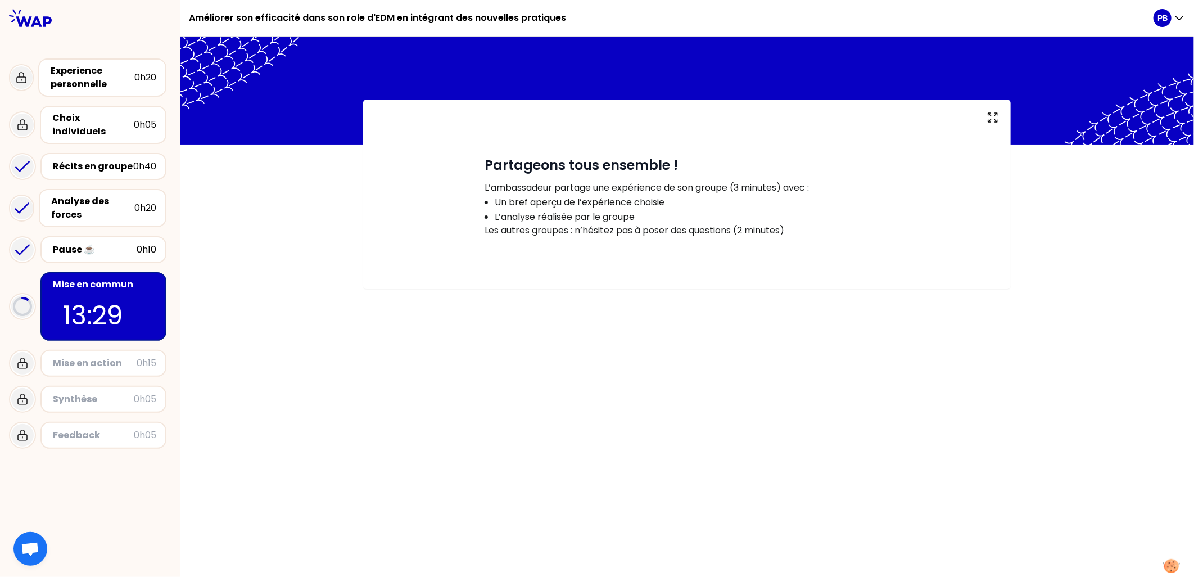
click at [718, 368] on div "# Partageons tous ensemble ! L’ambassadeur partage une expérience de son groupe…" at bounding box center [687, 307] width 1014 height 540
click at [73, 243] on div "Pause ☕️" at bounding box center [95, 249] width 84 height 13
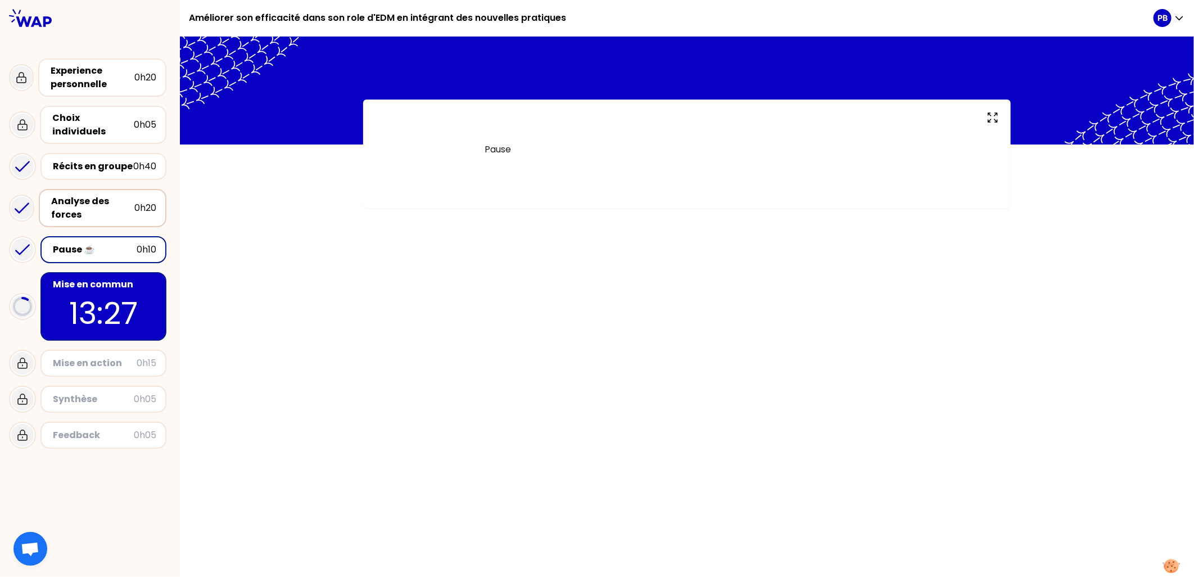
click at [94, 200] on div "Analyse des forces" at bounding box center [92, 207] width 83 height 27
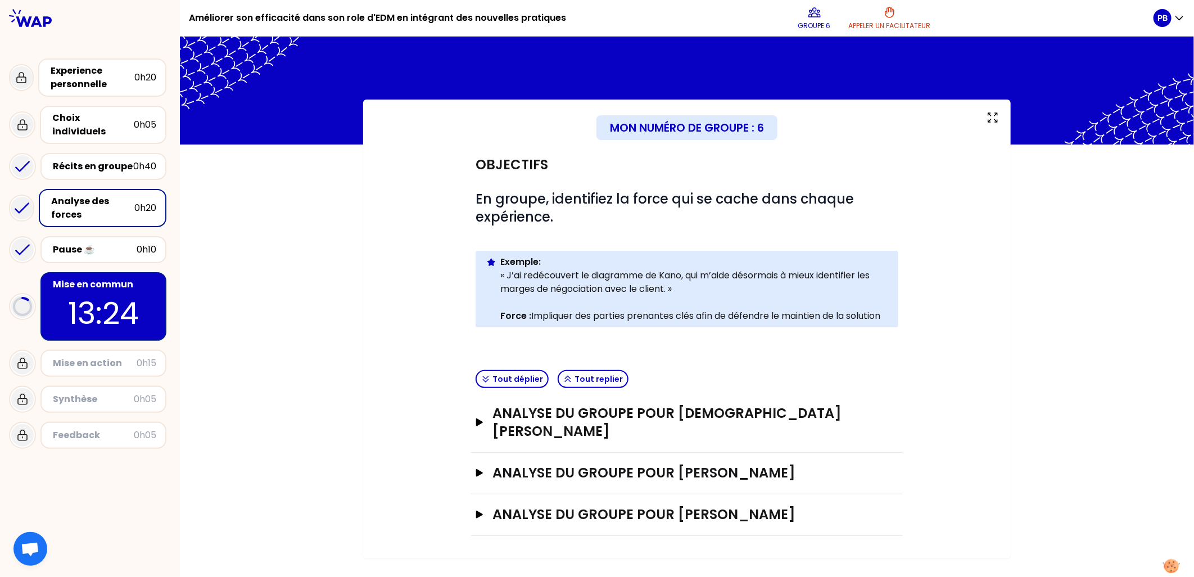
click at [474, 408] on div "Analyse du groupe pour [DEMOGRAPHIC_DATA][PERSON_NAME]" at bounding box center [687, 423] width 432 height 60
click at [482, 418] on icon "button" at bounding box center [479, 422] width 7 height 8
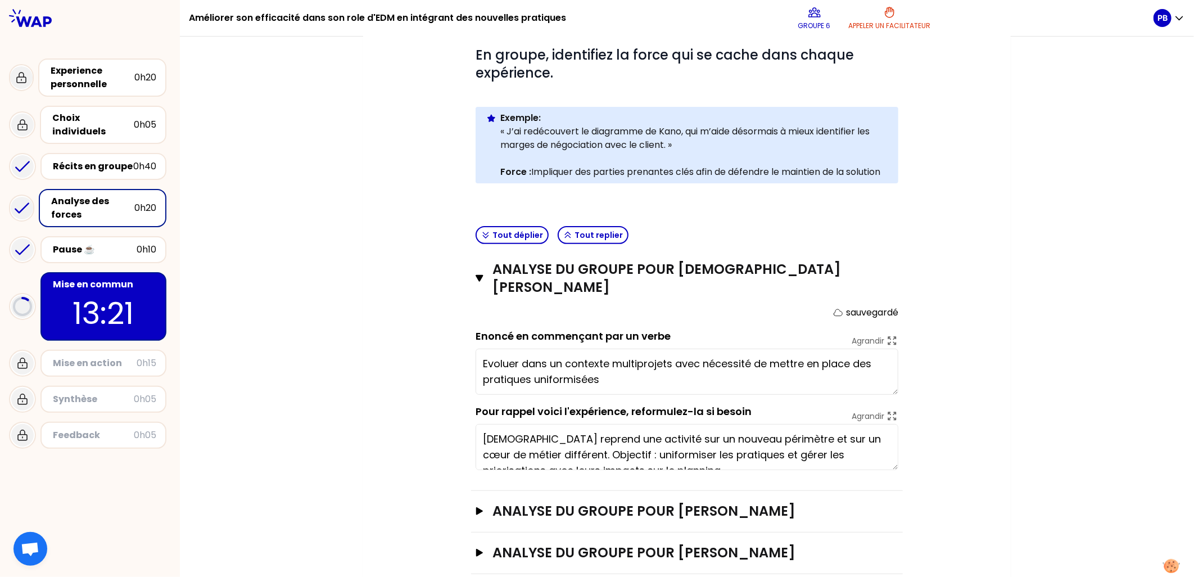
scroll to position [144, 0]
click at [1027, 416] on div "Mon numéro de groupe : 6 Objectifs # En groupe, identifiez la force qui se cach…" at bounding box center [687, 275] width 1014 height 641
click at [476, 548] on icon "button" at bounding box center [479, 552] width 7 height 8
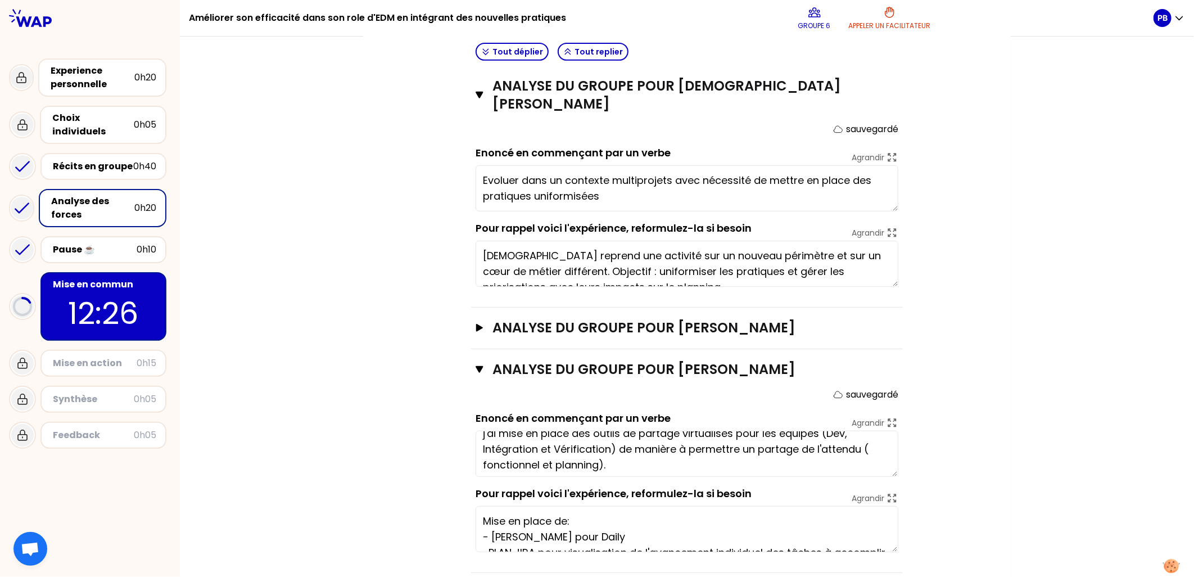
scroll to position [15, 0]
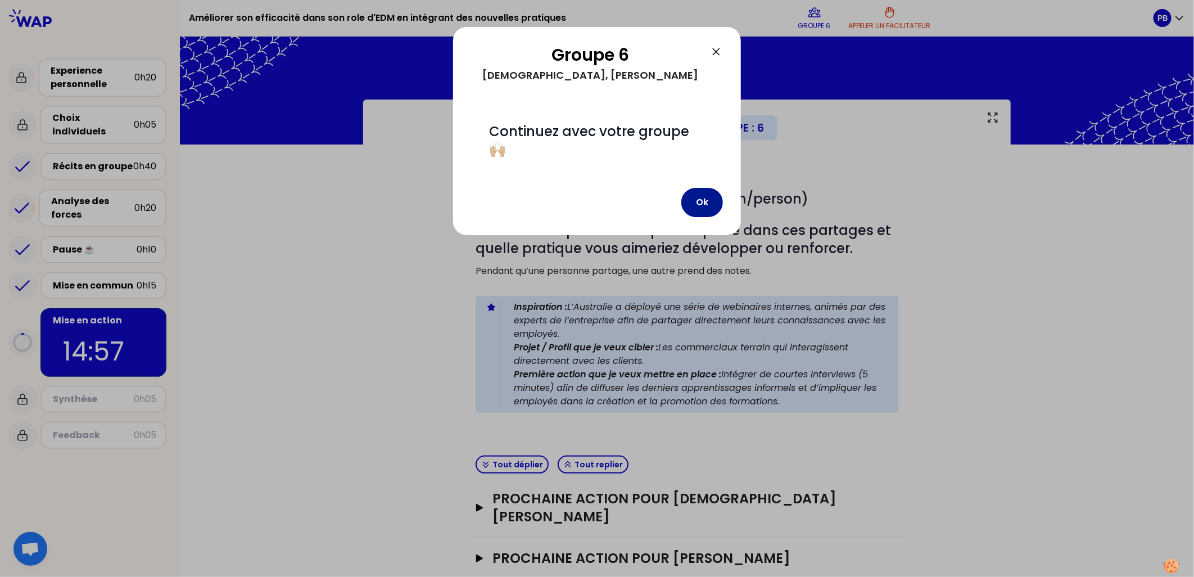
click at [711, 197] on button "Ok" at bounding box center [702, 202] width 42 height 29
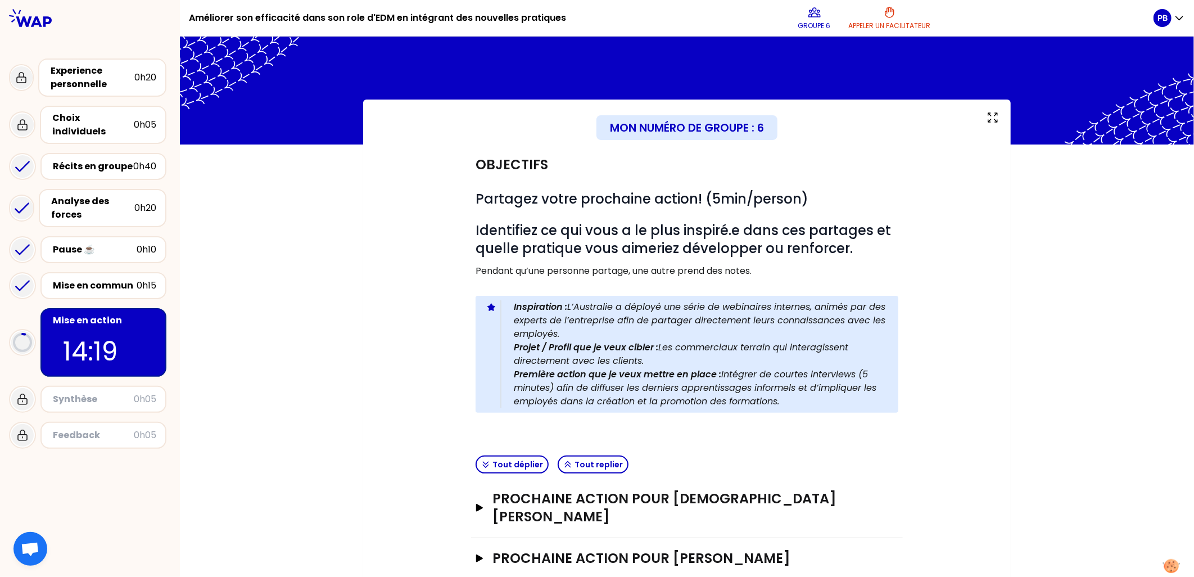
scroll to position [48, 0]
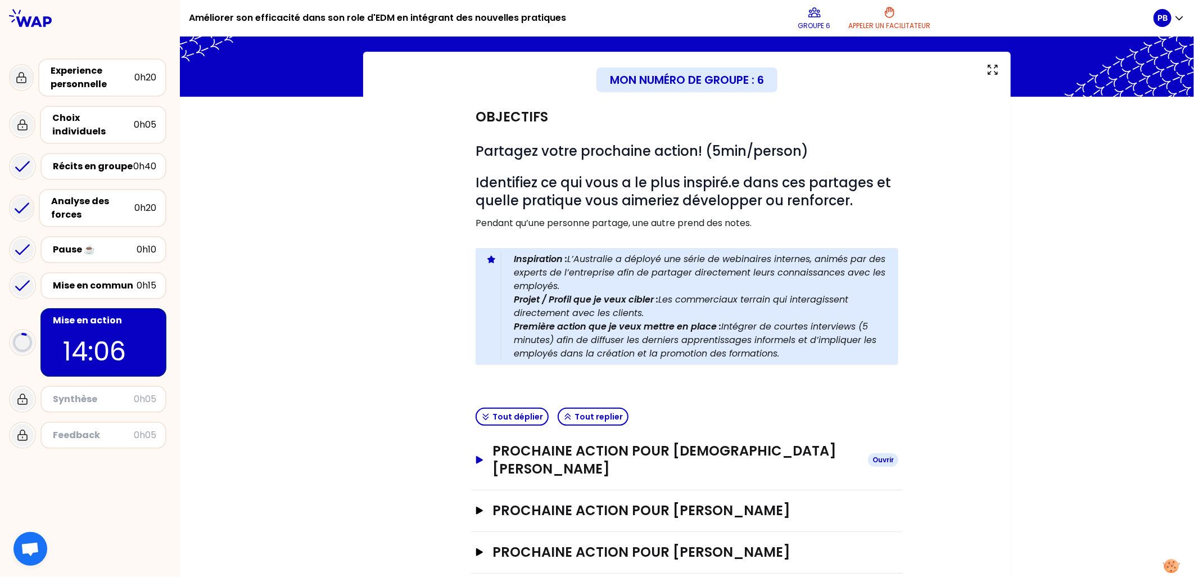
click at [476, 456] on icon "button" at bounding box center [479, 460] width 7 height 8
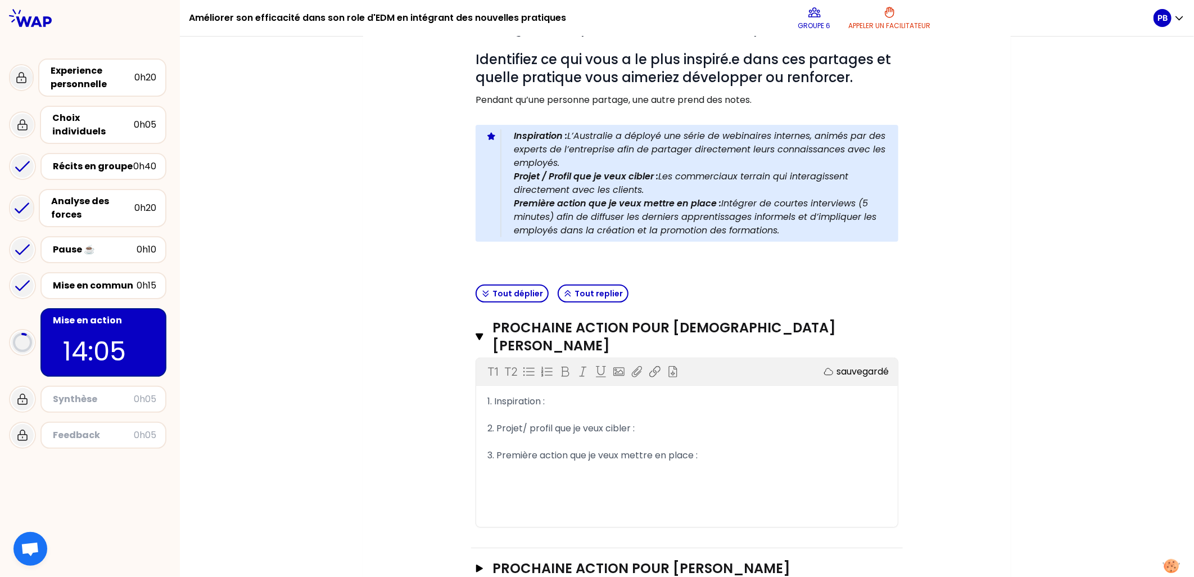
scroll to position [173, 0]
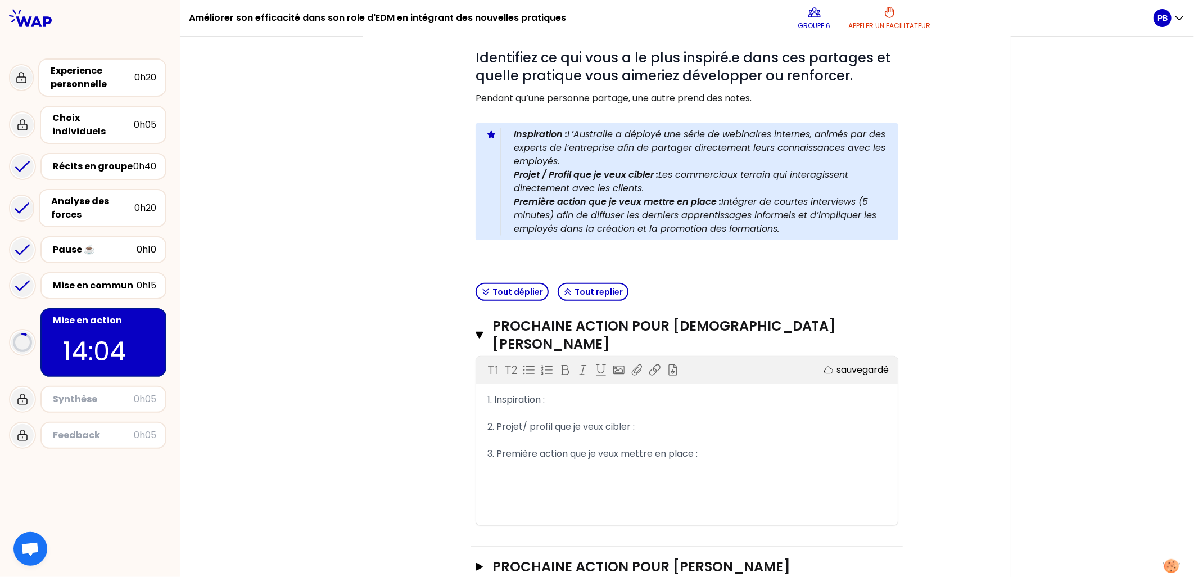
click at [554, 393] on div "1. Inspiration :" at bounding box center [686, 399] width 399 height 13
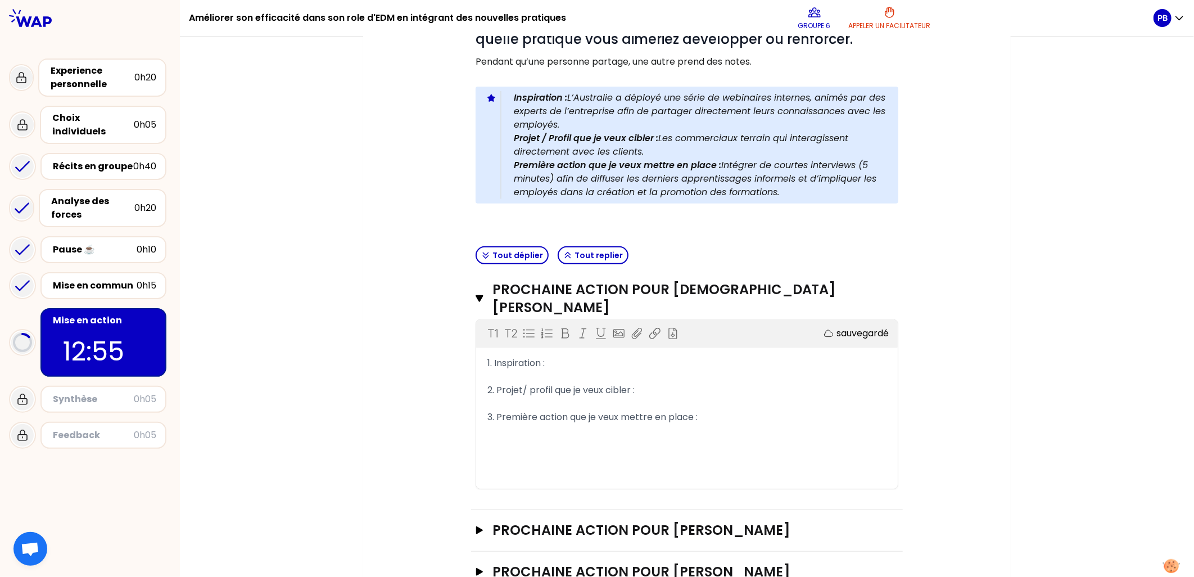
scroll to position [229, 0]
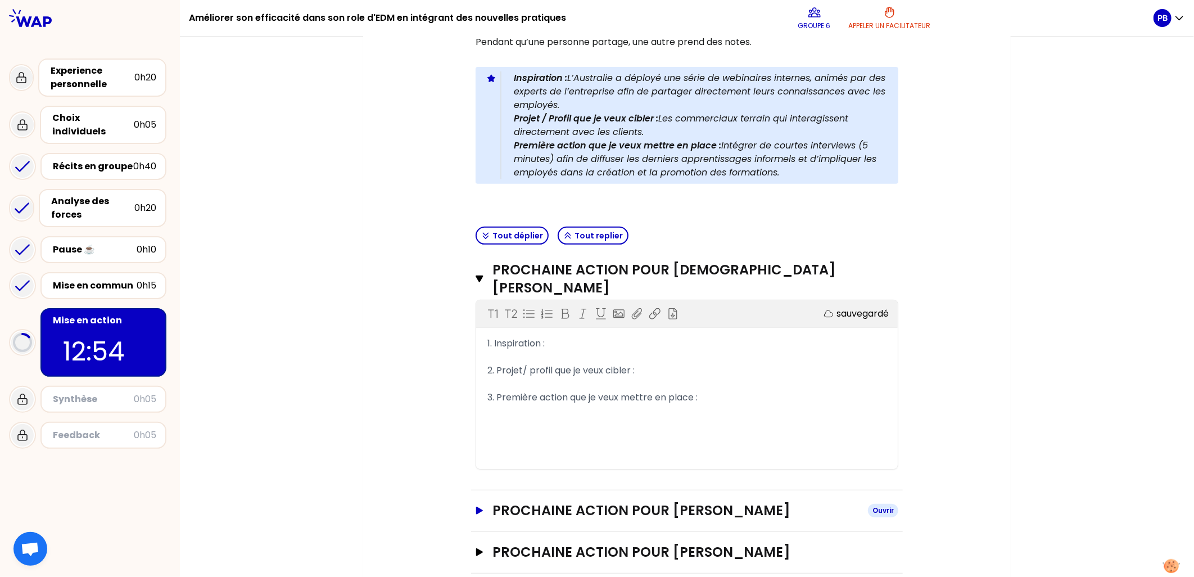
click at [476, 506] on icon "button" at bounding box center [479, 510] width 7 height 8
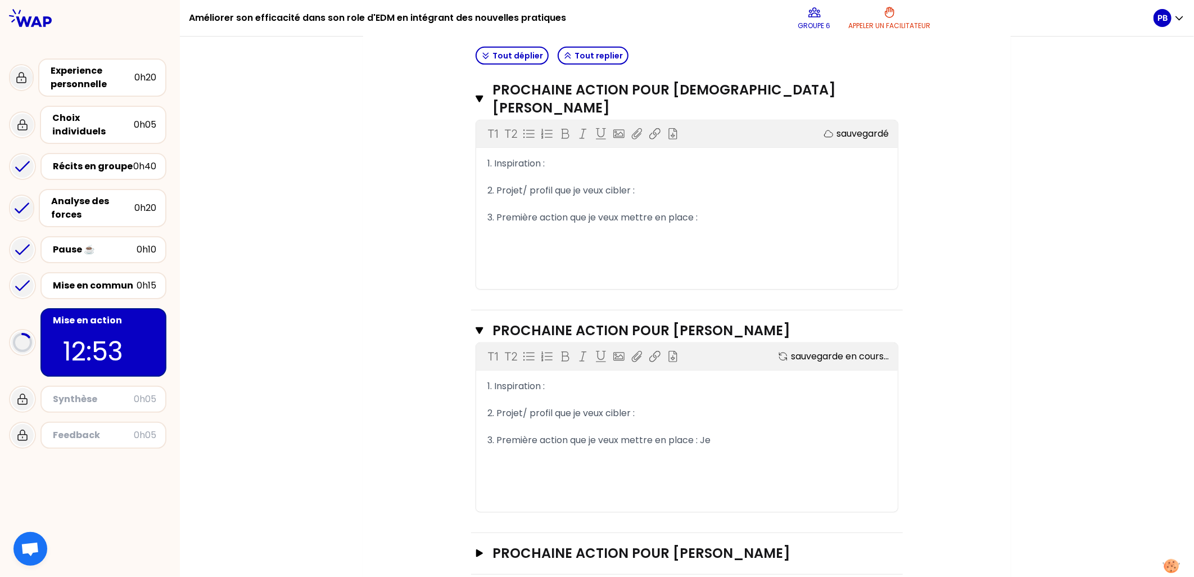
scroll to position [410, 0]
click at [562, 378] on div "1. Inspiration :" at bounding box center [686, 384] width 399 height 13
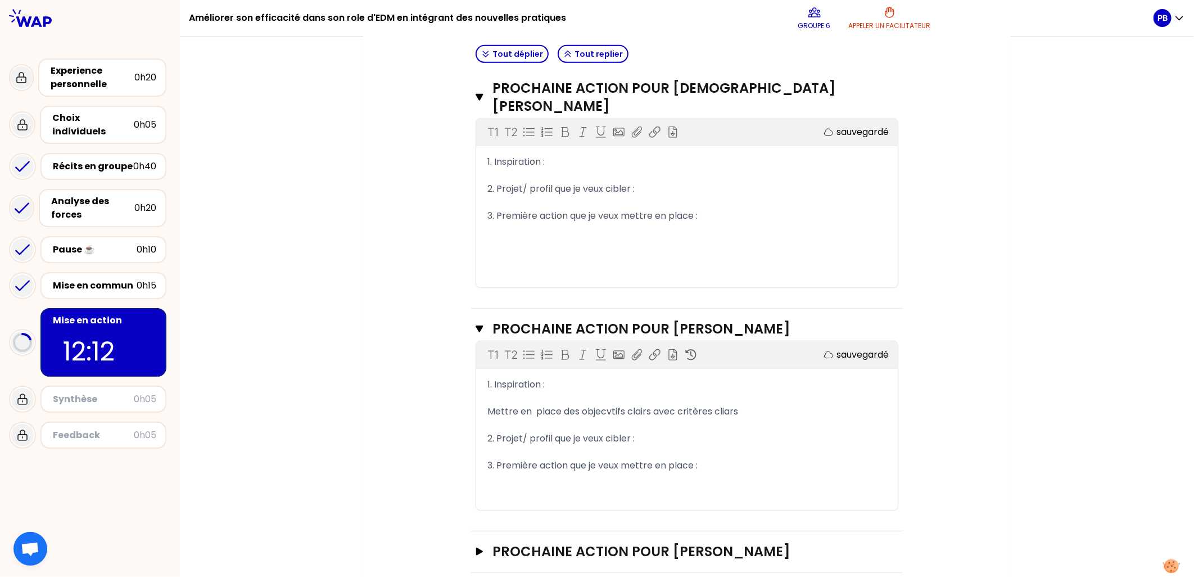
click at [637, 405] on span "Mettre en place des objecvtifs clairs avec critères cliars" at bounding box center [612, 411] width 251 height 13
click at [695, 405] on span "Mettre en place des objecvtifs avec critères cliars" at bounding box center [599, 411] width 225 height 13
click at [698, 405] on span "Mettre en place des objecvtifs avec critères cliars" at bounding box center [599, 411] width 225 height 13
click at [589, 405] on span "Mettre en place des objecvtifs avec critères cliaclairs pour l'atteintde ces de…" at bounding box center [671, 411] width 368 height 13
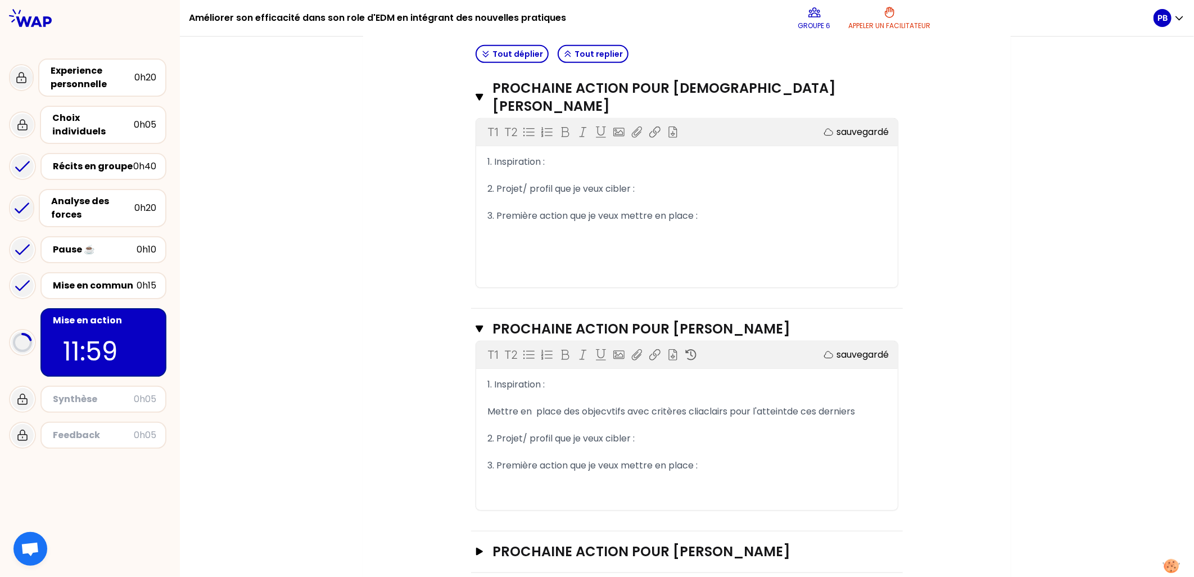
click at [609, 405] on span "Mettre en place des objecvtifs avec critères cliaclairs pour l'atteintde ces de…" at bounding box center [671, 411] width 368 height 13
click at [881, 388] on div "1. Inspiration : ﻿ Mettre en place des objectifs avec critères cliaclairs pour …" at bounding box center [686, 432] width 421 height 108
click at [853, 405] on div "Mettre en place des objectifs avec critères cliaclairs pour l'atteintde ces der…" at bounding box center [686, 411] width 399 height 13
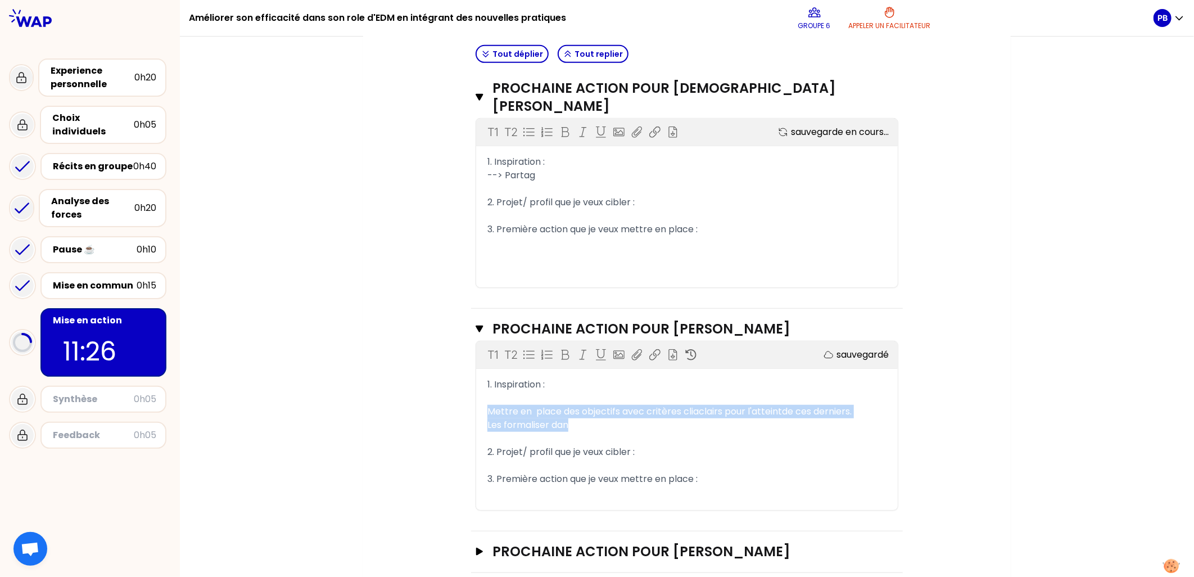
drag, startPoint x: 581, startPoint y: 403, endPoint x: 478, endPoint y: 396, distance: 103.1
click at [478, 396] on div "1. Inspiration : ﻿ Mettre en place des objectifs avec critères cliaclairs pour …" at bounding box center [686, 438] width 421 height 121
click at [523, 349] on icon at bounding box center [528, 354] width 11 height 11
click at [592, 418] on div "Les formaliser dan" at bounding box center [694, 424] width 386 height 13
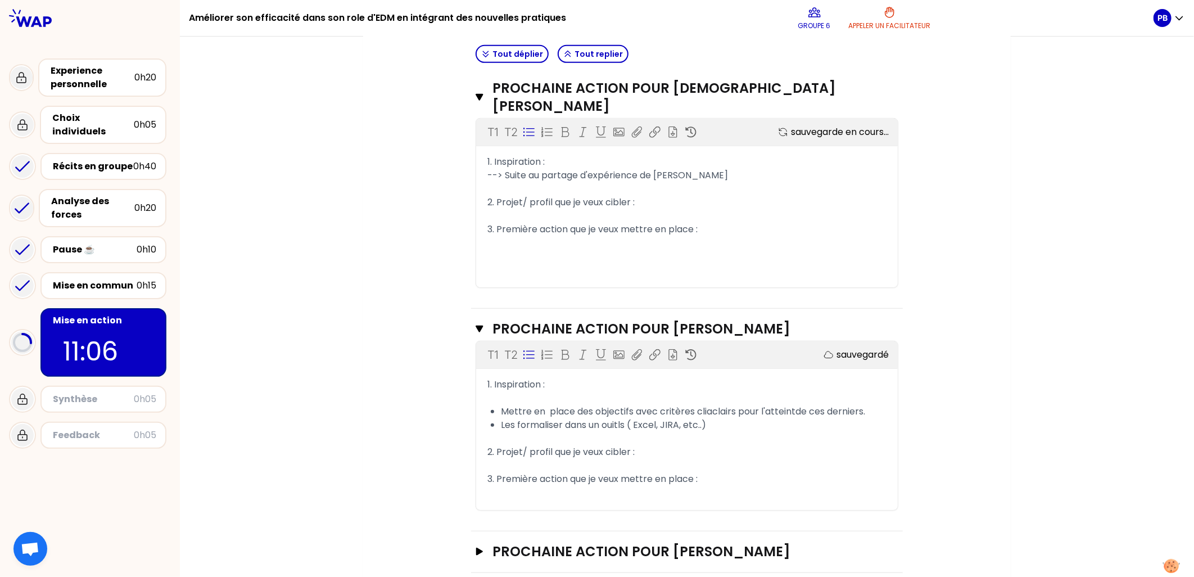
click at [674, 418] on span "Les formaliser dans un ouitls ( Excel, JIRA, etc..)" at bounding box center [603, 424] width 205 height 13
click at [715, 418] on div "Les formaliser dans un ouitls ( Excel, JIRA ?, etc..)" at bounding box center [694, 424] width 386 height 13
click at [706, 418] on span "Les formaliser dans un ouitls ( Excel, JIRA ?, etc..)" at bounding box center [607, 424] width 212 height 13
click at [728, 418] on div "Les formaliser dans un ouitls ( Excel, JIRA ?, etc..)" at bounding box center [694, 424] width 386 height 13
click at [647, 418] on span "Les formaliser dans un ouitls ( Excel, JIRA ?, etc..)" at bounding box center [607, 424] width 212 height 13
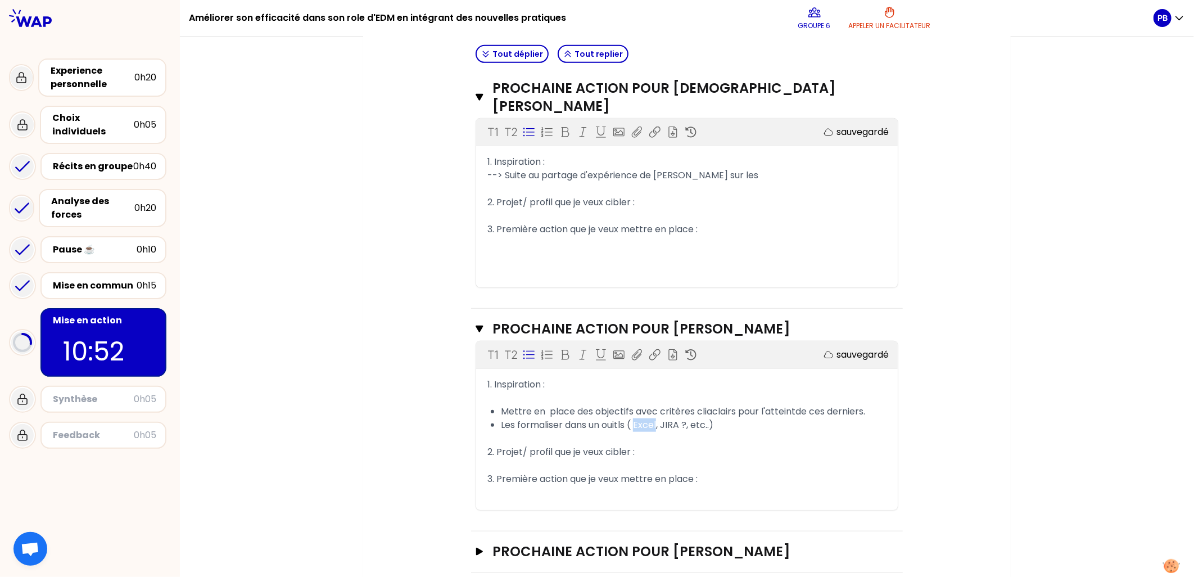
click at [647, 418] on span "Les formaliser dans un ouitls ( Excel, JIRA ?, etc..)" at bounding box center [607, 424] width 212 height 13
click at [632, 418] on span "Les formaliser dans un ouitls ( PowerBI, JIRA ?, etc..)" at bounding box center [613, 424] width 225 height 13
click at [780, 418] on div "Les formaliser dans un ouitls ( Excel/ PowerBI, JIRA ?, etc..)" at bounding box center [694, 424] width 386 height 13
click at [644, 445] on div "2. Projet/ profil que je veux cibler :" at bounding box center [686, 451] width 399 height 13
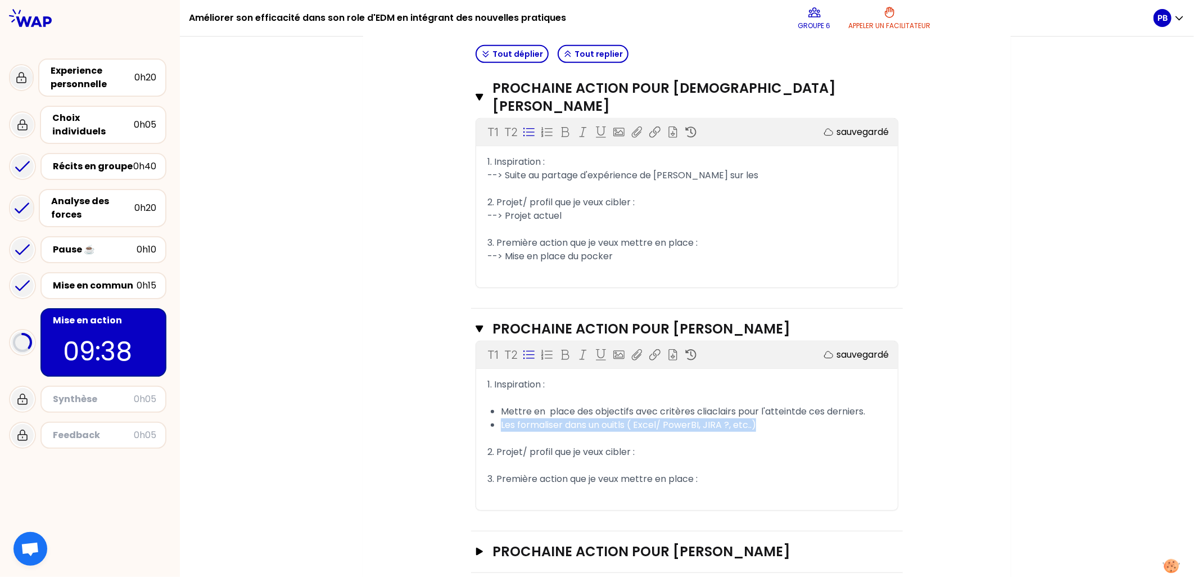
drag, startPoint x: 773, startPoint y: 405, endPoint x: 478, endPoint y: 405, distance: 295.0
click at [478, 405] on div "1. Inspiration : ﻿ Mettre en place des objectifs avec critères cliaclairs pour …" at bounding box center [686, 438] width 421 height 121
click at [704, 472] on div "3. Première action que je veux mettre en place :" at bounding box center [686, 478] width 399 height 13
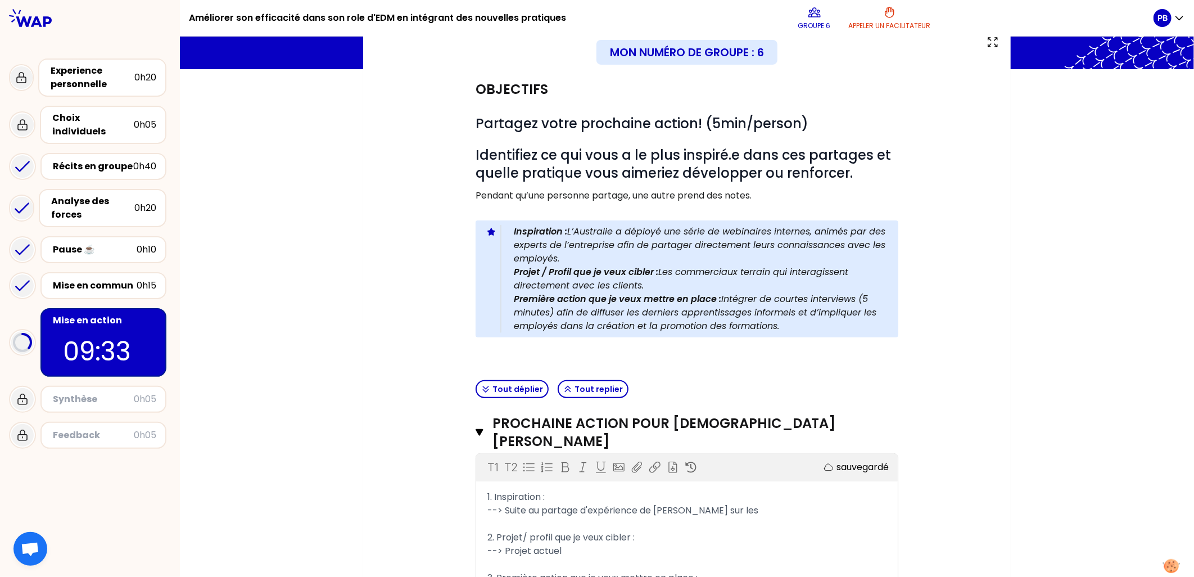
scroll to position [76, 0]
click at [710, 543] on div "--> Projet actuel" at bounding box center [686, 549] width 399 height 13
click at [987, 463] on div "Mon numéro de groupe : 6 Objectifs # Partagez votre prochaine action! (5min/per…" at bounding box center [686, 478] width 647 height 909
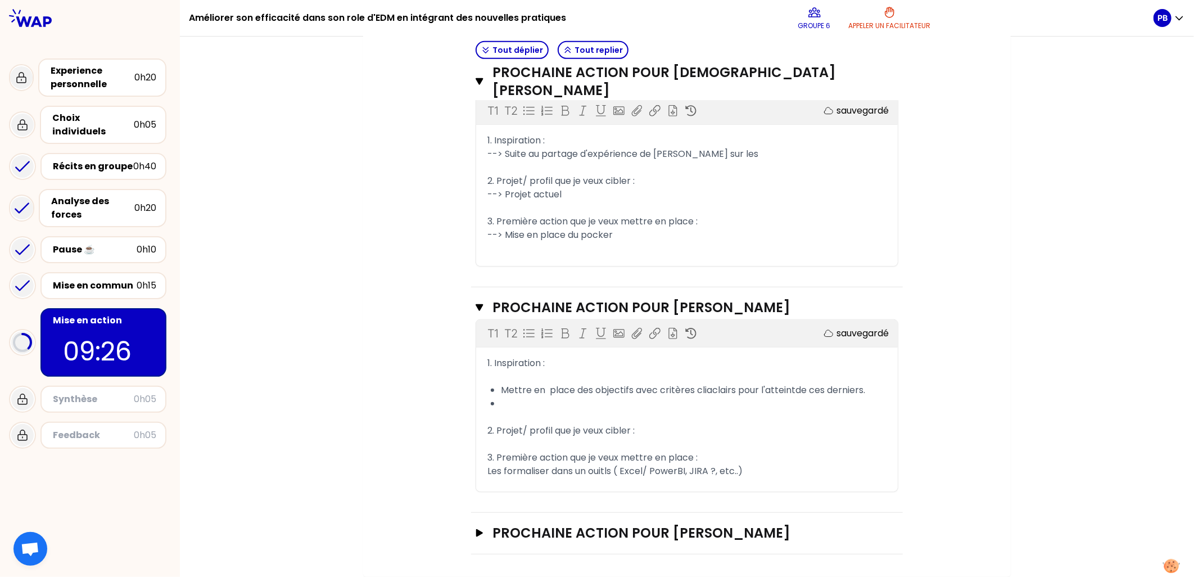
scroll to position [440, 0]
click at [478, 440] on div "1. Inspiration : ﻿ Mettre en place des objectifs avec critères cliaclairs pour …" at bounding box center [686, 423] width 421 height 135
click at [493, 451] on span "3. Première action que je veux mettre en place :" at bounding box center [592, 457] width 210 height 13
click at [480, 444] on div "1. Inspiration : ﻿ Mettre en place des objectifs avec critères cliaclairs pour …" at bounding box center [686, 423] width 421 height 135
click at [487, 464] on span "Les formaliser dans un ouitls ( Excel/ PowerBI, JIRA ?, etc..)" at bounding box center [614, 470] width 255 height 13
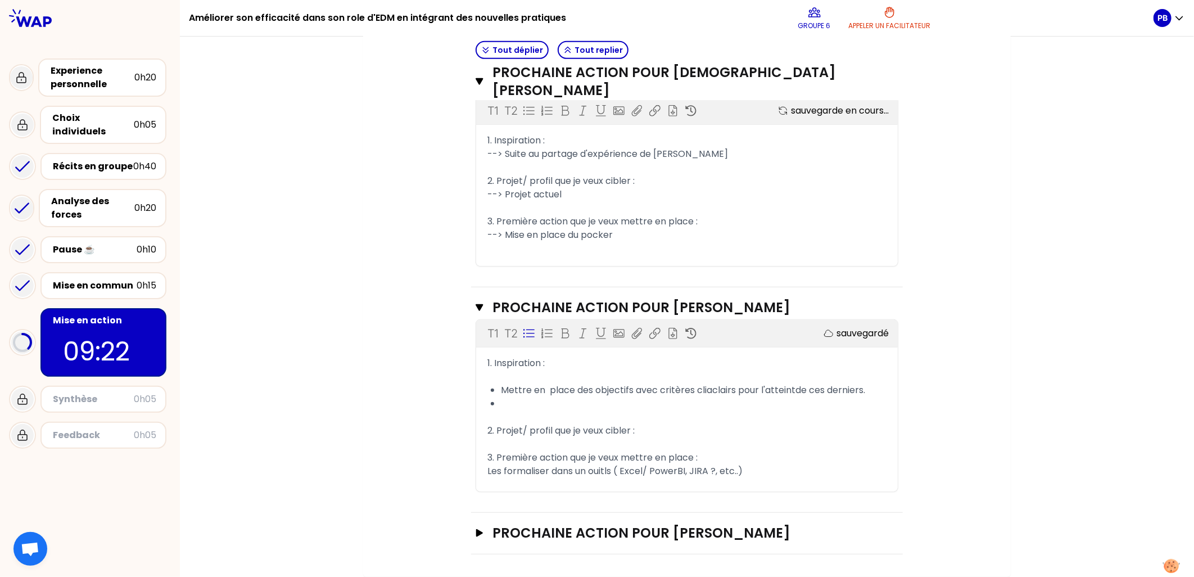
click at [524, 305] on div "Prochaine action pour [PERSON_NAME] Fermer T1 T2 Exporter sauvegardé 1. Inspira…" at bounding box center [687, 399] width 432 height 225
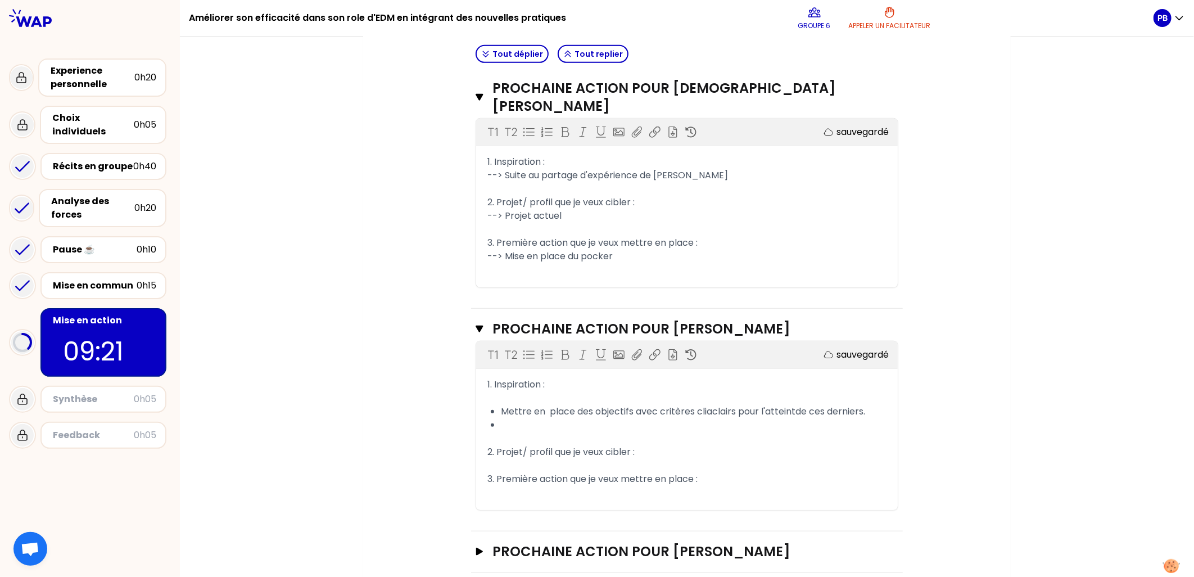
click at [504, 459] on div "﻿" at bounding box center [686, 465] width 399 height 13
click at [509, 418] on div "﻿" at bounding box center [694, 424] width 386 height 13
click at [517, 490] on div "﻿" at bounding box center [686, 496] width 399 height 13
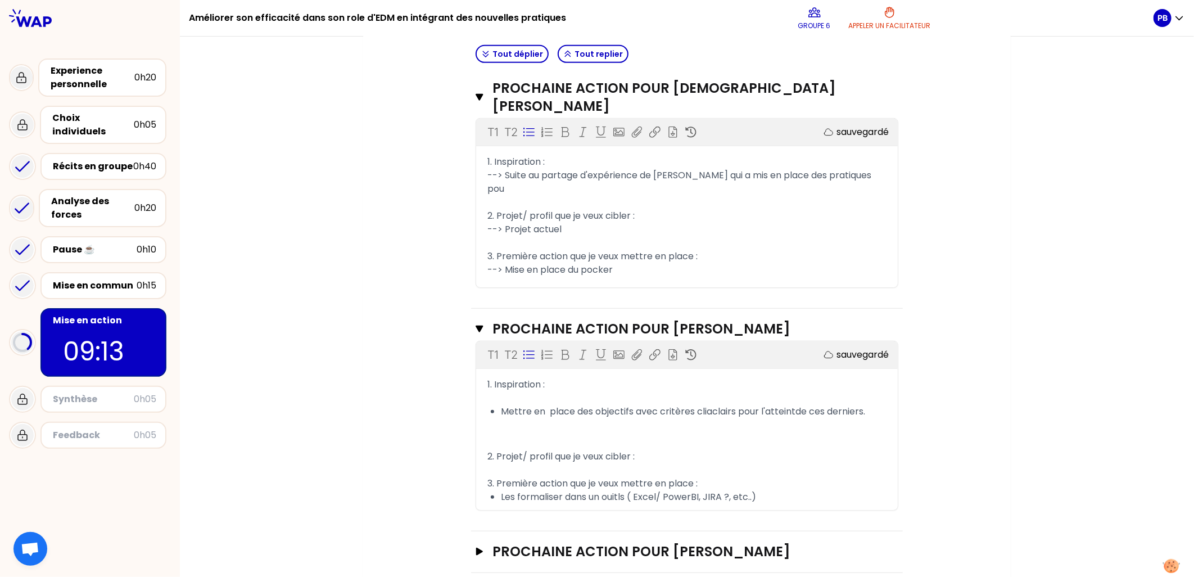
click at [614, 490] on span "Les formaliser dans un ouitls ( Excel/ PowerBI, JIRA ?, etc..)" at bounding box center [628, 496] width 255 height 13
click at [516, 463] on div "﻿" at bounding box center [686, 469] width 399 height 13
click at [530, 418] on p "﻿" at bounding box center [686, 427] width 399 height 18
click at [504, 405] on span "Mettre en place des objectifs avec critères cliaclairs pour l'atteintde ces der…" at bounding box center [683, 411] width 364 height 13
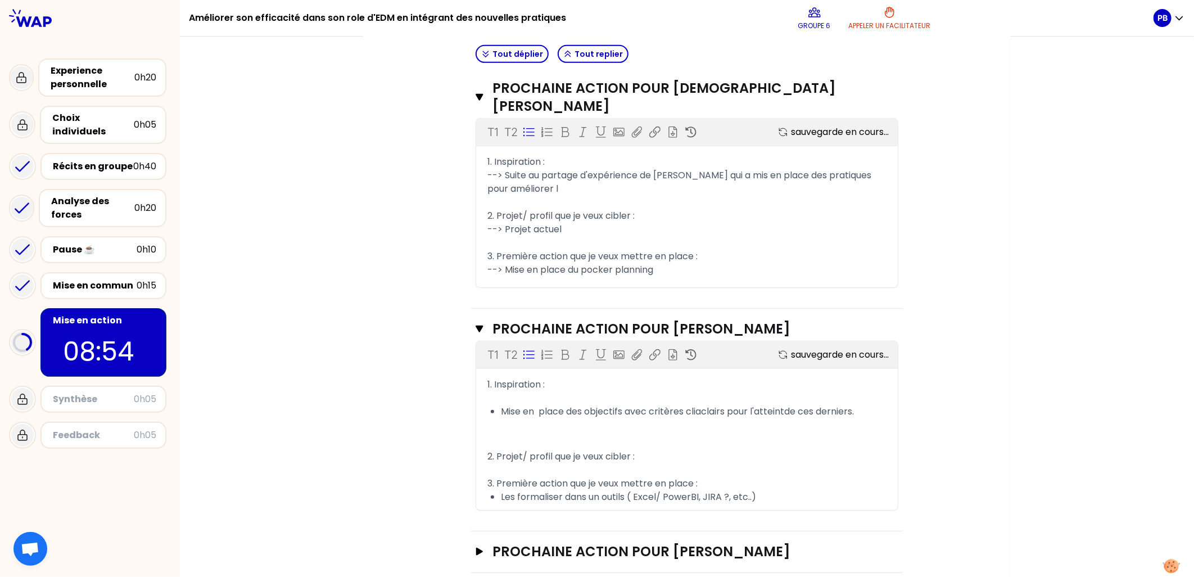
click at [542, 418] on p "﻿" at bounding box center [686, 427] width 399 height 18
click at [521, 405] on span "Mise en place des objectifs avec critères cliaclairs pour l'atteintde ces derni…" at bounding box center [677, 411] width 353 height 13
click at [648, 450] on div "2. Projet/ profil que je veux cibler :" at bounding box center [686, 456] width 399 height 13
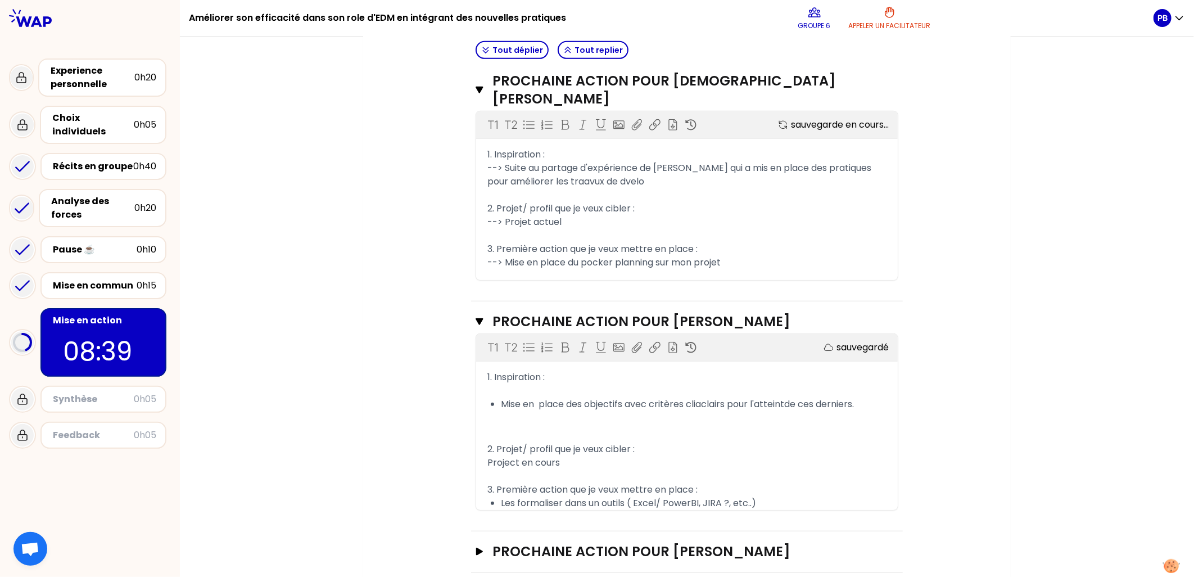
click at [487, 456] on span "Project en cours" at bounding box center [523, 462] width 72 height 13
click at [524, 334] on div "T1 T2 Exporter sauvegardé" at bounding box center [686, 347] width 421 height 27
click at [487, 456] on span "Project en cours" at bounding box center [523, 462] width 72 height 13
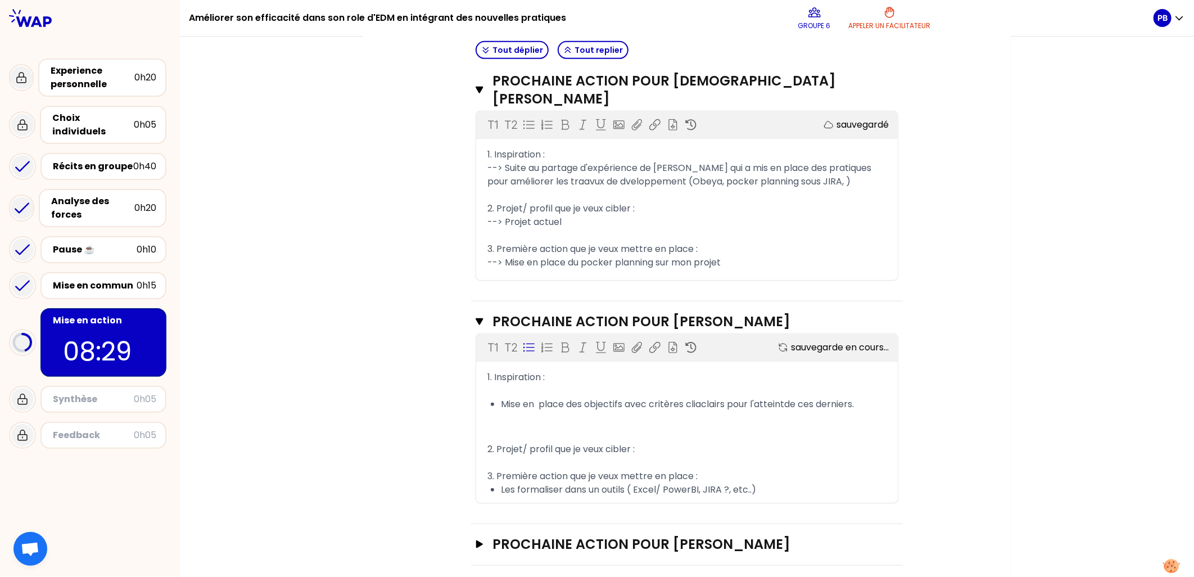
scroll to position [410, 0]
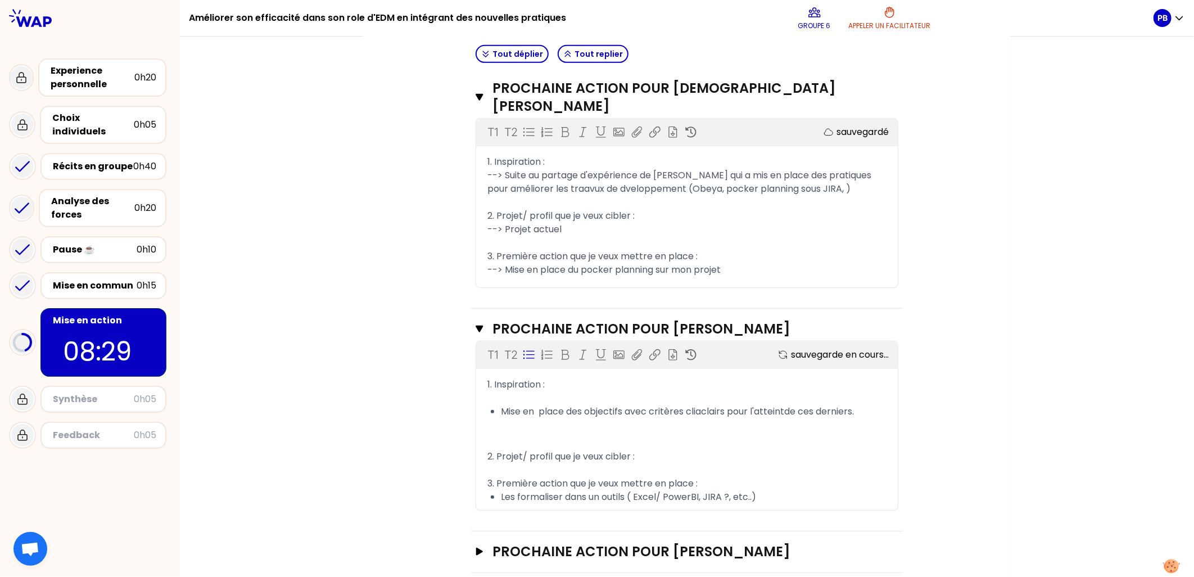
click at [525, 349] on icon at bounding box center [528, 354] width 11 height 11
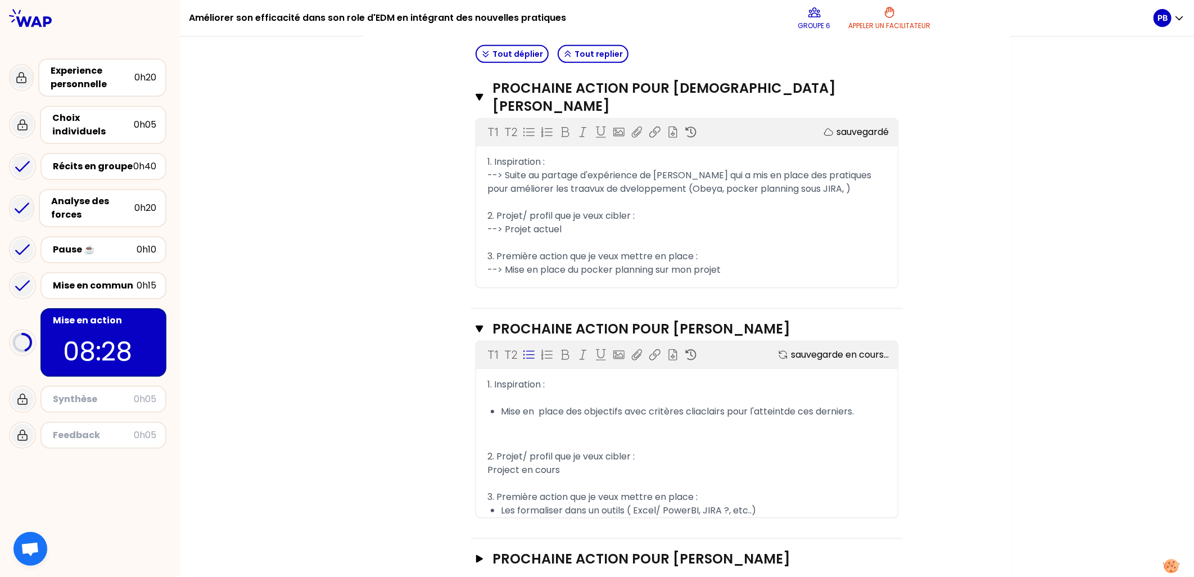
scroll to position [418, 0]
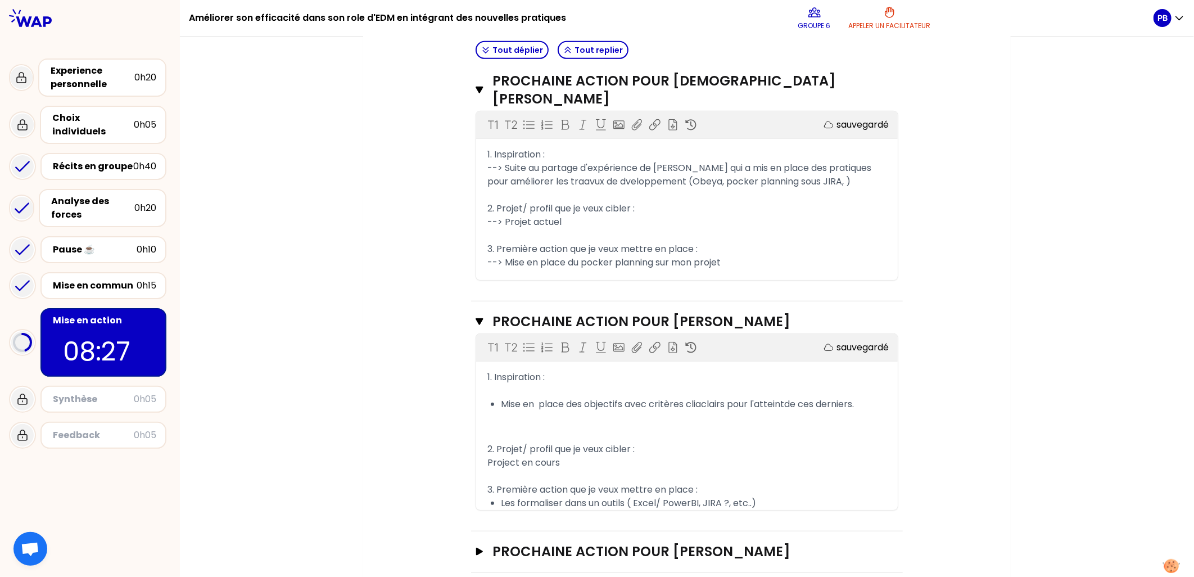
click at [481, 436] on div "1. Inspiration : ﻿ Mise en place des objectifs avec critères cliaclairs pour l'…" at bounding box center [686, 439] width 421 height 139
click at [487, 456] on span "Project en cours" at bounding box center [523, 462] width 72 height 13
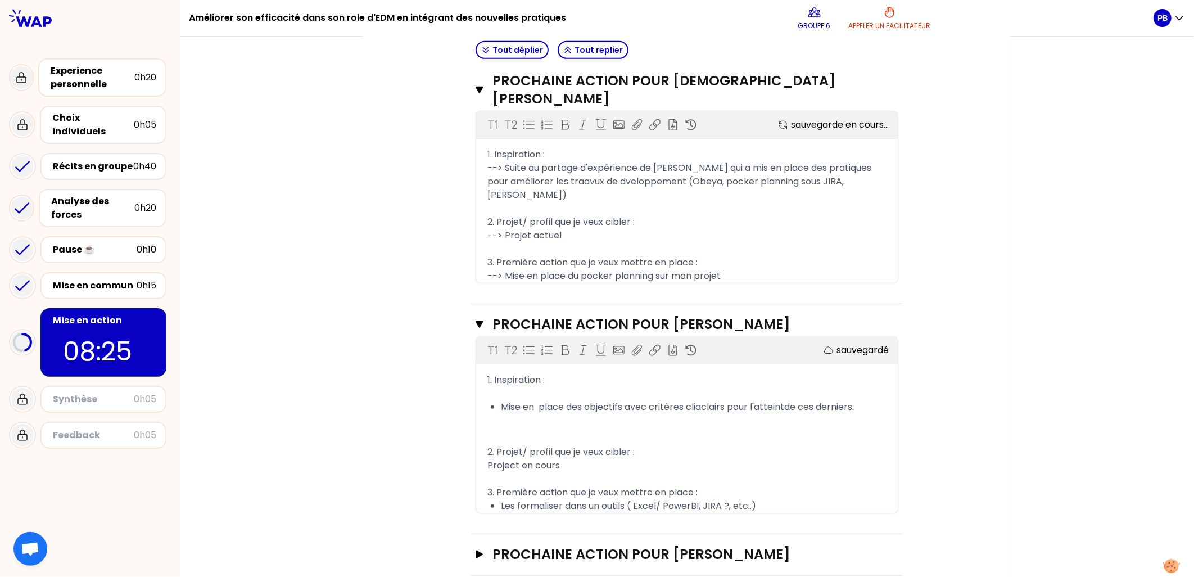
click at [487, 459] on span "Project en cours" at bounding box center [523, 465] width 72 height 13
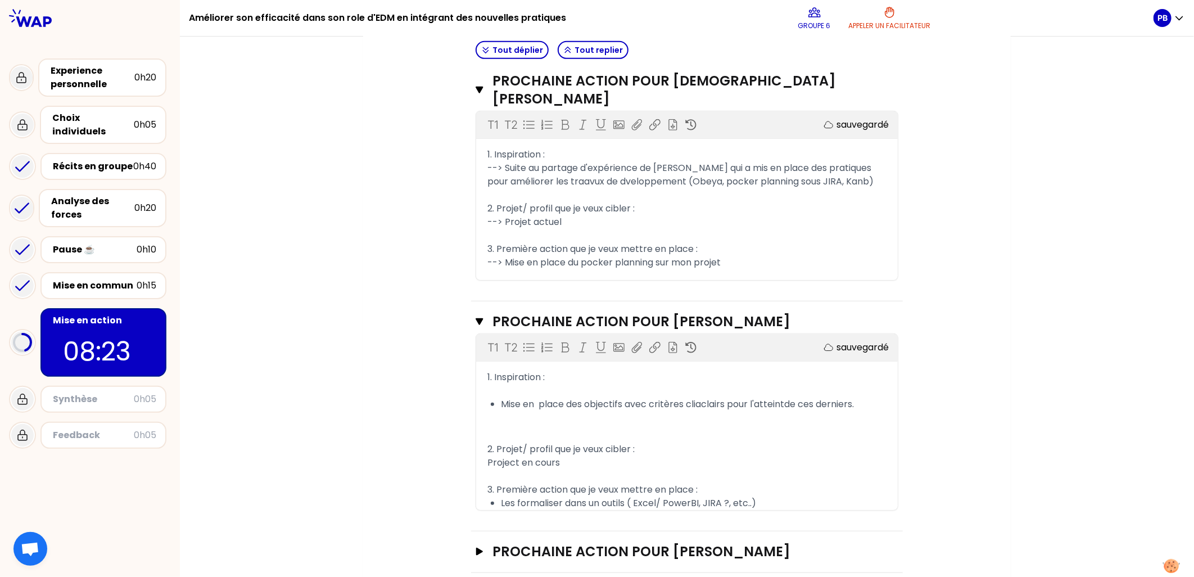
click at [581, 456] on div "Project en cours" at bounding box center [686, 462] width 399 height 13
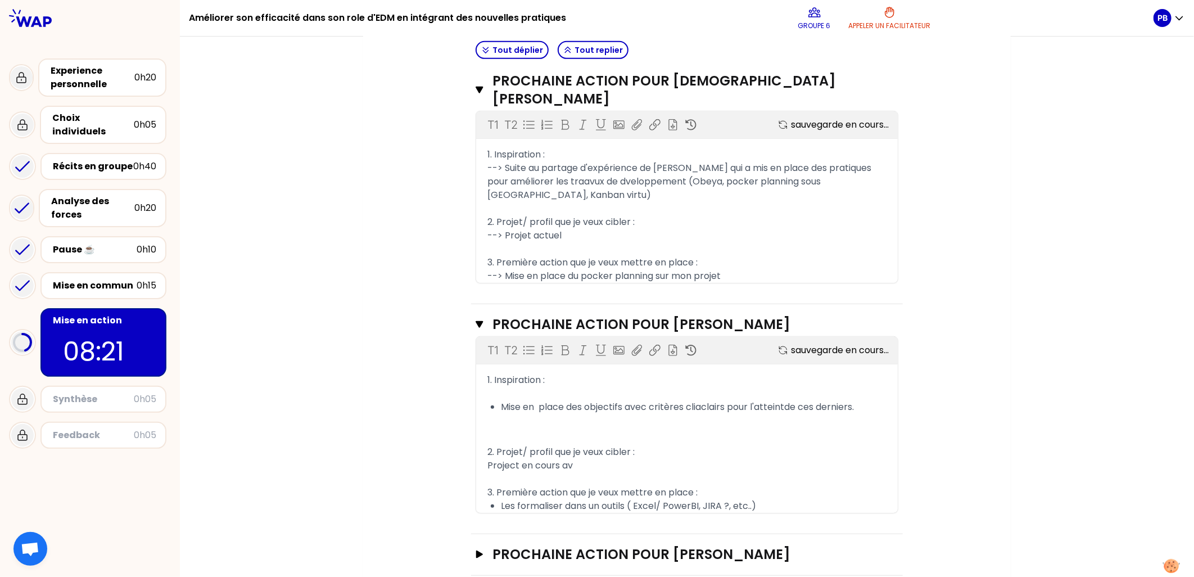
scroll to position [420, 0]
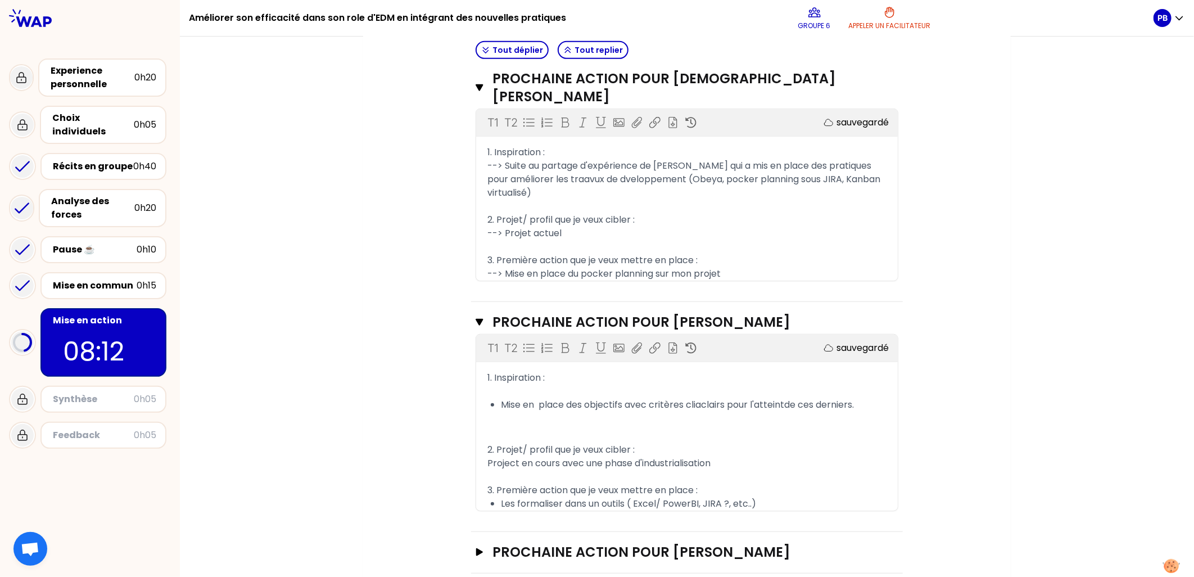
click at [487, 456] on span "Project en cours avec une phase d'industrialisation" at bounding box center [598, 462] width 223 height 13
drag, startPoint x: 695, startPoint y: 442, endPoint x: 474, endPoint y: 445, distance: 220.9
click at [476, 445] on div "1. Inspiration : ﻿ Mise en place des objectifs avec critères cliaclairs pour l'…" at bounding box center [686, 440] width 421 height 139
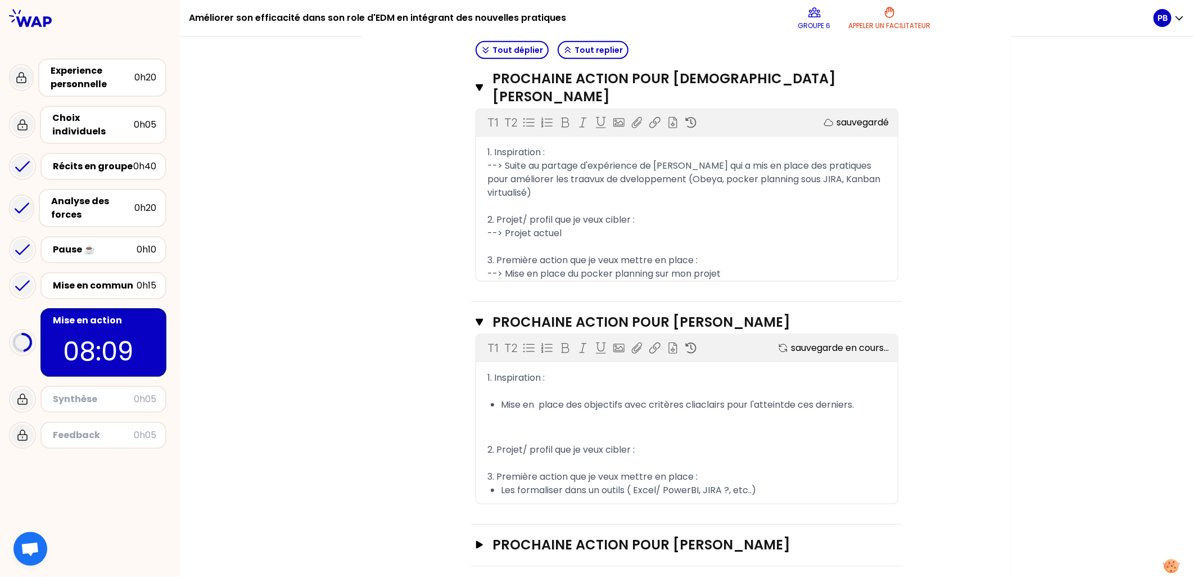
scroll to position [413, 0]
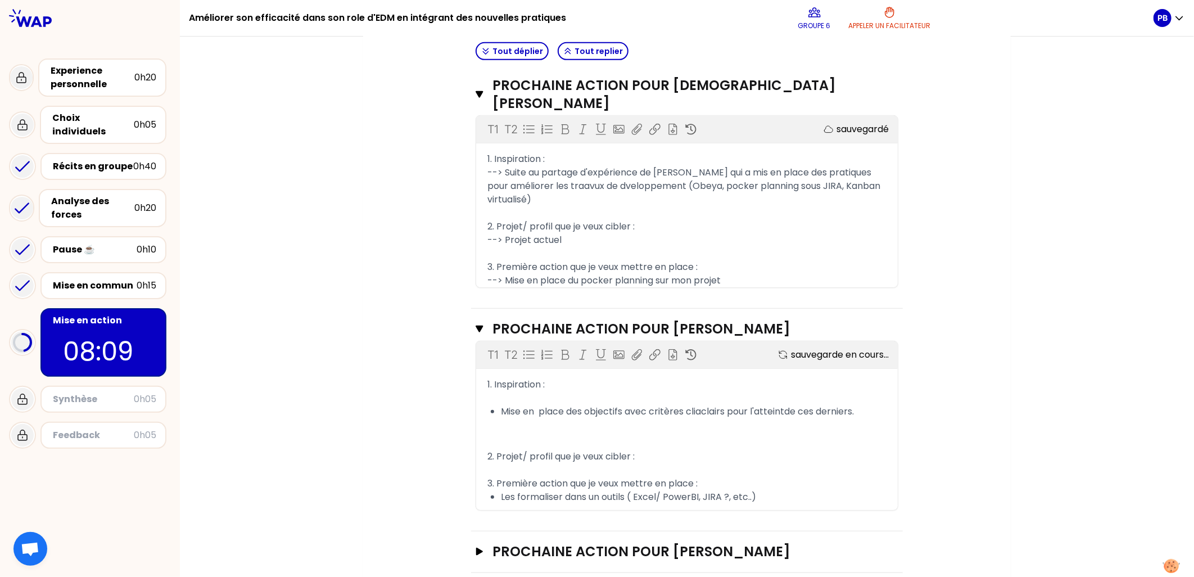
click at [518, 341] on div "T1 T2 Exporter sauvegarde en cours..." at bounding box center [686, 354] width 421 height 27
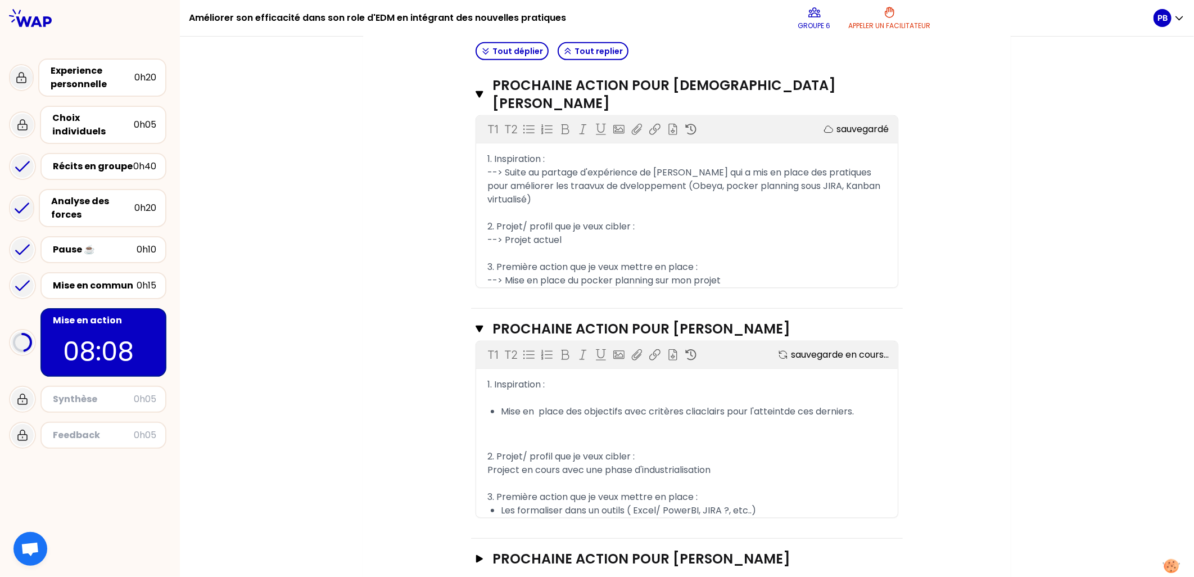
scroll to position [420, 0]
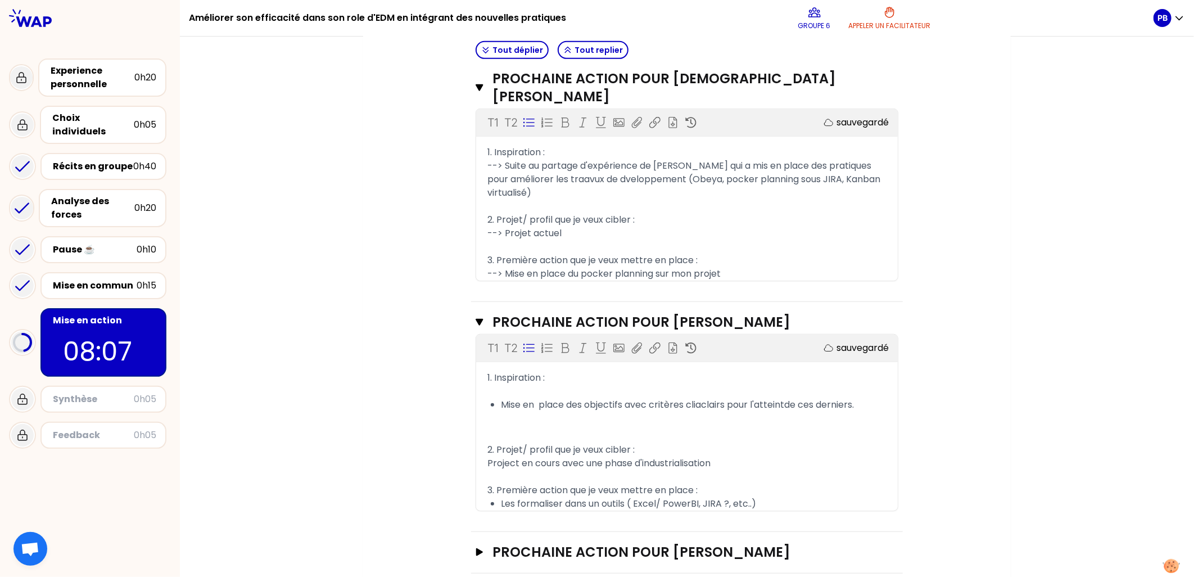
drag, startPoint x: 497, startPoint y: 481, endPoint x: 476, endPoint y: 481, distance: 20.8
click at [476, 481] on div "1. Inspiration : ﻿ Mise en place des objectifs avec critères cliaclairs pour l'…" at bounding box center [686, 440] width 421 height 139
click at [487, 456] on span "Project en cours avec une phase d'industrialisation" at bounding box center [598, 462] width 223 height 13
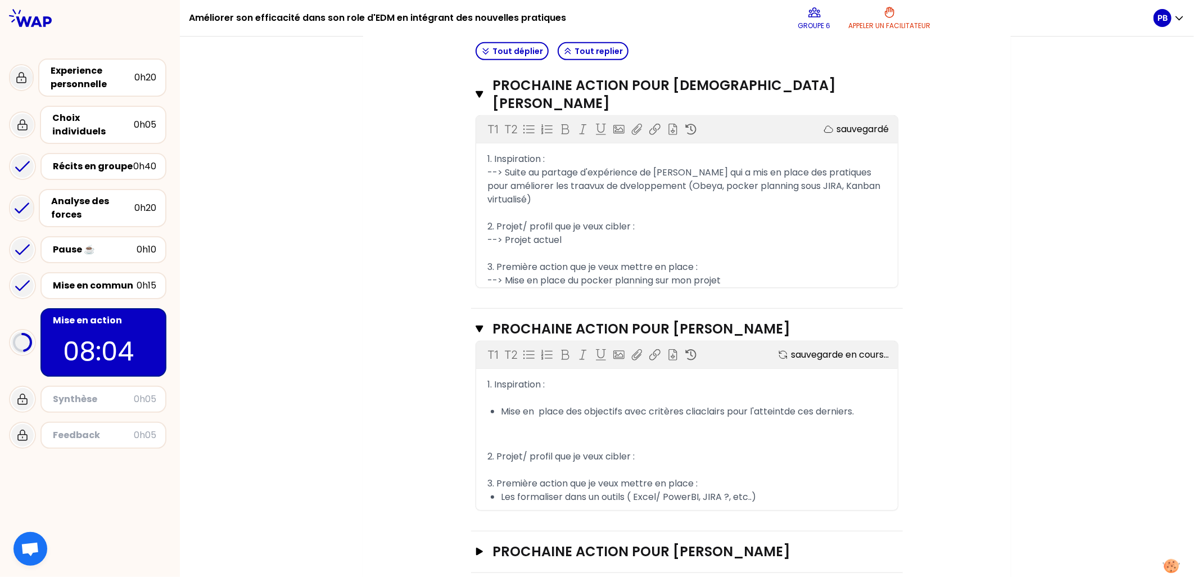
click at [723, 463] on div "﻿" at bounding box center [686, 469] width 399 height 13
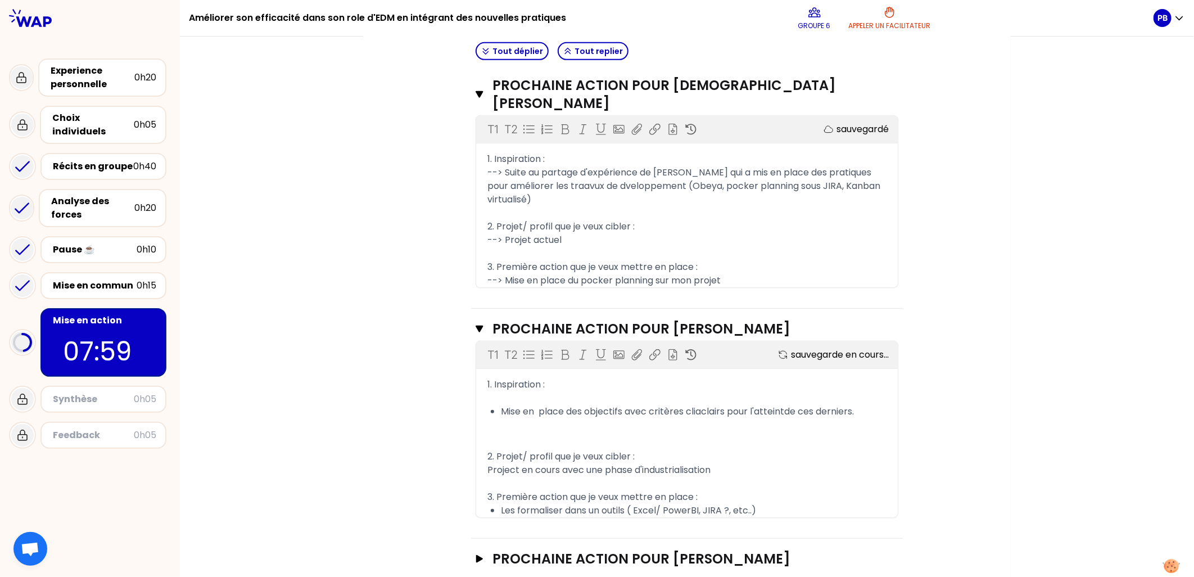
scroll to position [420, 0]
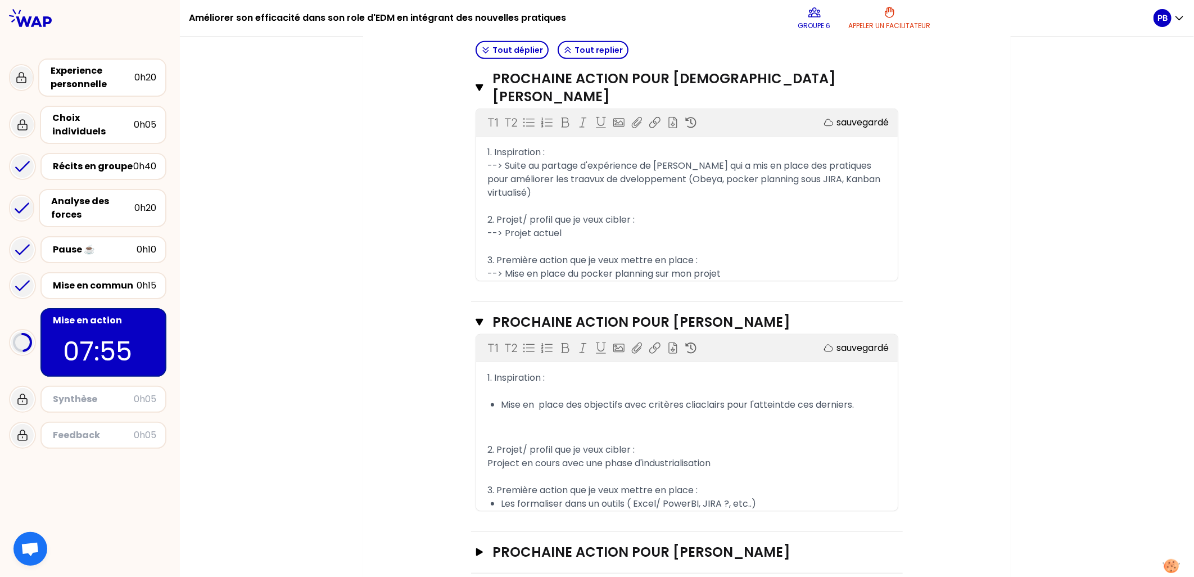
click at [1028, 415] on div "Mon numéro de groupe : 6 Objectifs # Partagez votre prochaine action! (5min/per…" at bounding box center [687, 138] width 1014 height 916
click at [482, 446] on div "1. Inspiration : ﻿ Mise en place des objectifs avec critères cliaclairs pour l'…" at bounding box center [686, 440] width 421 height 139
click at [523, 342] on icon at bounding box center [528, 347] width 11 height 11
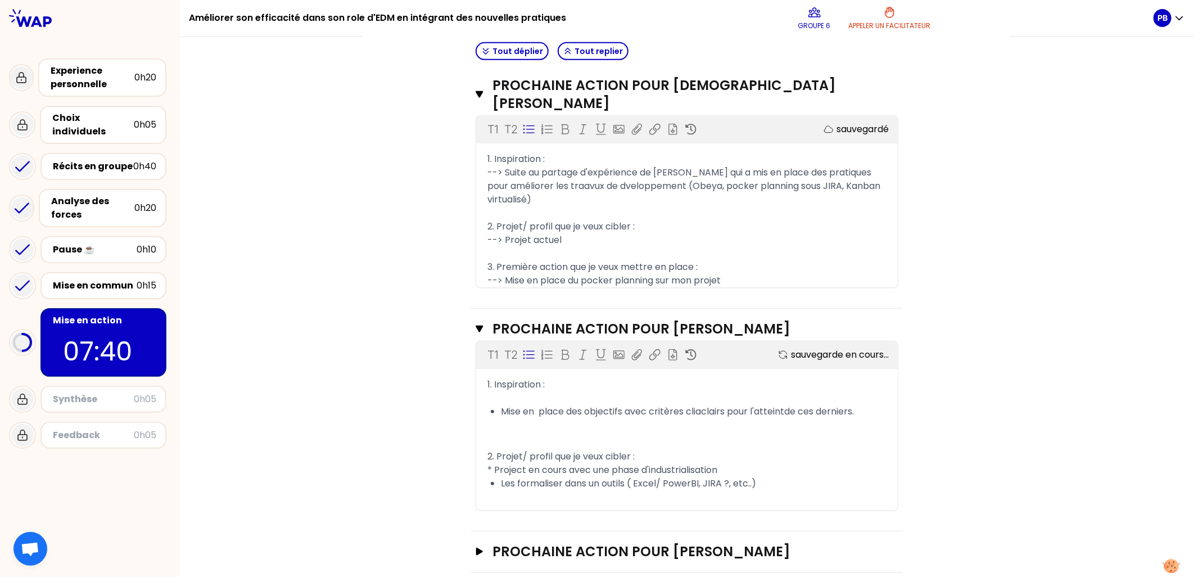
click at [523, 349] on icon at bounding box center [528, 354] width 11 height 11
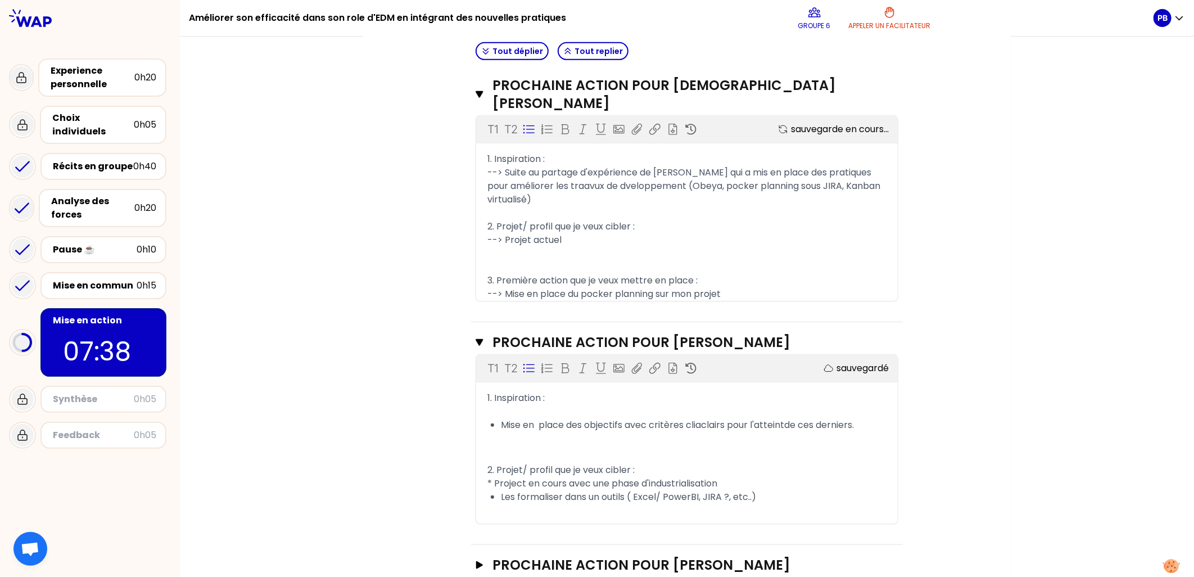
scroll to position [420, 0]
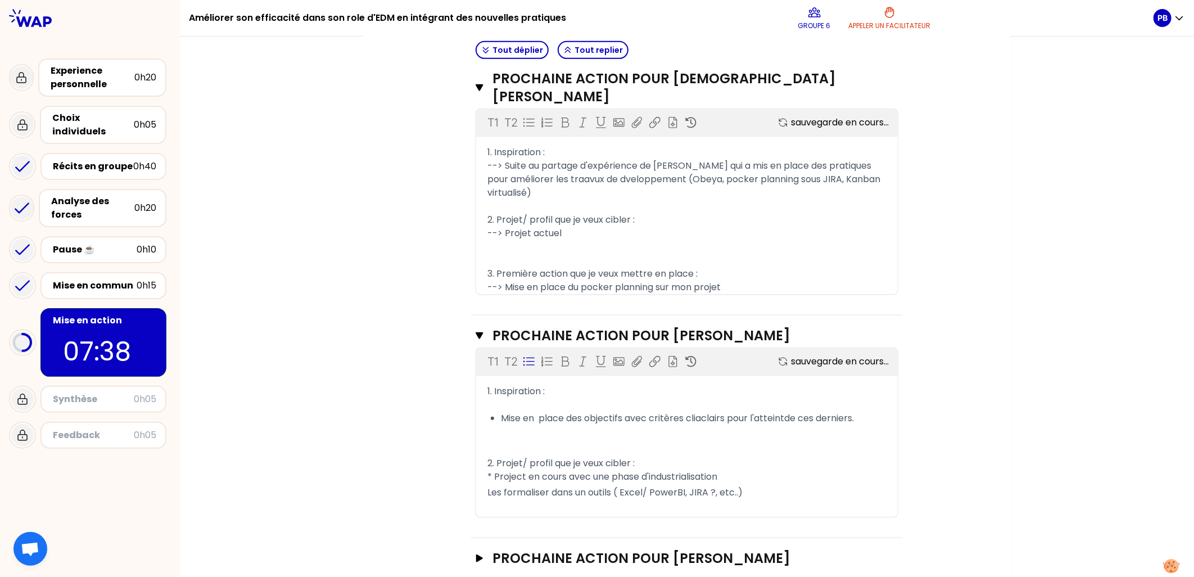
click at [523, 356] on icon at bounding box center [528, 361] width 11 height 11
click at [829, 456] on div "2. Projet/ profil que je veux cibler :" at bounding box center [686, 462] width 399 height 13
click at [862, 456] on div "2. Projet/ profil que je veux cibler :" at bounding box center [686, 462] width 399 height 13
click at [983, 436] on div "Mon numéro de groupe : 6 Objectifs # Partagez votre prochaine action! (5min/per…" at bounding box center [686, 141] width 647 height 922
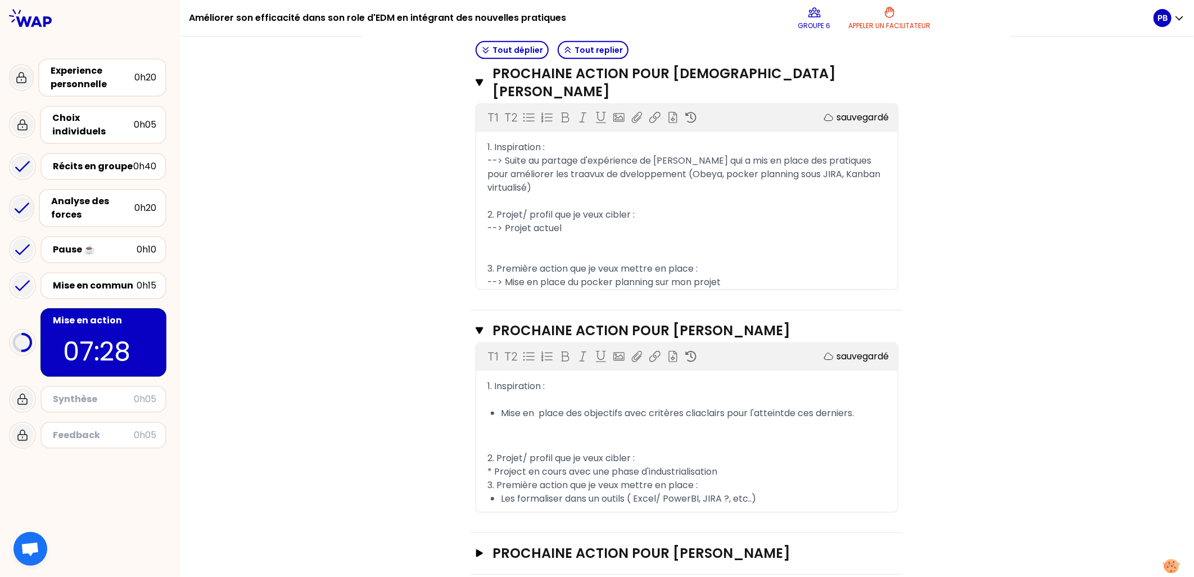
scroll to position [426, 0]
click at [475, 548] on icon "button" at bounding box center [479, 552] width 9 height 8
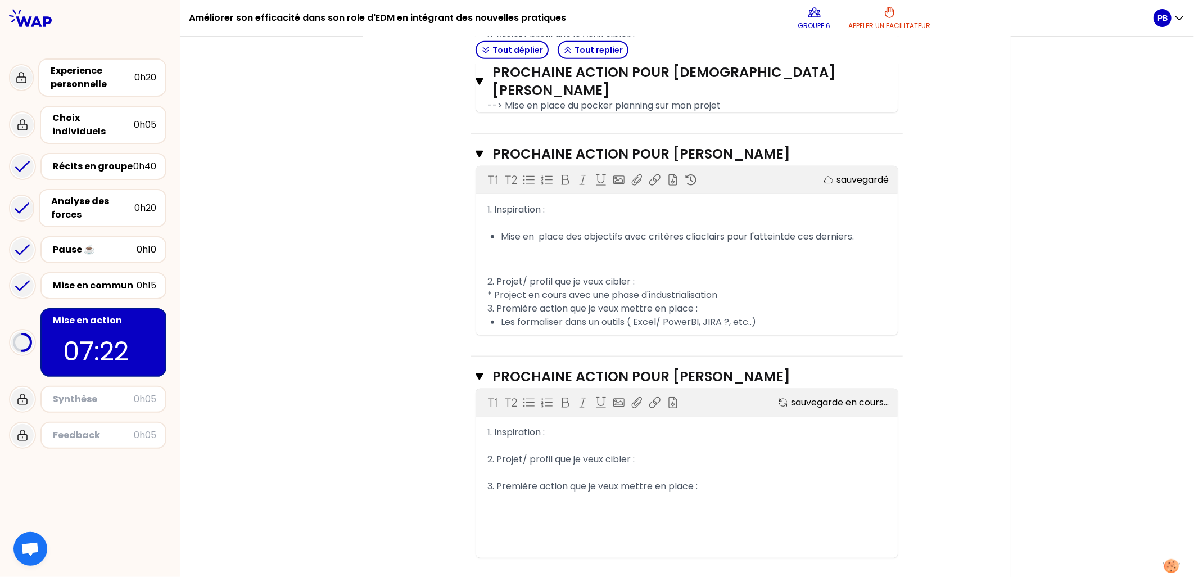
scroll to position [607, 0]
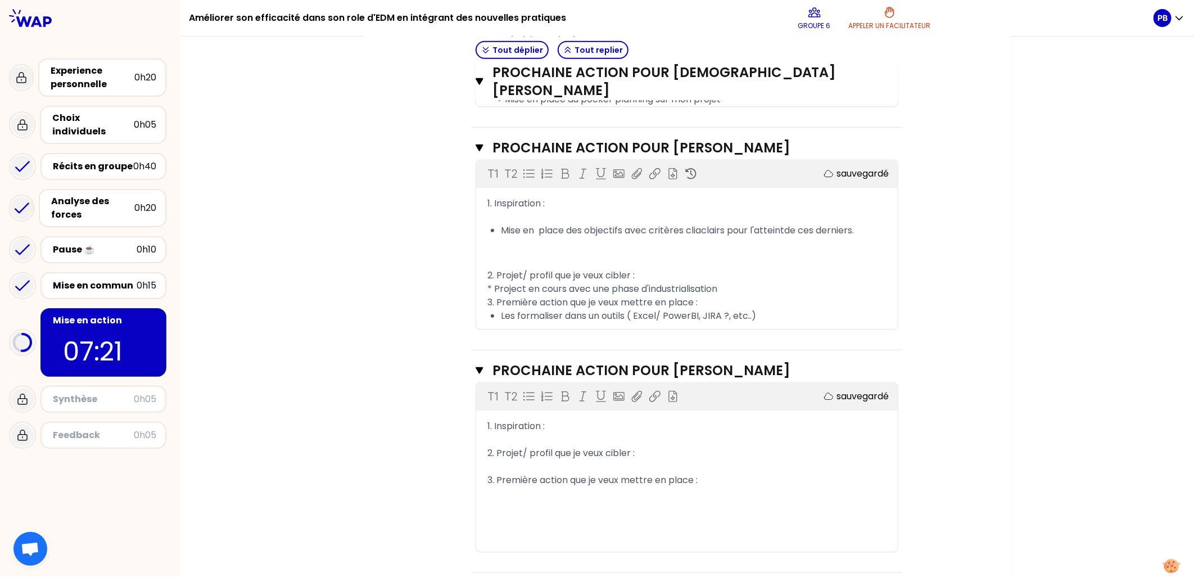
click at [543, 419] on span "1. Inspiration :" at bounding box center [515, 425] width 57 height 13
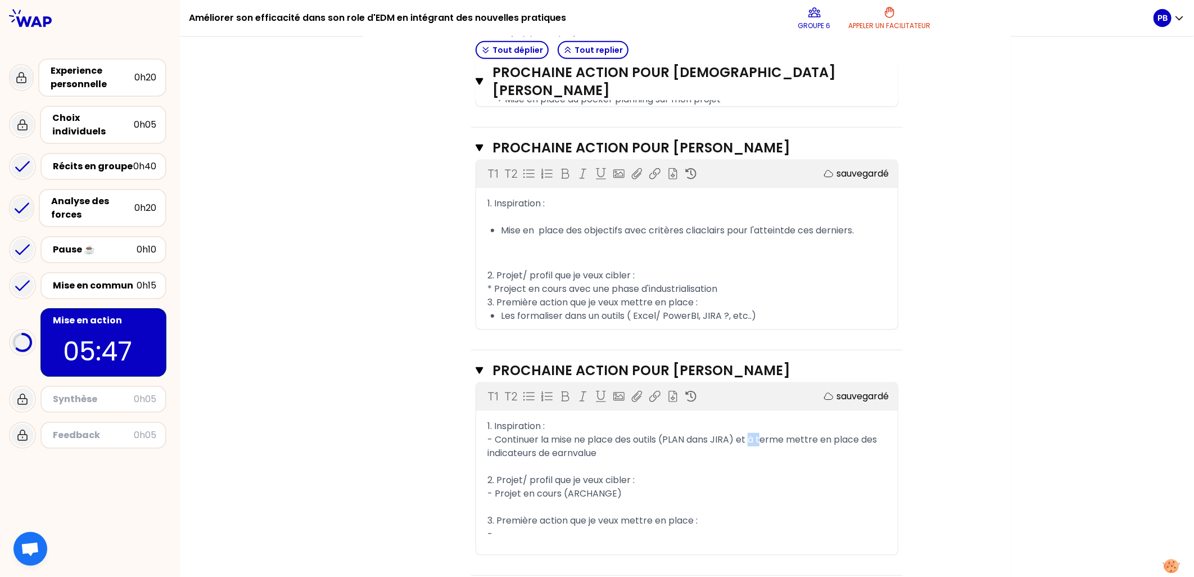
drag, startPoint x: 746, startPoint y: 417, endPoint x: 759, endPoint y: 419, distance: 12.5
click at [759, 433] on span "- Continuer la mise ne place des outils (PLAN dans JIRA) et à terme mettre en p…" at bounding box center [683, 446] width 392 height 26
drag, startPoint x: 738, startPoint y: 418, endPoint x: 820, endPoint y: 419, distance: 82.6
click at [820, 433] on span "- Continuer la mise ne place des outils (PLAN dans JIRA) et à terme mettre en p…" at bounding box center [683, 446] width 392 height 26
click at [815, 433] on span "- Continuer la mise ne place des outils (PLAN dans JIRA) pour mettre en place d…" at bounding box center [669, 446] width 365 height 26
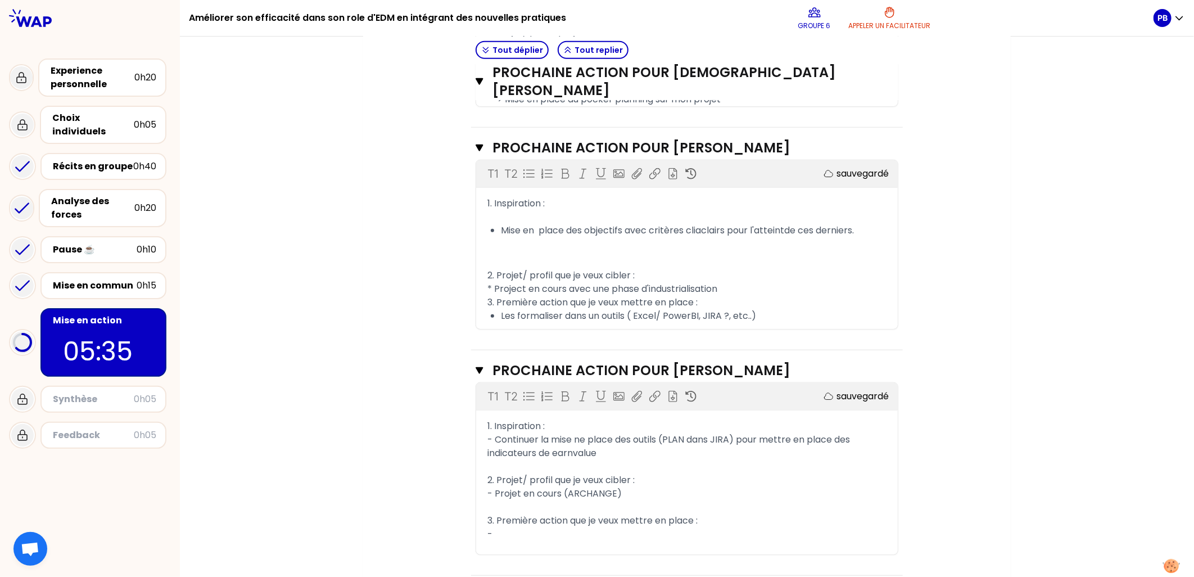
click at [817, 433] on span "- Continuer la mise ne place des outils (PLAN dans JIRA) pour mettre en place d…" at bounding box center [669, 446] width 365 height 26
click at [815, 433] on span "- Continuer la mise ne place des outils (PLAN dans JIRA) pour mettre en place d…" at bounding box center [669, 446] width 365 height 26
click at [504, 527] on div "-" at bounding box center [686, 533] width 399 height 13
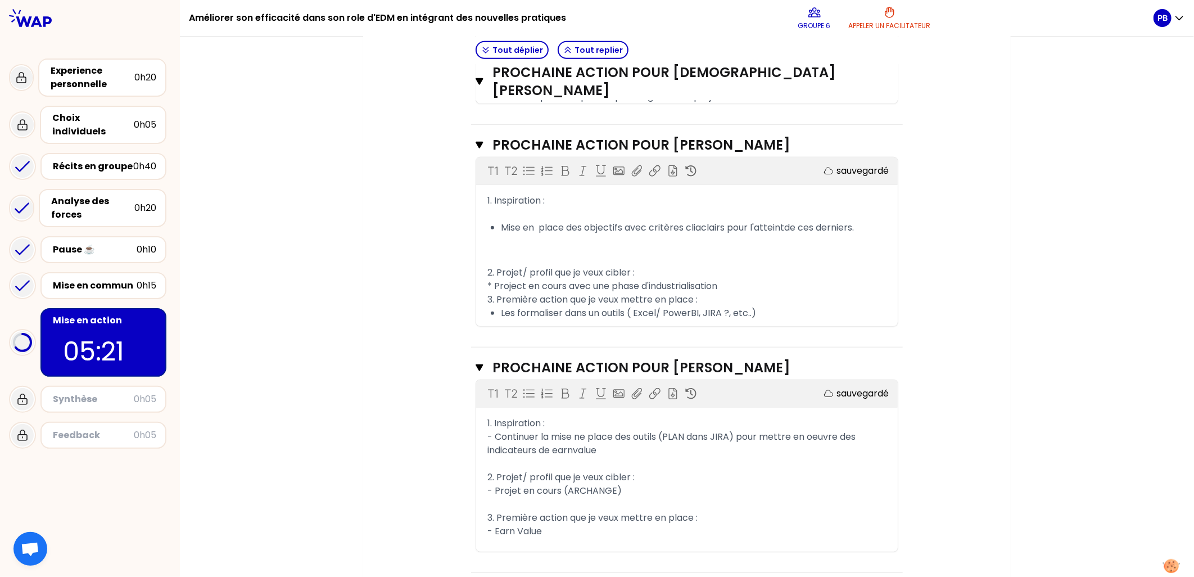
click at [491, 524] on span "- Earn Value" at bounding box center [514, 530] width 55 height 13
click at [557, 524] on div "- KPI "Earn Value" at bounding box center [686, 530] width 399 height 13
click at [578, 524] on div "- KPI "Earn Value"" at bounding box center [686, 530] width 399 height 13
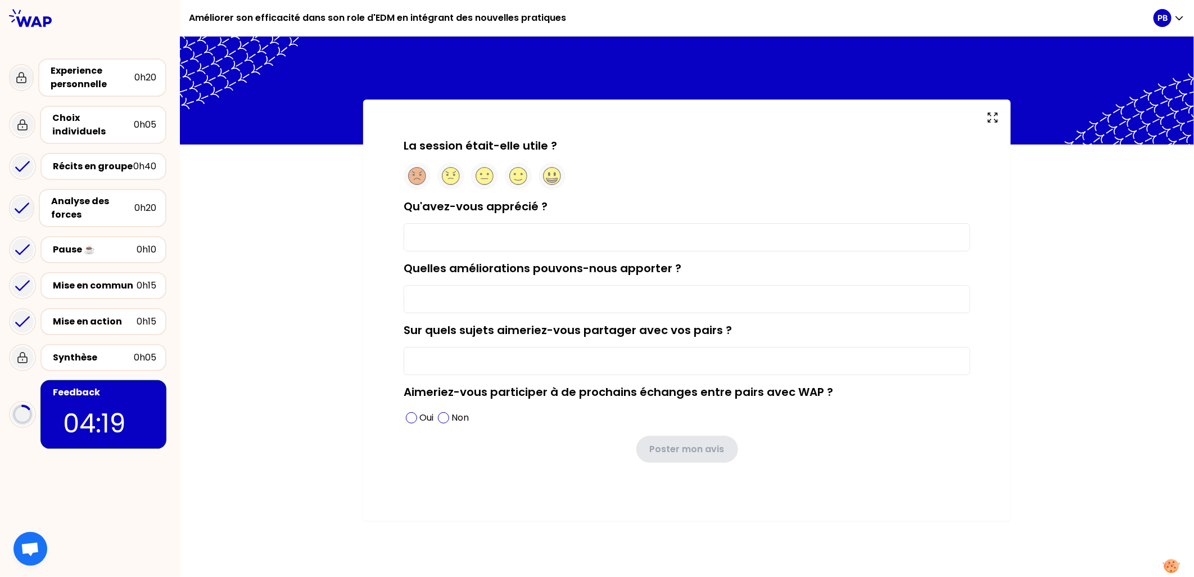
click at [452, 238] on input "Qu'avez-vous apprécié ?" at bounding box center [686, 237] width 566 height 28
click at [519, 175] on circle at bounding box center [518, 175] width 17 height 17
click at [426, 237] on input "Qu'avez-vous apprécié ?" at bounding box center [686, 237] width 566 height 28
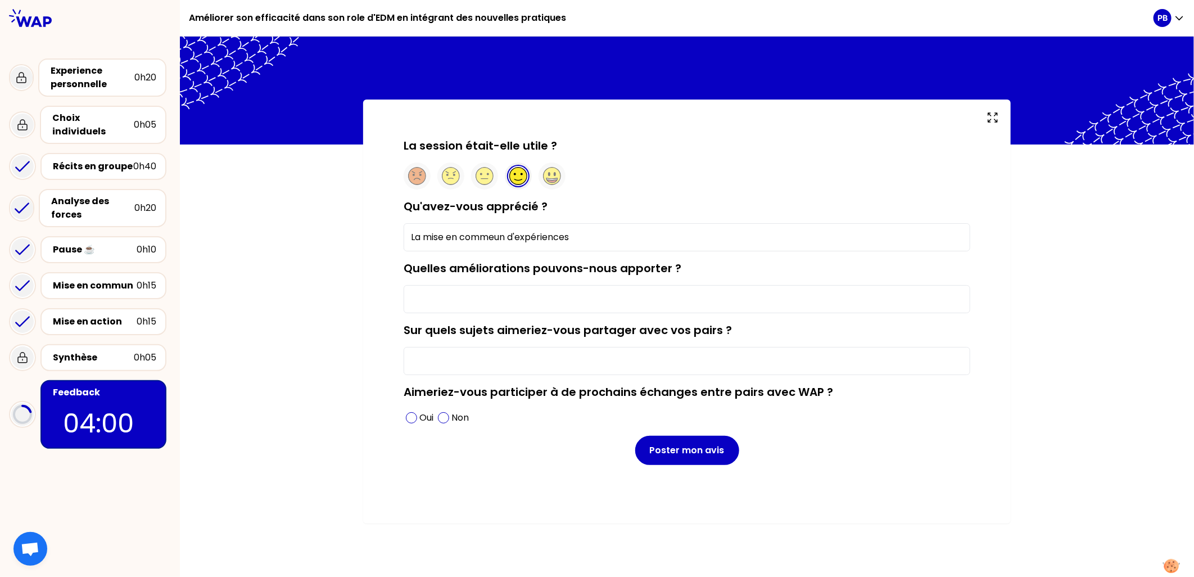
click at [495, 231] on input "La mise en commeun d'expériences" at bounding box center [686, 237] width 566 height 28
click at [627, 228] on input "La mise en commun d'expériences" at bounding box center [686, 237] width 566 height 28
drag, startPoint x: 447, startPoint y: 295, endPoint x: 467, endPoint y: 297, distance: 20.3
click at [446, 295] on input "Quelles améliorations pouvons-nous apporter ?" at bounding box center [686, 299] width 566 height 28
click at [630, 233] on input "La mise en commun d'expériences projet" at bounding box center [686, 237] width 566 height 28
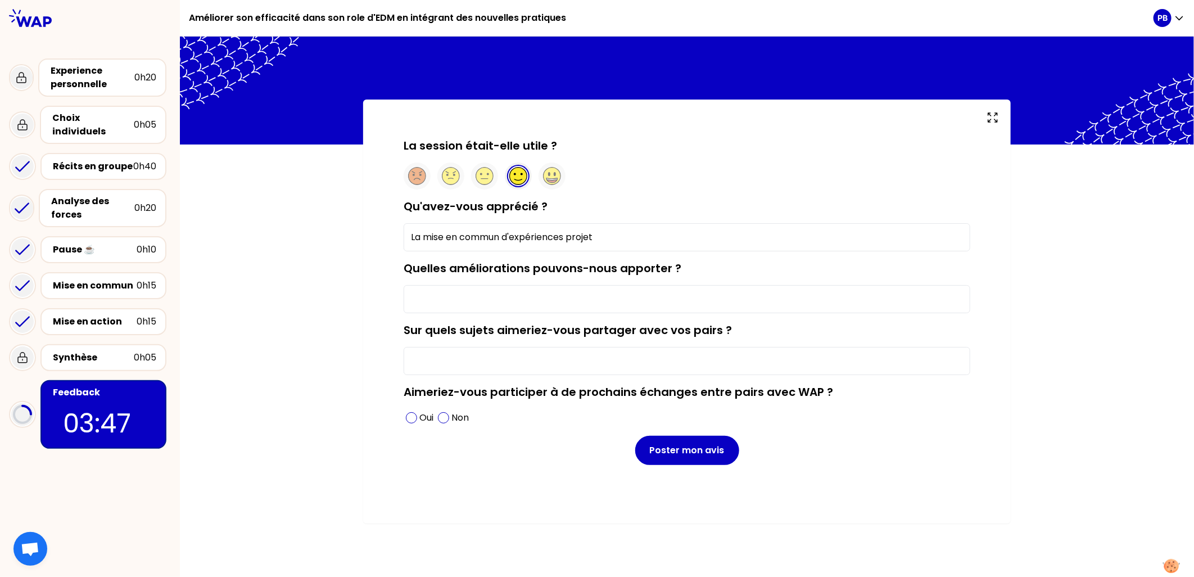
click at [597, 236] on input "La mise en commun d'expériences projet" at bounding box center [686, 237] width 566 height 28
type input "La mise en commun d'expériences projet"
click at [434, 284] on div "Quelles améliorations pouvons-nous apporter ?" at bounding box center [686, 286] width 566 height 53
click at [520, 302] on input "Quelles améliorations pouvons-nous apporter ?" at bounding box center [686, 299] width 566 height 28
type input "RAS"
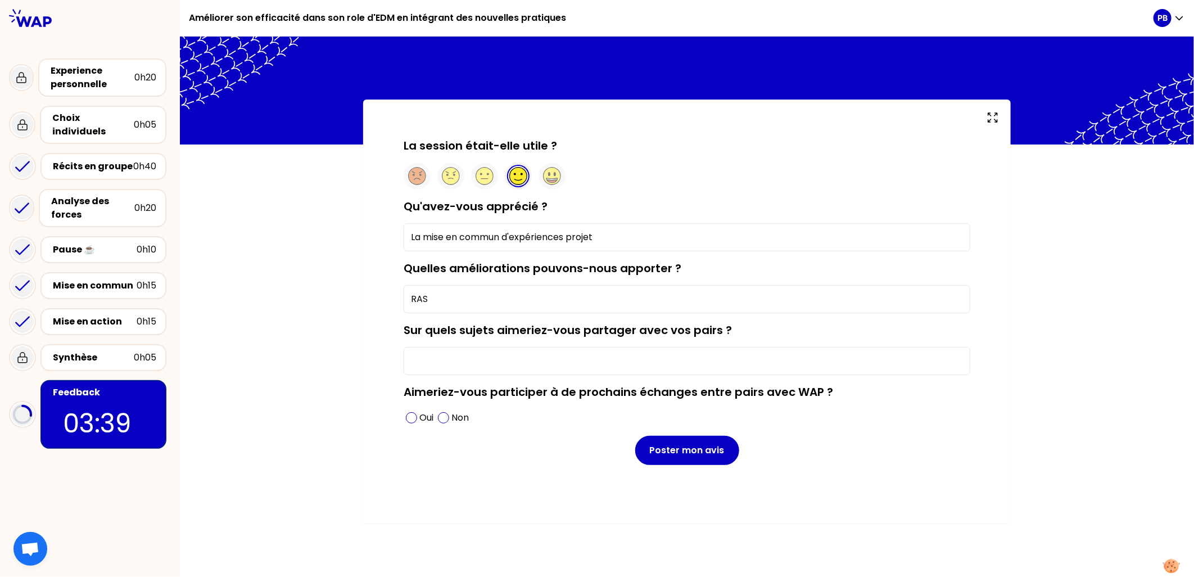
click at [438, 361] on input "Sur quels sujets aimeriez-vous partager avec vos pairs ?" at bounding box center [686, 361] width 566 height 28
click at [600, 361] on input "Les KPI et le report vers les équipes et mangement" at bounding box center [686, 361] width 566 height 28
click at [448, 359] on input "Les KPI et le report vers les équipes et management" at bounding box center [686, 361] width 566 height 28
click at [697, 358] on input "Les KPI pourle report vers les équipes et management" at bounding box center [686, 361] width 566 height 28
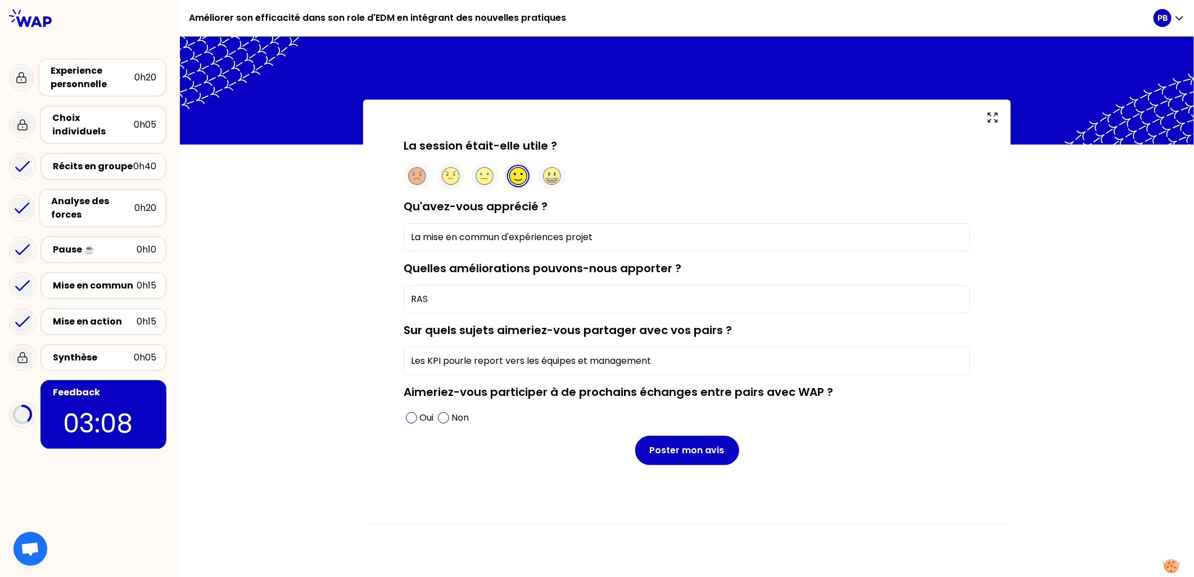
click at [465, 361] on input "Les KPI pourle report vers les équipes et management" at bounding box center [686, 361] width 566 height 28
type input "Les KPI pour e report vers les équipes et management"
click at [535, 397] on label "Aimeriez-vous participer à de prochains échanges entre pairs avec WAP ?" at bounding box center [617, 392] width 429 height 16
click at [412, 420] on span at bounding box center [411, 417] width 11 height 11
click at [445, 417] on span at bounding box center [443, 417] width 11 height 11
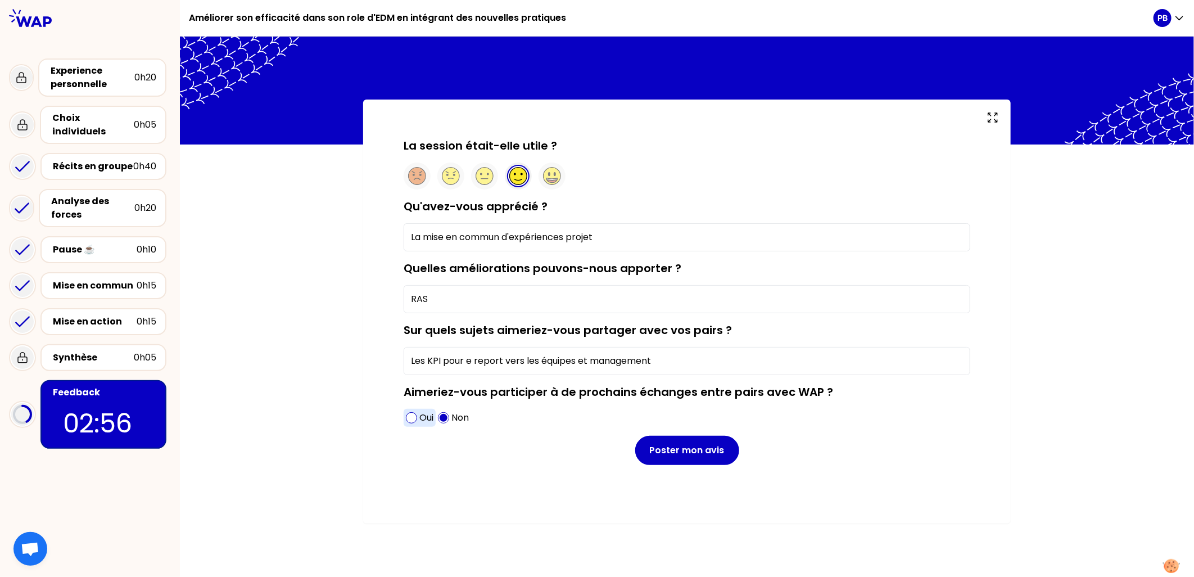
click at [411, 419] on span at bounding box center [411, 417] width 11 height 11
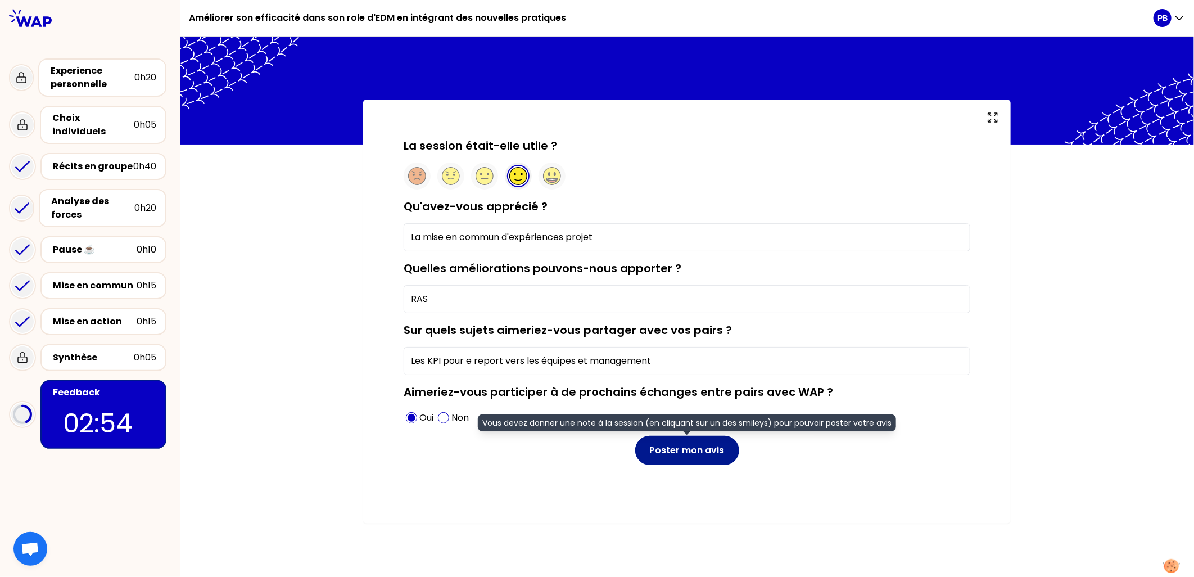
click at [683, 451] on button "Poster mon avis" at bounding box center [687, 450] width 104 height 29
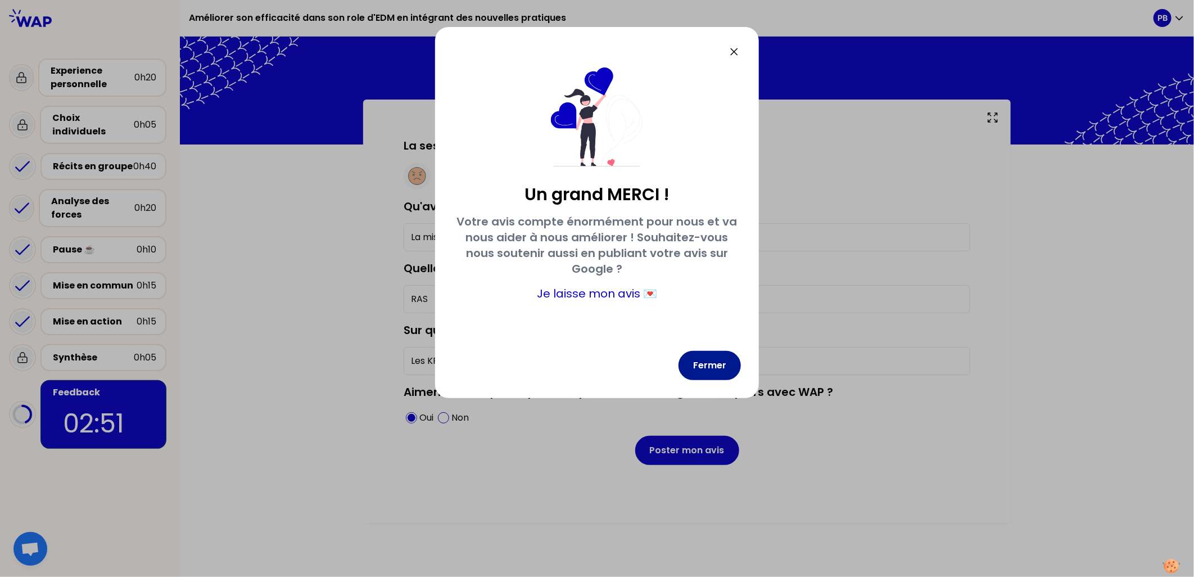
click at [710, 368] on button "Fermer" at bounding box center [709, 365] width 62 height 29
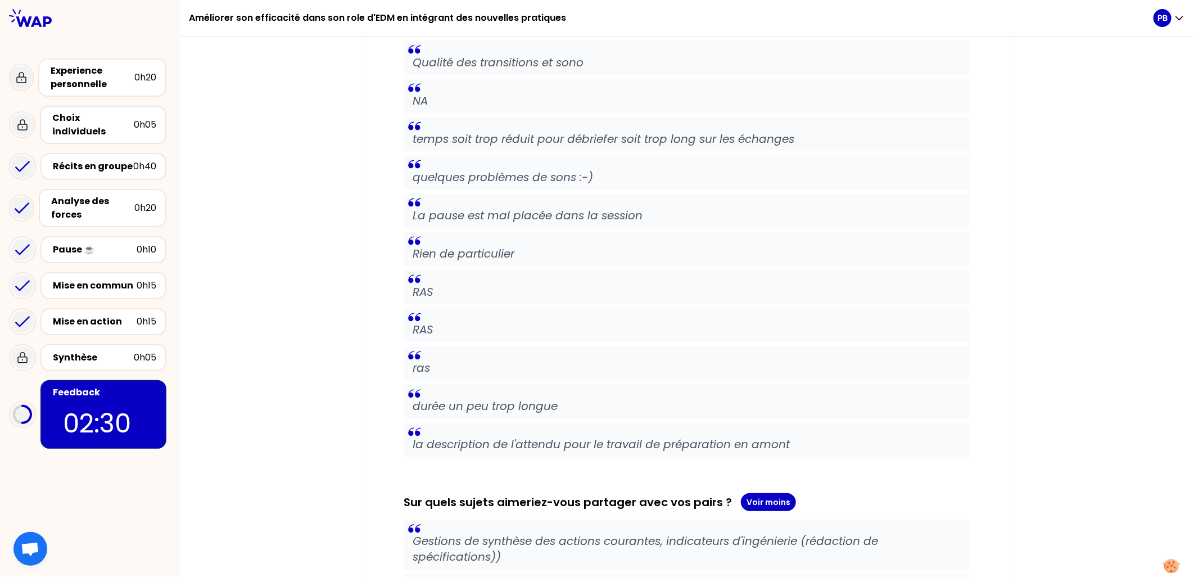
scroll to position [1092, 0]
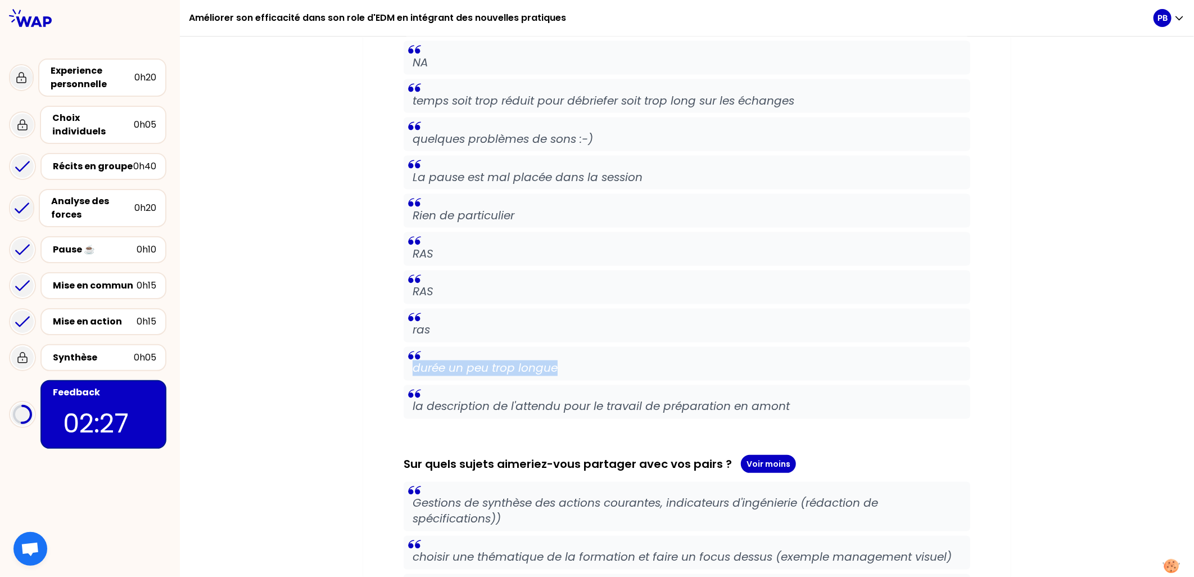
drag, startPoint x: 407, startPoint y: 360, endPoint x: 575, endPoint y: 360, distance: 168.6
click at [575, 360] on blockquote "durée un peu trop longue" at bounding box center [686, 364] width 566 height 34
